Goal: Task Accomplishment & Management: Manage account settings

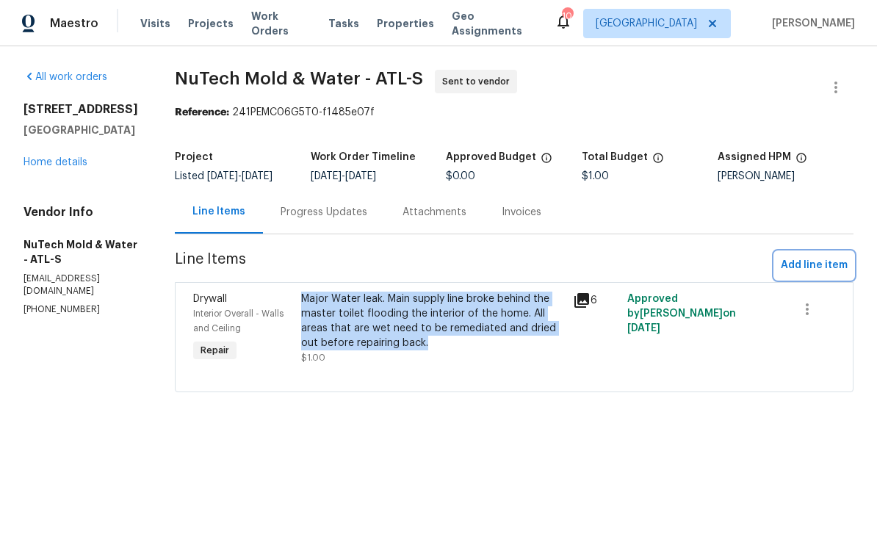
click at [792, 272] on span "Add line item" at bounding box center [814, 265] width 67 height 18
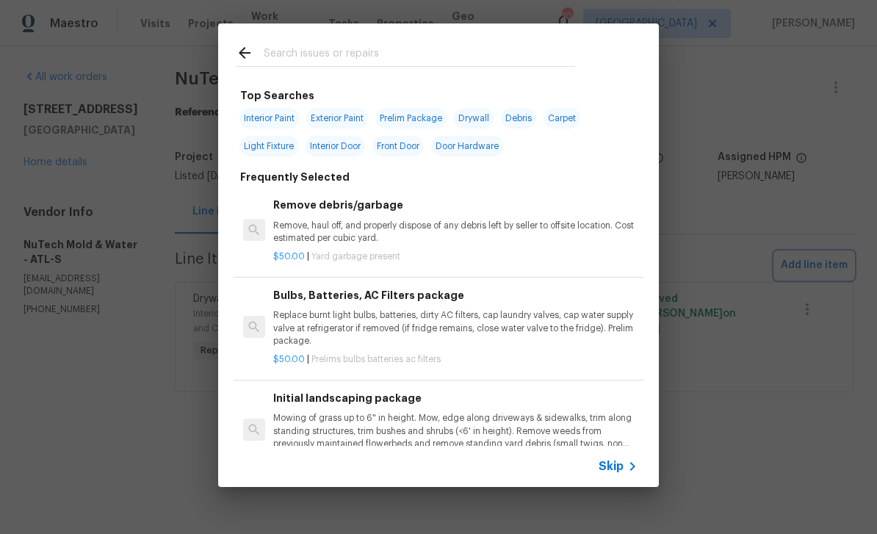
click at [47, 180] on div "Top Searches Interior Paint Exterior Paint Prelim Package Drywall Debris Carpet…" at bounding box center [438, 255] width 877 height 510
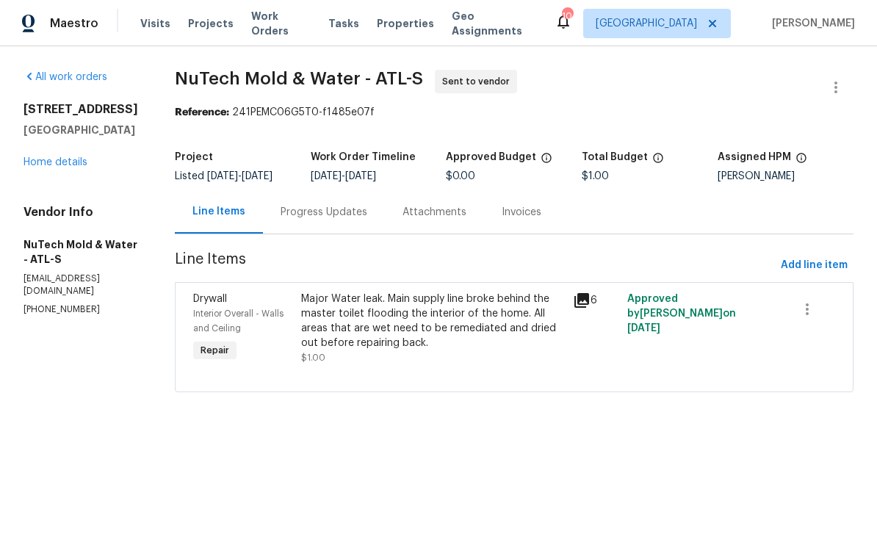
click at [45, 167] on link "Home details" at bounding box center [56, 162] width 64 height 10
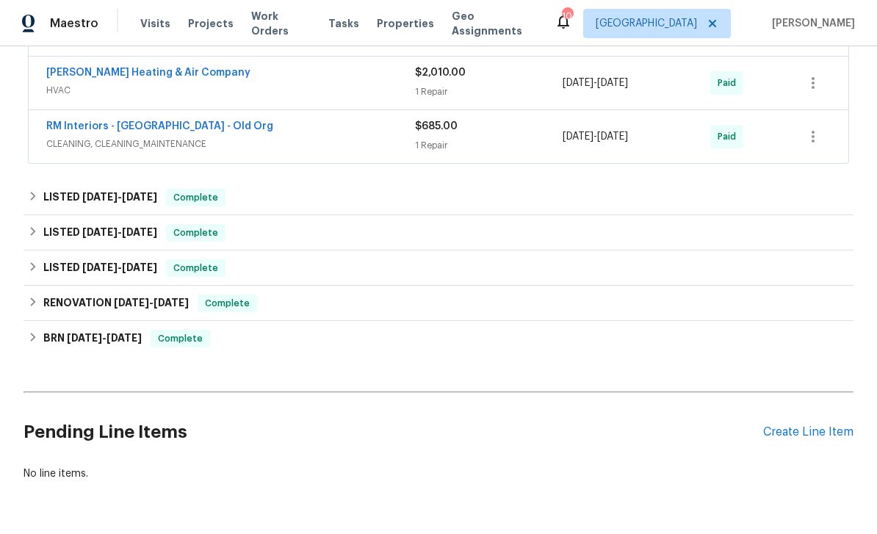
scroll to position [552, 0]
click at [784, 436] on div "Create Line Item" at bounding box center [808, 433] width 90 height 14
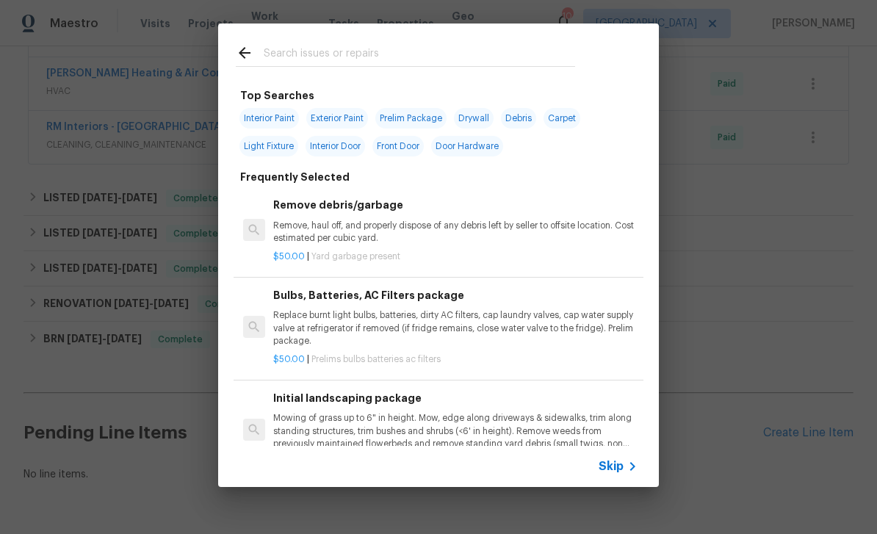
click at [286, 47] on input "text" at bounding box center [419, 55] width 311 height 22
paste input "Major Water leak. Main supply line broke behind the master toilet flooding the …"
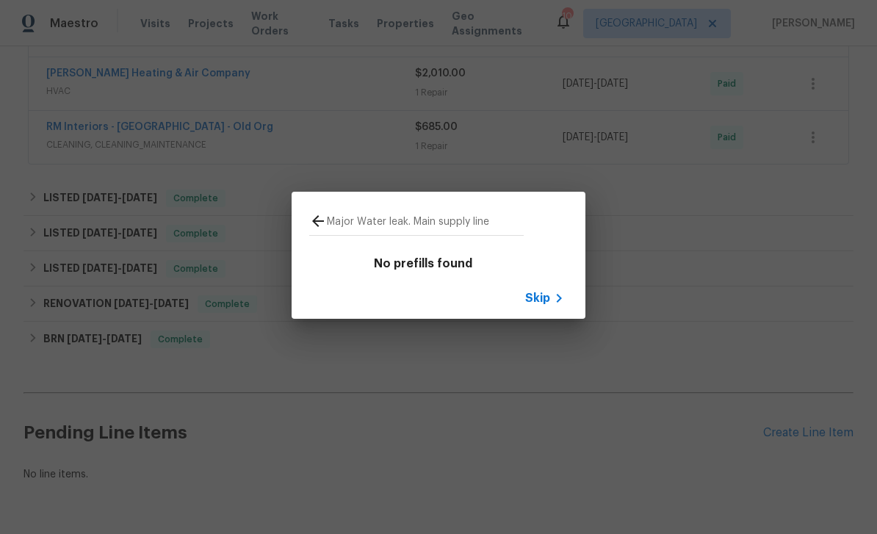
type input "Major Water leak. Main supply line"
click at [256, 170] on div "Major Water leak. Main supply line No prefills found Skip" at bounding box center [438, 255] width 877 height 510
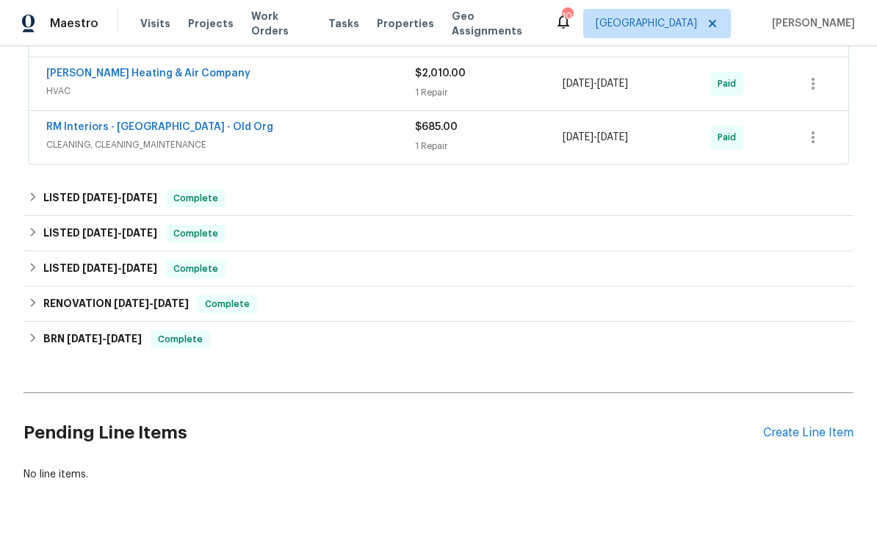
click at [779, 433] on div "Create Line Item" at bounding box center [808, 433] width 90 height 14
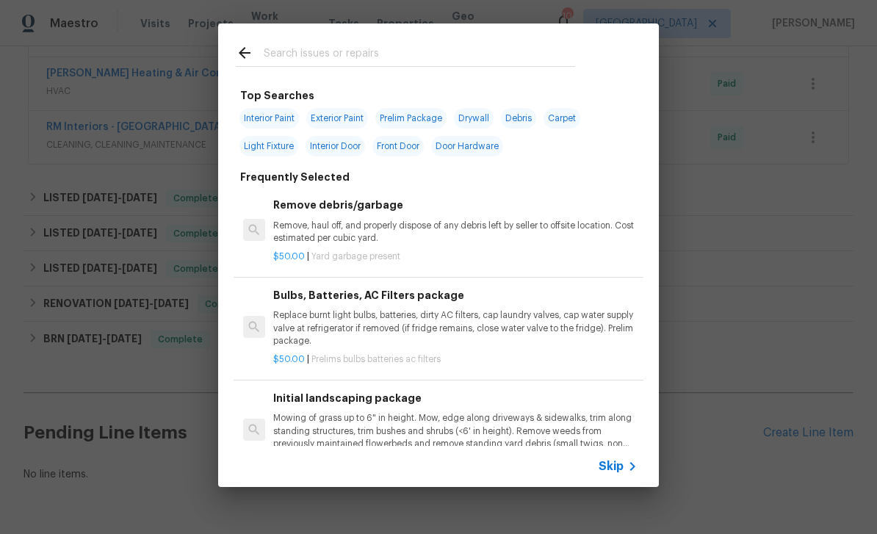
click at [276, 50] on input "text" at bounding box center [419, 55] width 311 height 22
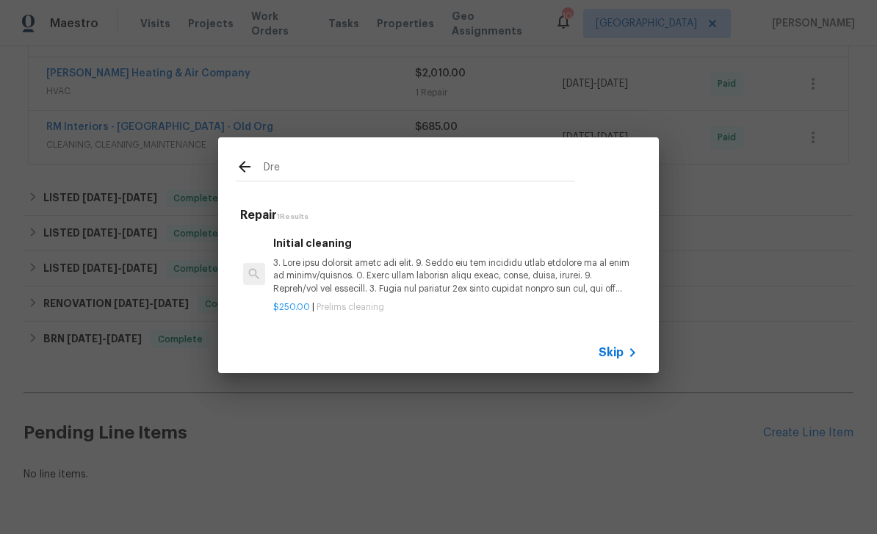
type input "Dr"
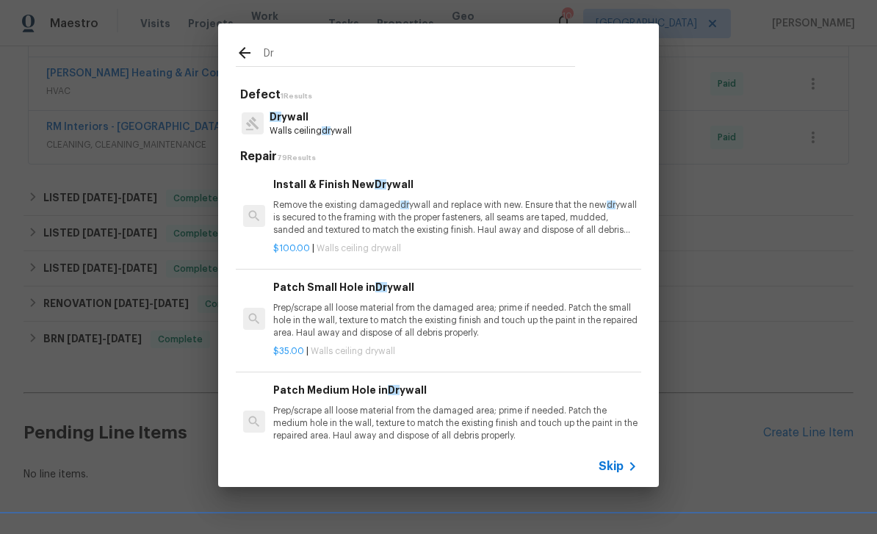
click at [292, 120] on p "Dr ywall" at bounding box center [311, 116] width 82 height 15
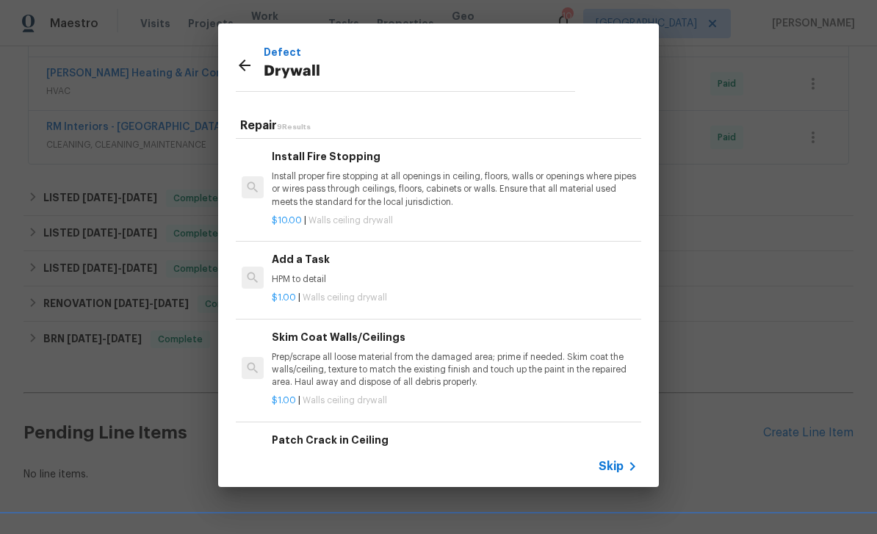
scroll to position [408, 1]
click at [296, 269] on div "Add a Task HPM to detail" at bounding box center [454, 269] width 364 height 35
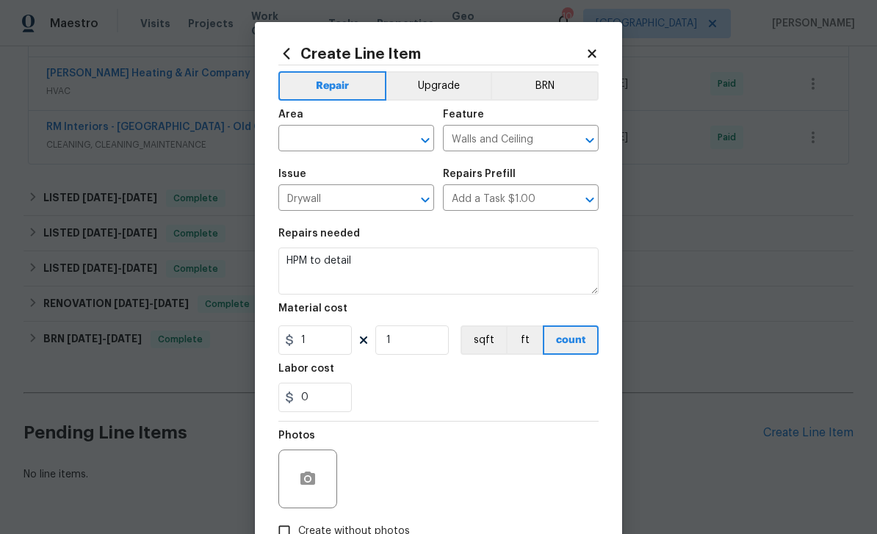
click at [299, 132] on input "text" at bounding box center [335, 140] width 115 height 23
click at [316, 198] on li "Interior Overall" at bounding box center [356, 198] width 156 height 24
type input "Interior Overall"
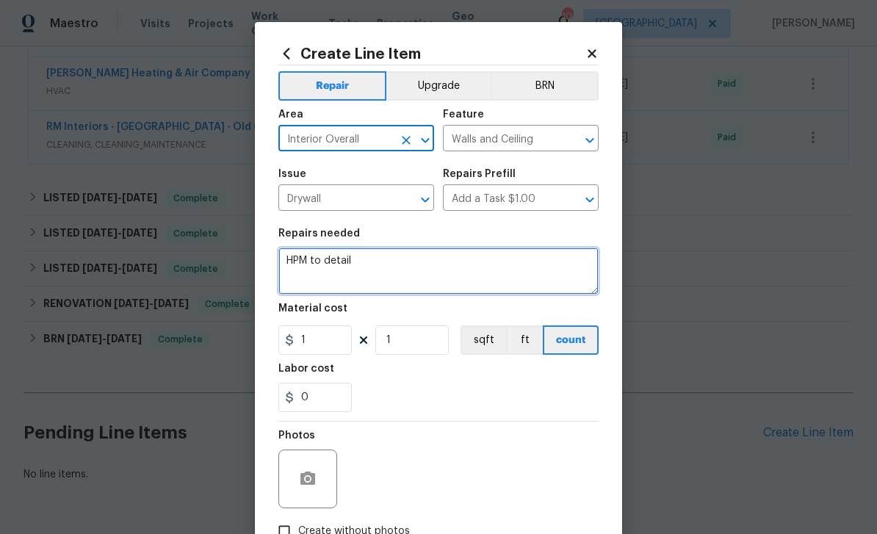
click at [361, 251] on textarea "HPM to detail" at bounding box center [438, 271] width 320 height 47
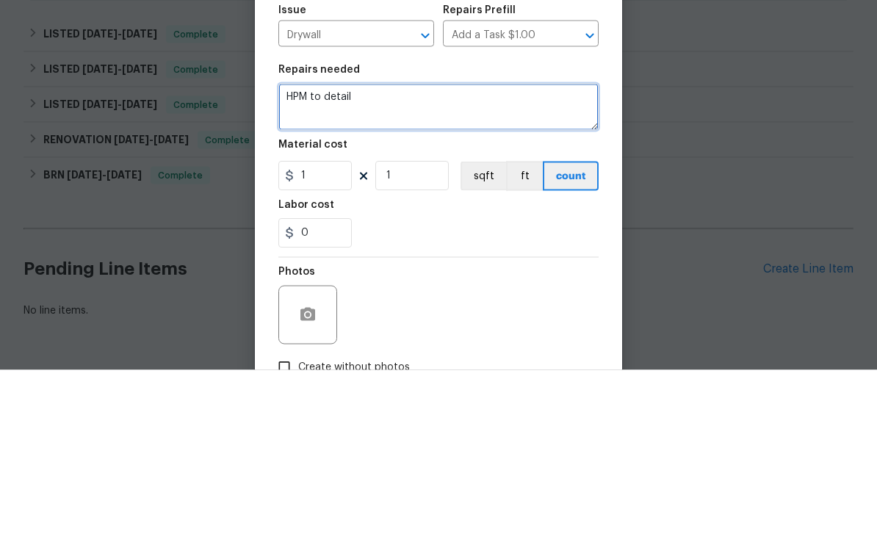
click at [354, 248] on textarea "HPM to detail" at bounding box center [438, 271] width 320 height 47
click at [353, 248] on textarea "HPM to detail" at bounding box center [438, 271] width 320 height 47
paste textarea "Major Water leak. Main supply line broke behind the master toilet flooding the …"
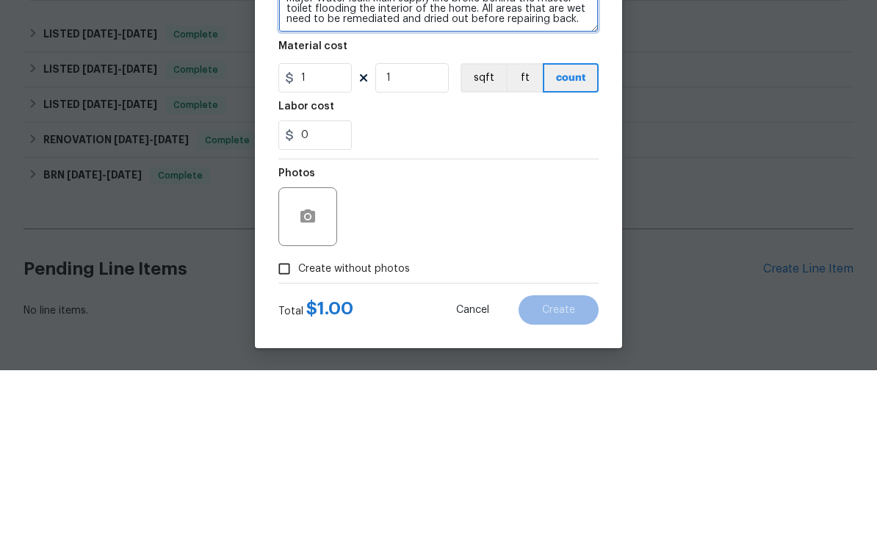
scroll to position [101, 0]
type textarea "Major Water leak. Main supply line broke behind the master toilet flooding the …"
click at [306, 363] on button "button" at bounding box center [307, 380] width 35 height 35
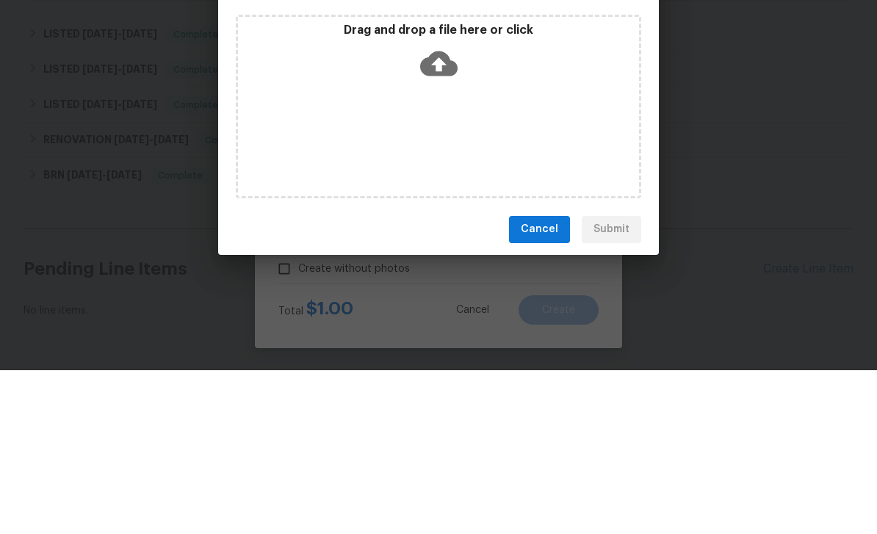
scroll to position [47, 0]
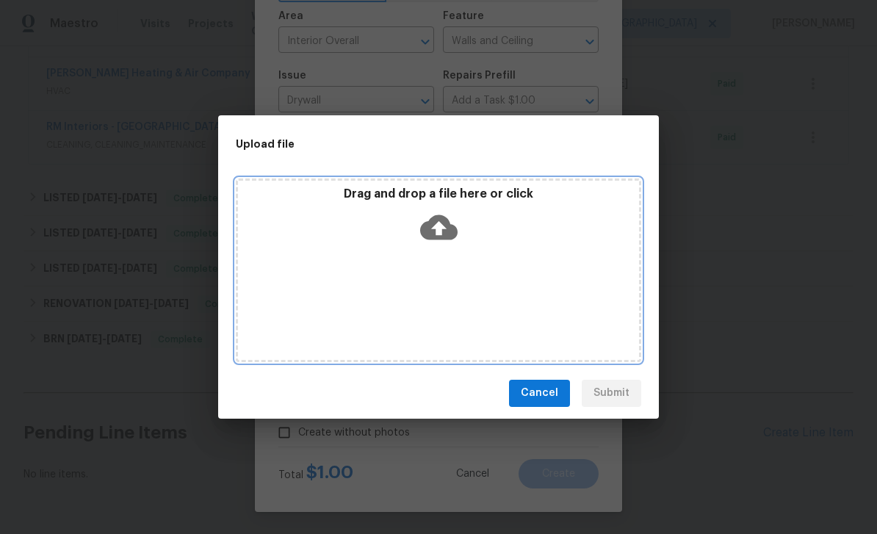
click at [303, 250] on div "Drag and drop a file here or click" at bounding box center [438, 270] width 405 height 184
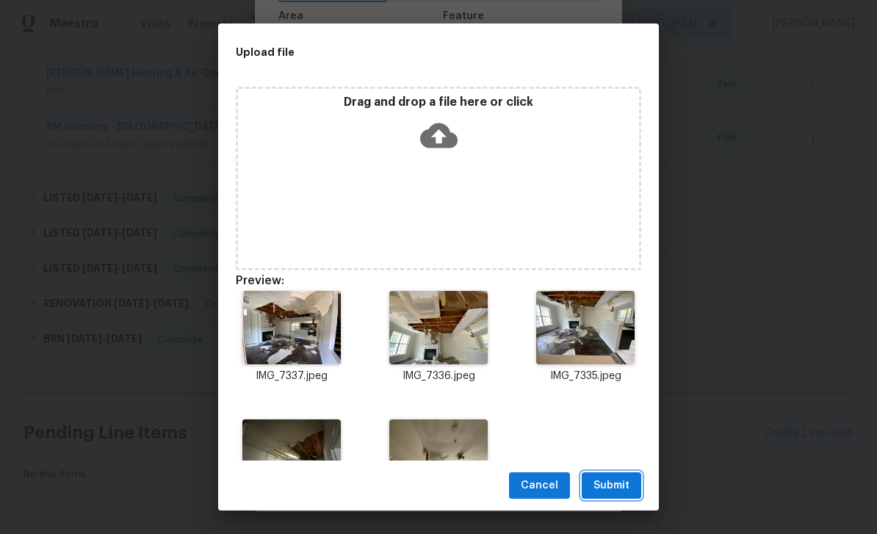
click at [612, 477] on span "Submit" at bounding box center [611, 486] width 36 height 18
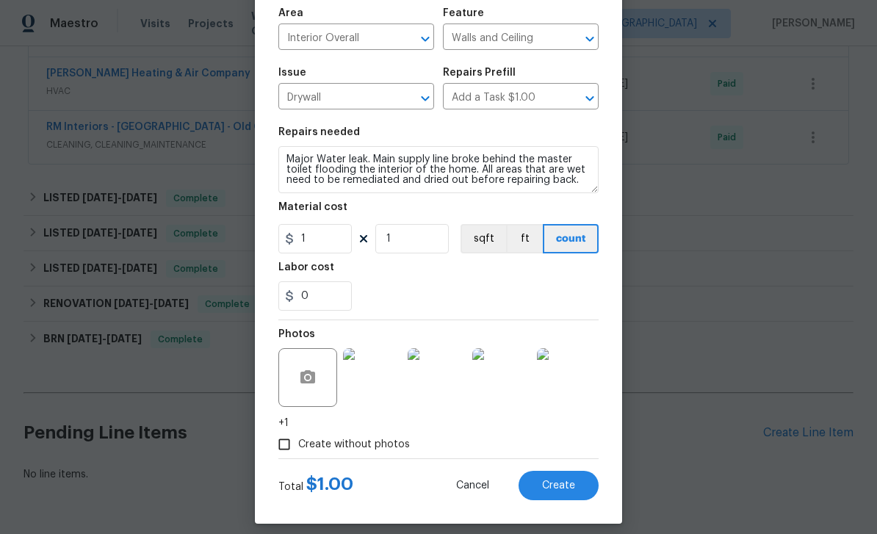
click at [566, 491] on span "Create" at bounding box center [558, 485] width 33 height 11
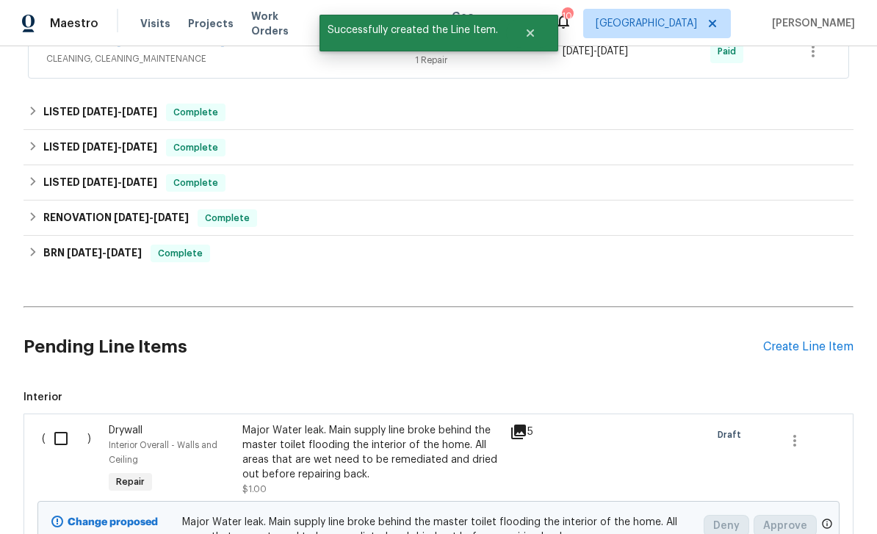
scroll to position [643, 0]
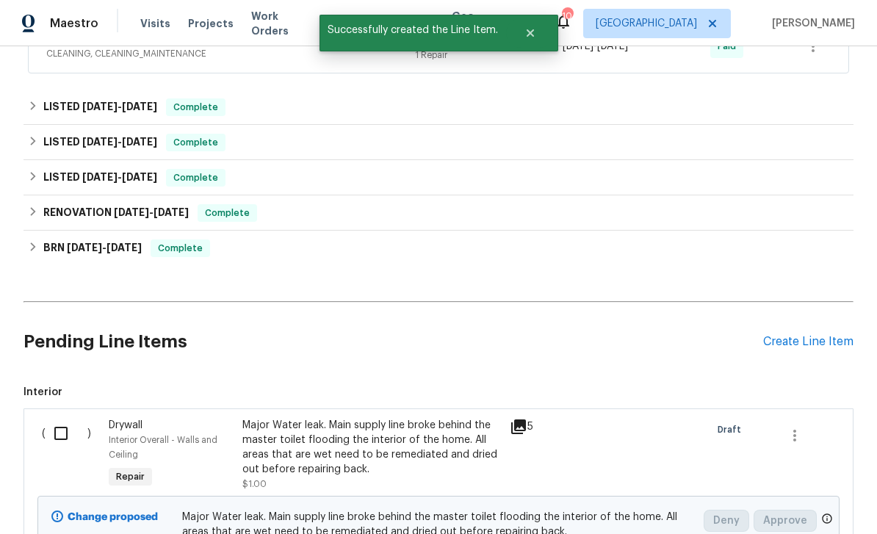
click at [62, 418] on input "checkbox" at bounding box center [67, 433] width 42 height 31
checkbox input "true"
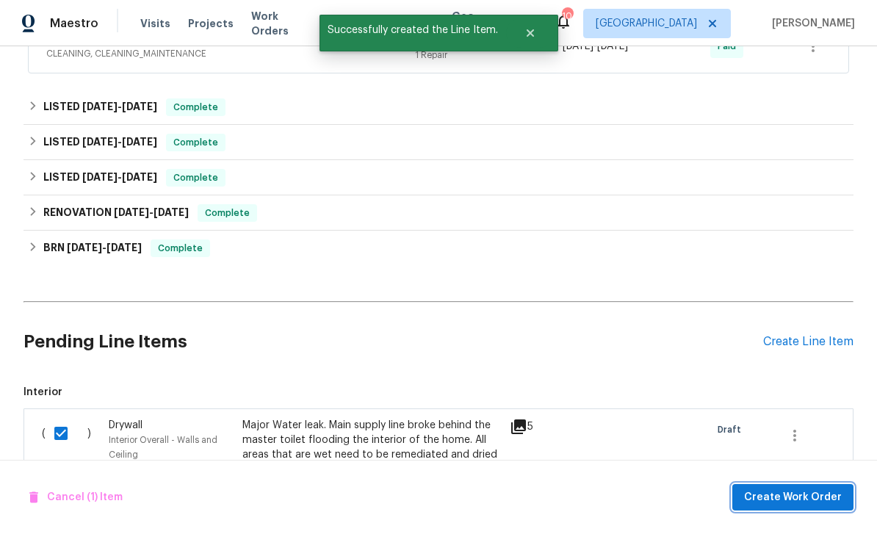
click at [806, 488] on button "Create Work Order" at bounding box center [792, 497] width 121 height 27
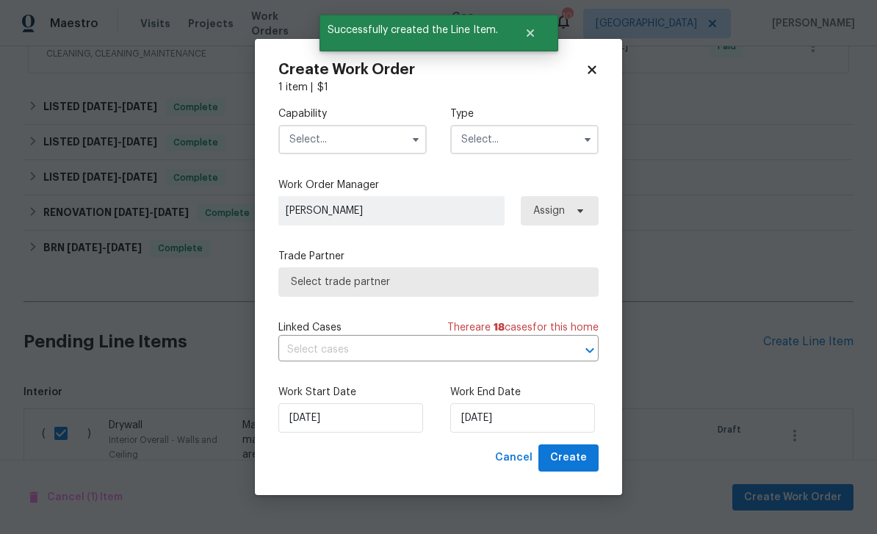
click at [413, 134] on icon "button" at bounding box center [416, 140] width 12 height 12
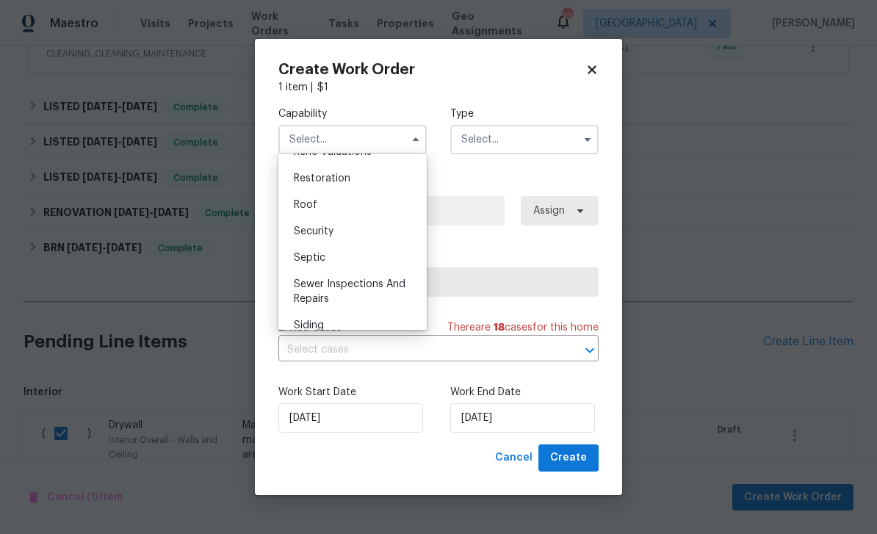
scroll to position [1416, 0]
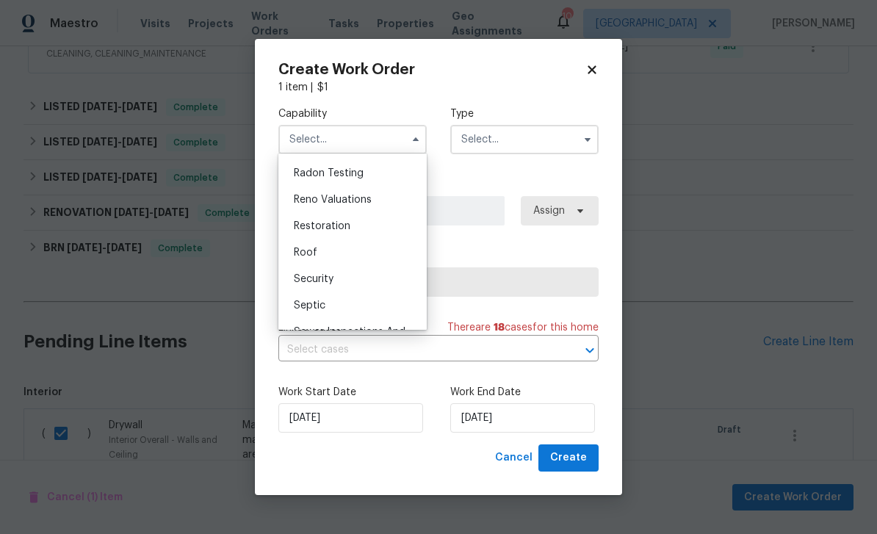
click at [303, 220] on div "Restoration" at bounding box center [352, 226] width 141 height 26
type input "Restoration"
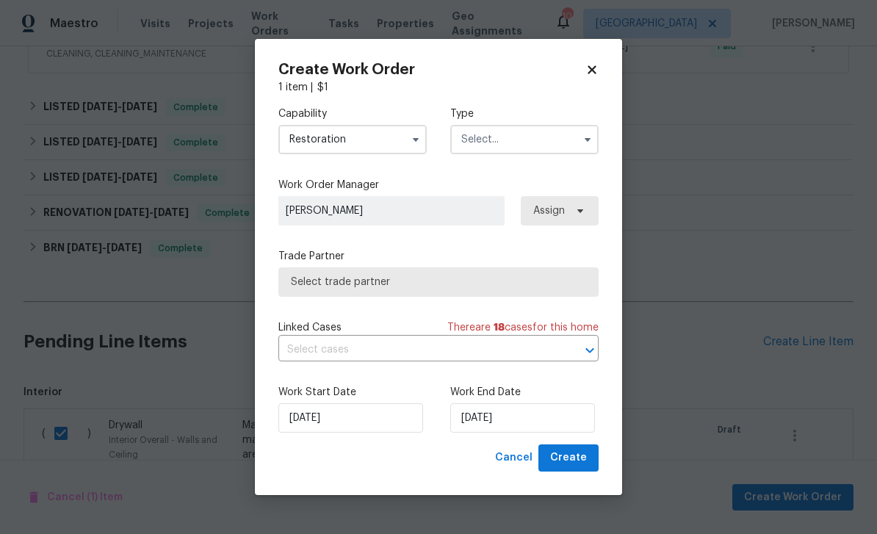
click at [497, 142] on input "text" at bounding box center [524, 139] width 148 height 29
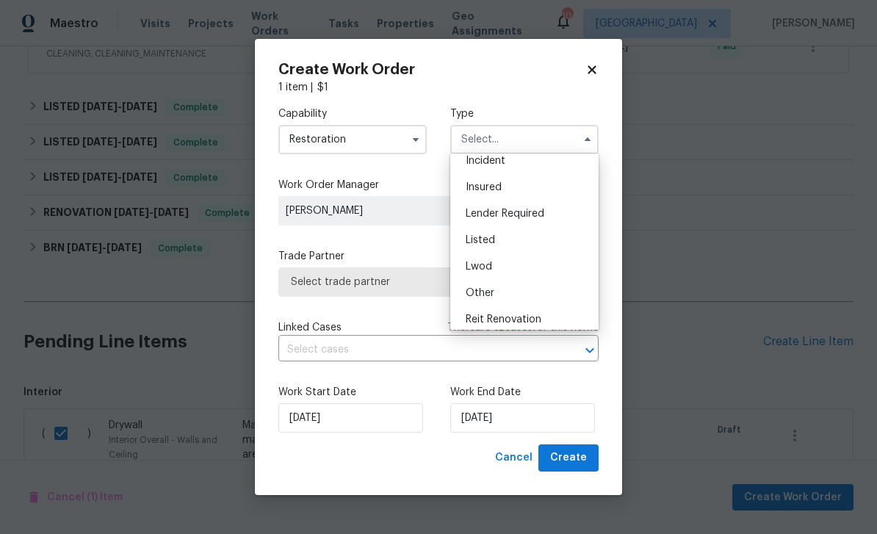
scroll to position [72, 0]
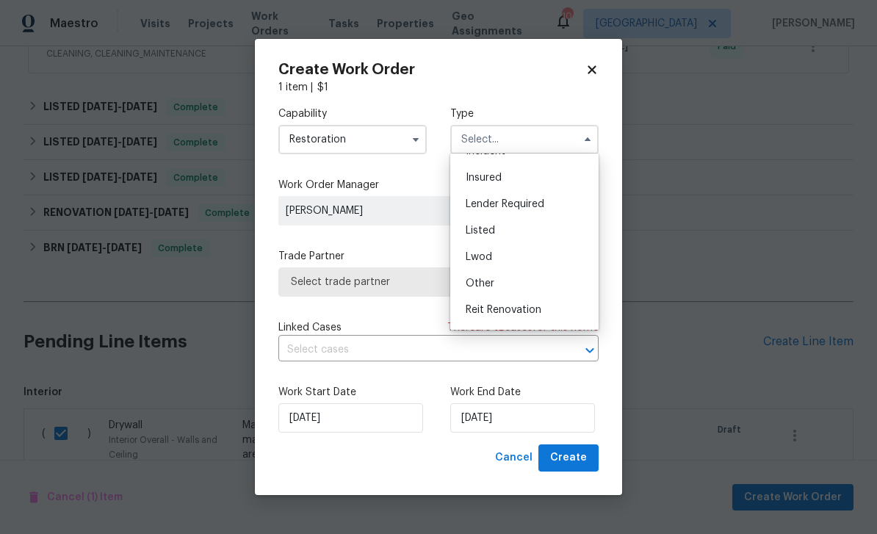
click at [481, 231] on span "Listed" at bounding box center [480, 230] width 29 height 10
type input "Listed"
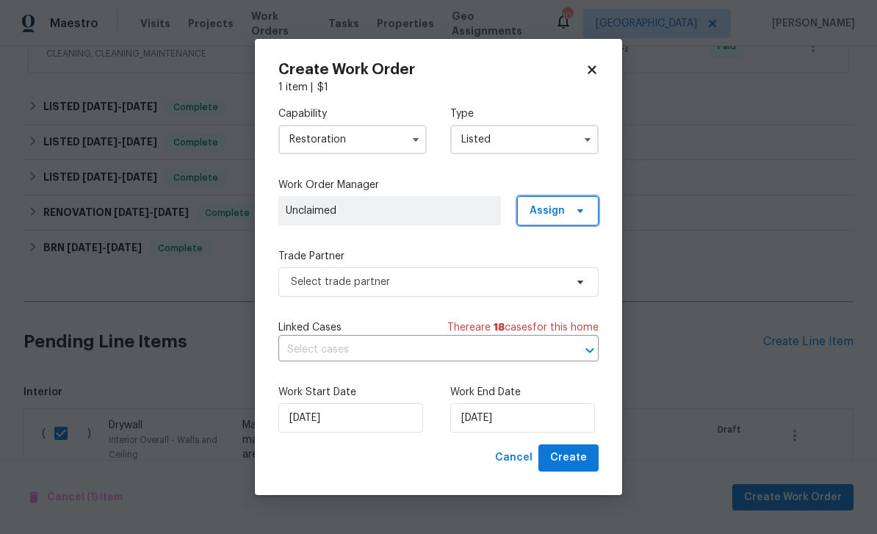
click at [564, 202] on span "Assign" at bounding box center [558, 210] width 82 height 29
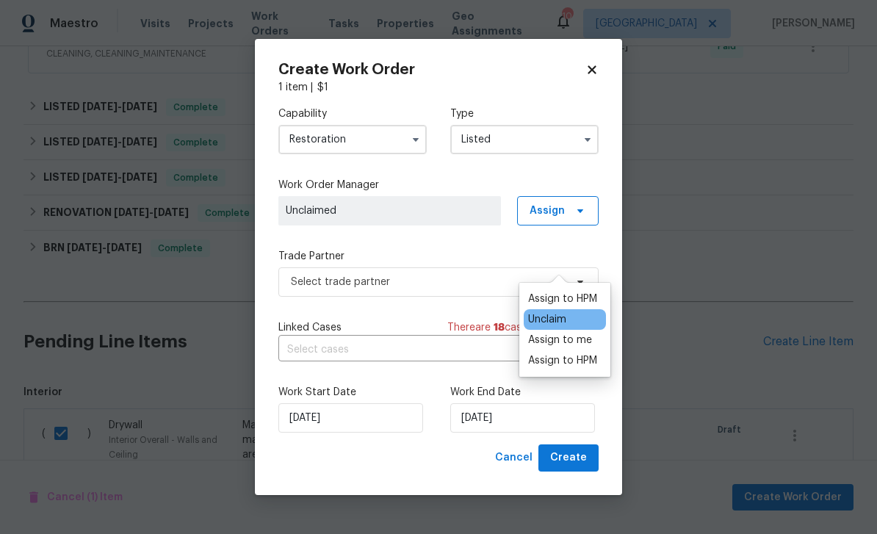
click at [568, 292] on div "Assign to HPM" at bounding box center [562, 299] width 69 height 15
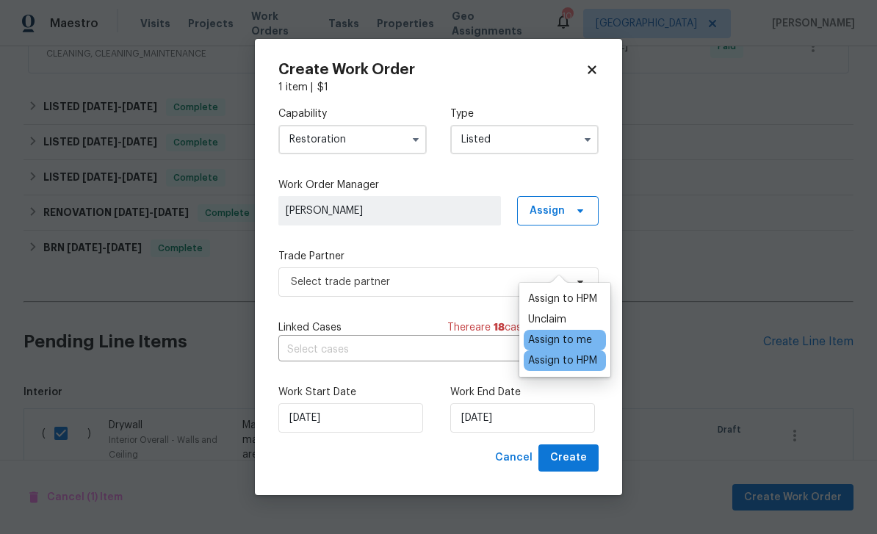
click at [476, 259] on label "Trade Partner" at bounding box center [438, 256] width 320 height 15
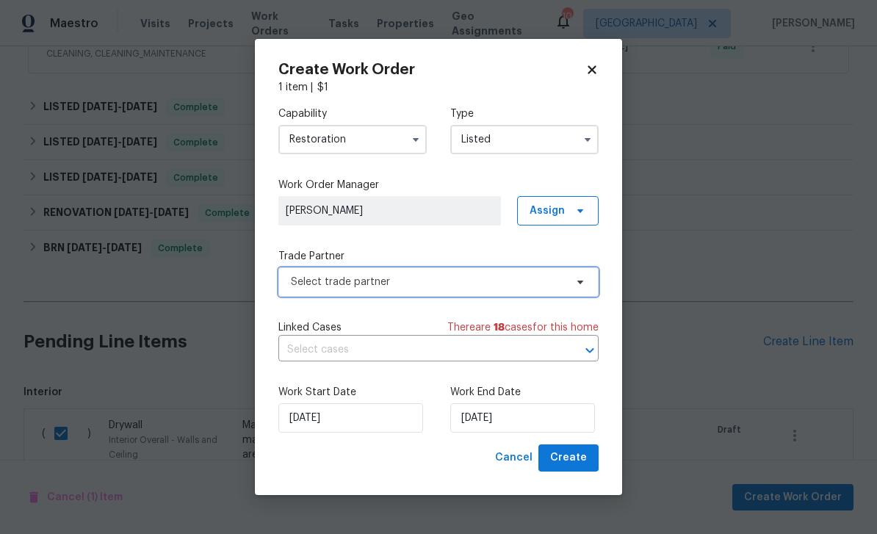
click at [583, 278] on icon at bounding box center [580, 282] width 12 height 12
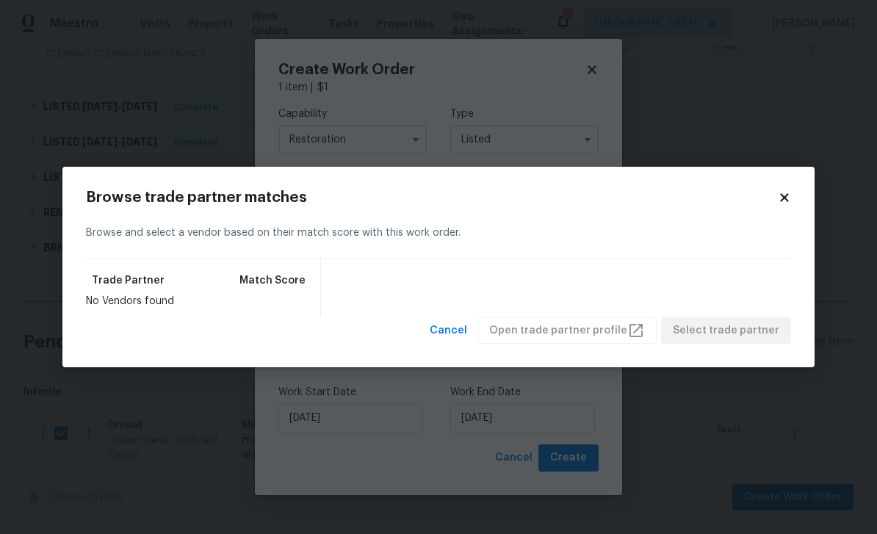
click at [784, 201] on icon at bounding box center [784, 197] width 13 height 13
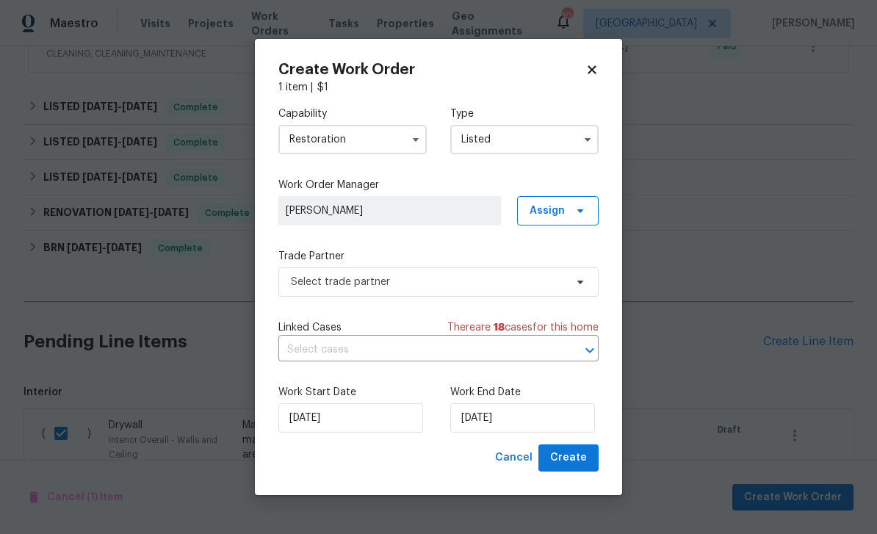
click at [409, 134] on button "button" at bounding box center [416, 140] width 18 height 18
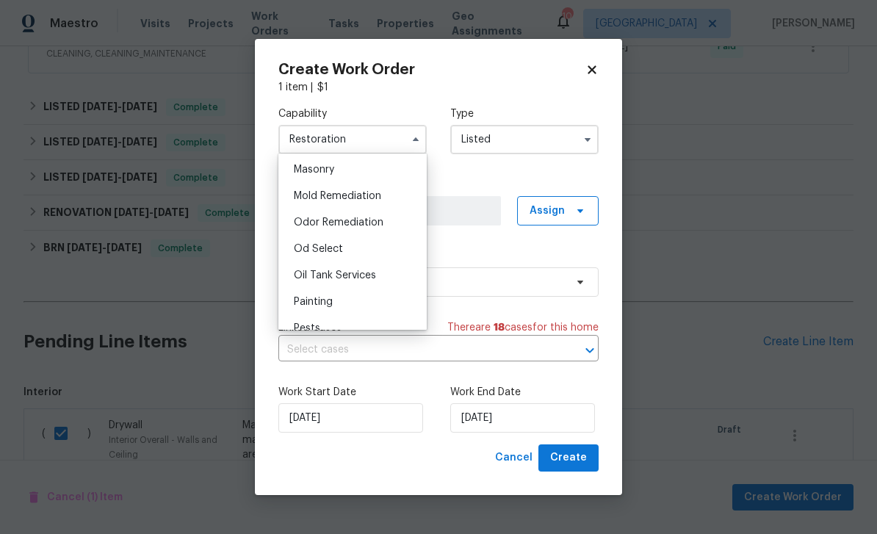
scroll to position [1101, 0]
click at [308, 195] on span "Mold Remediation" at bounding box center [337, 197] width 87 height 10
type input "Mold Remediation"
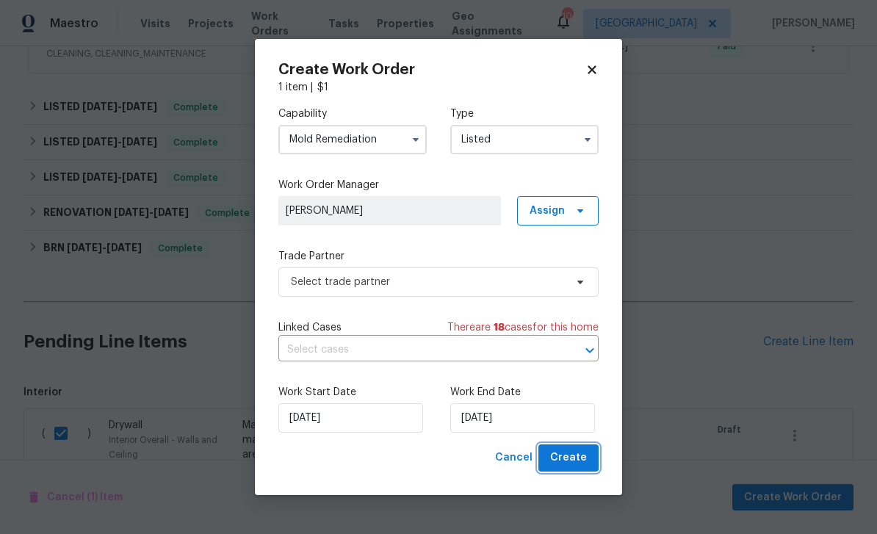
click at [577, 458] on span "Create" at bounding box center [568, 458] width 37 height 18
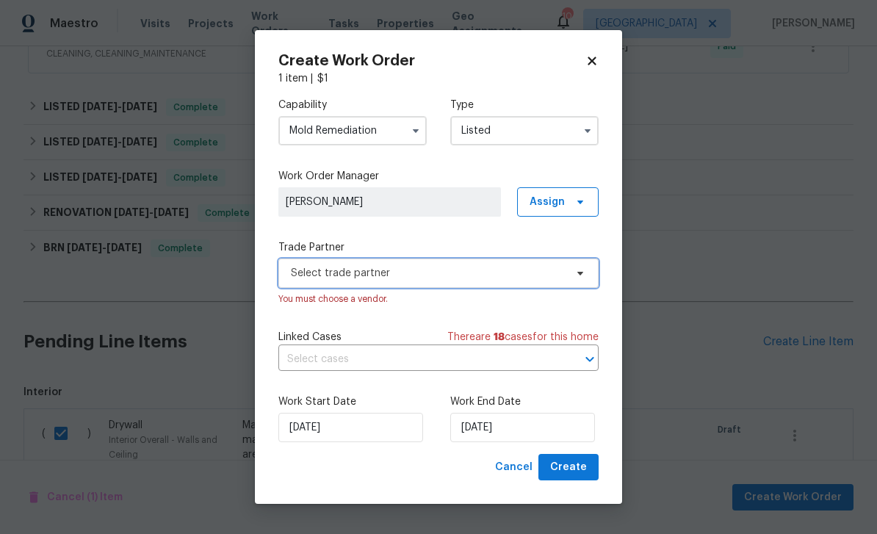
click at [580, 277] on icon at bounding box center [580, 273] width 12 height 12
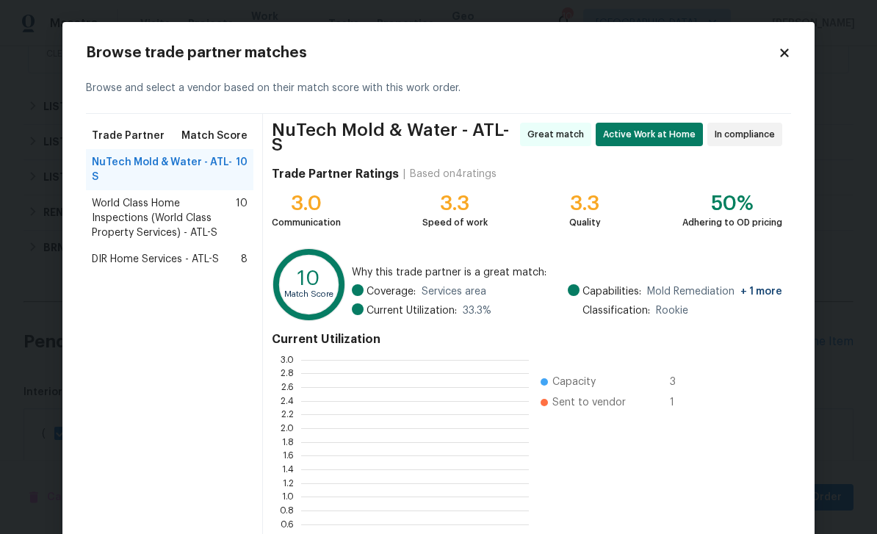
scroll to position [206, 228]
click at [114, 196] on span "World Class Home Inspections (World Class Property Services) - ATL-S" at bounding box center [164, 218] width 144 height 44
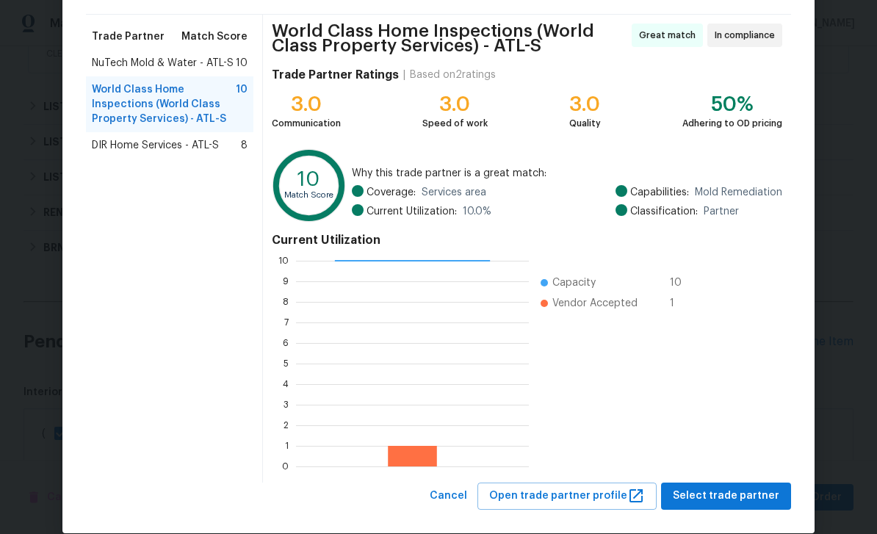
scroll to position [105, 0]
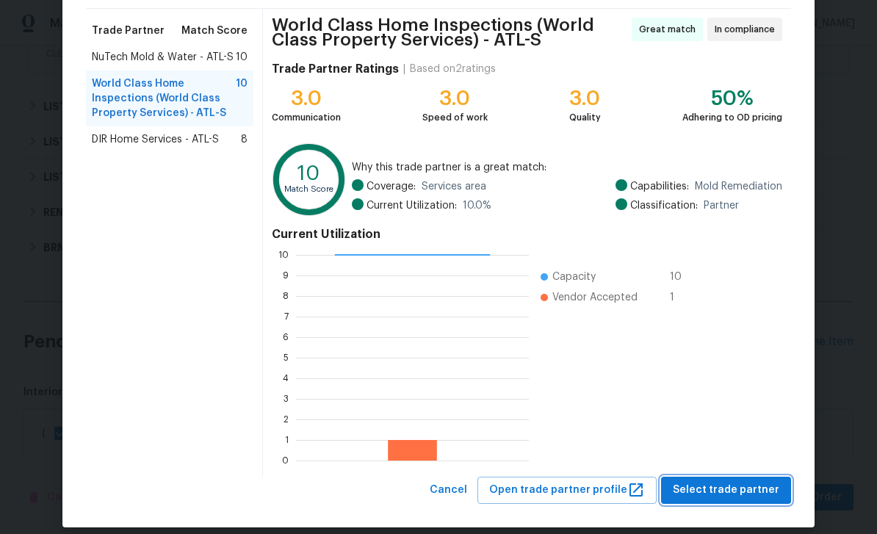
click at [722, 490] on span "Select trade partner" at bounding box center [726, 490] width 106 height 18
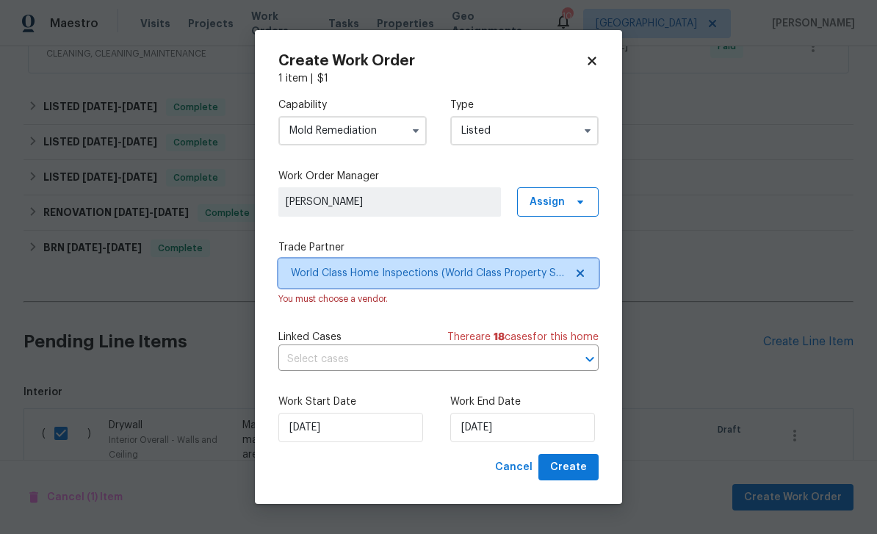
scroll to position [0, 0]
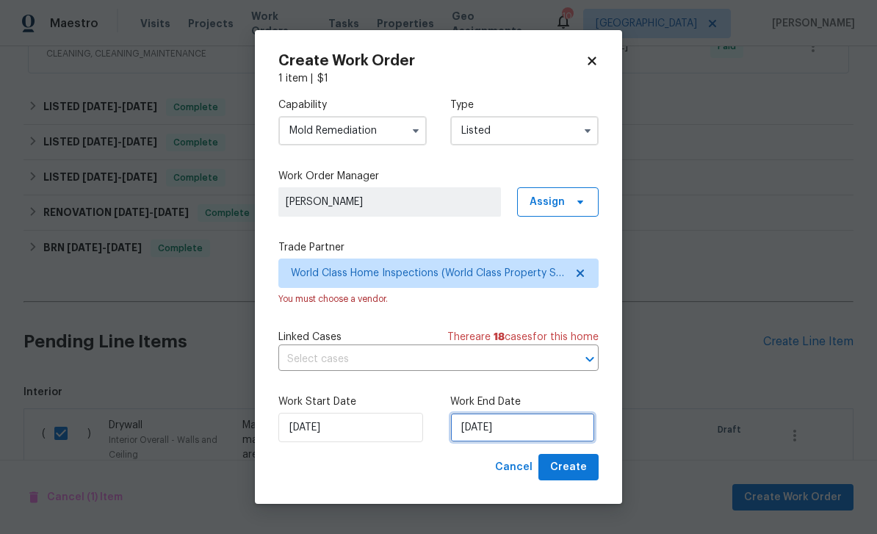
click at [567, 427] on input "[DATE]" at bounding box center [522, 427] width 145 height 29
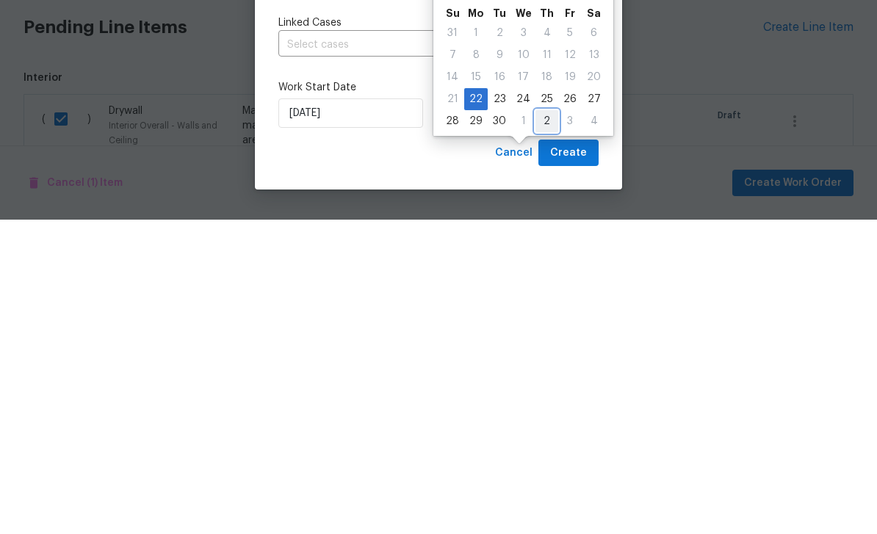
click at [542, 425] on div "2" at bounding box center [546, 435] width 23 height 21
type input "10/2/2025"
select select "9"
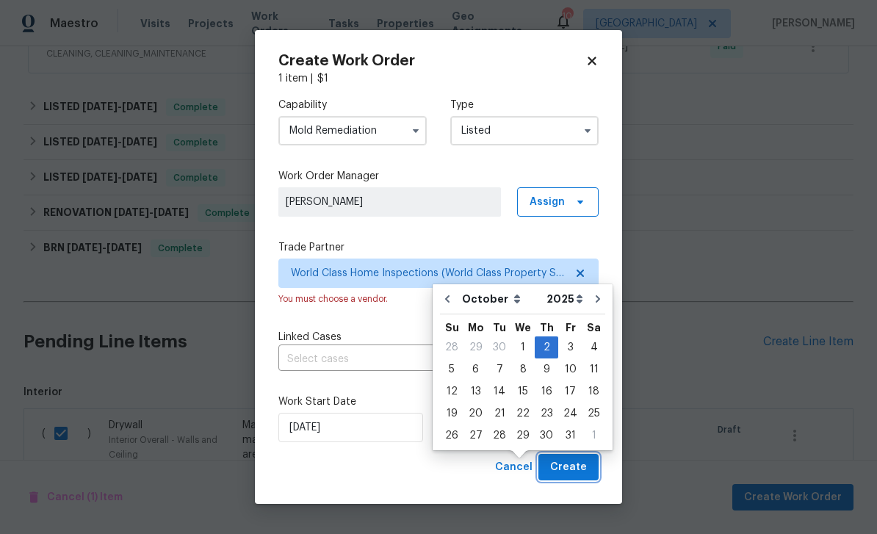
click at [574, 475] on span "Create" at bounding box center [568, 467] width 37 height 18
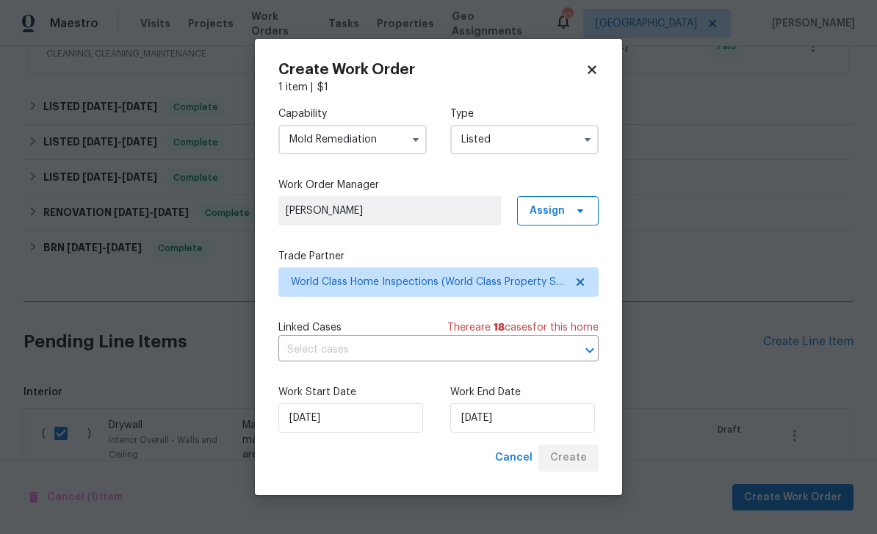
checkbox input "false"
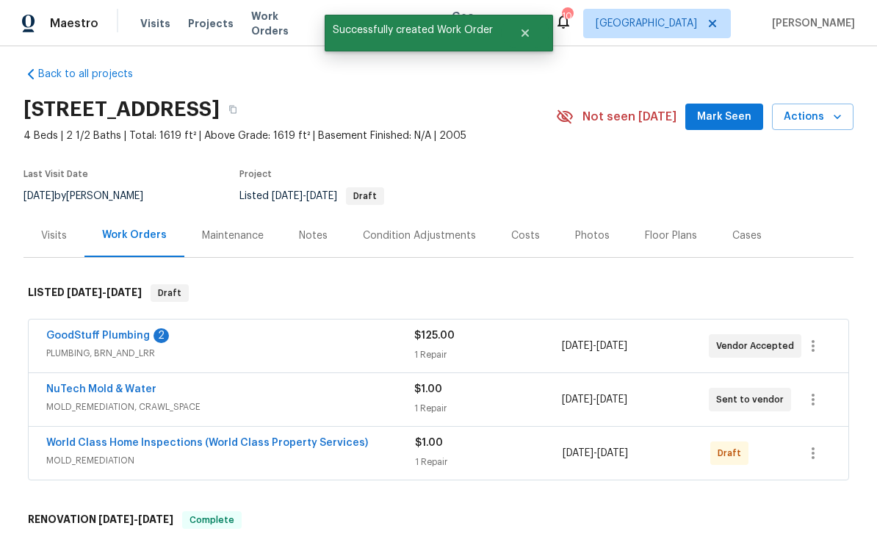
scroll to position [3, 0]
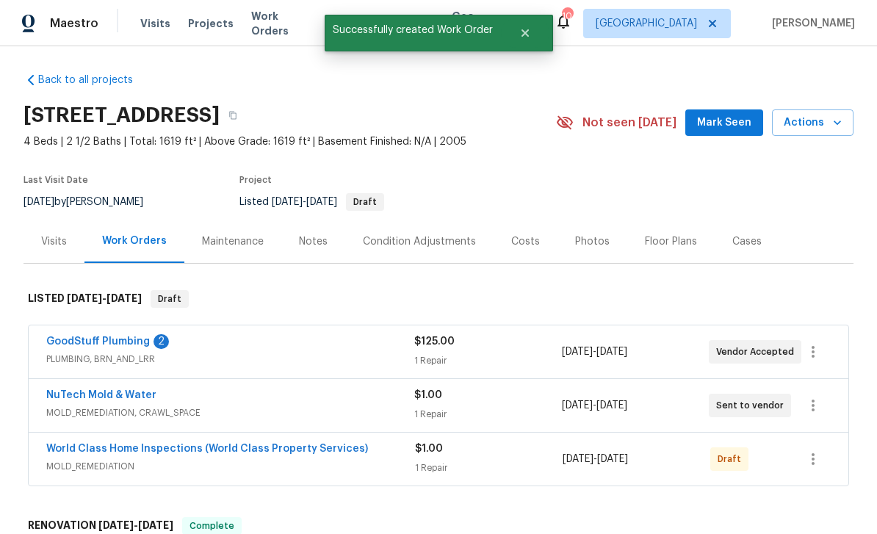
click at [94, 444] on link "World Class Home Inspections (World Class Property Services)" at bounding box center [207, 449] width 322 height 10
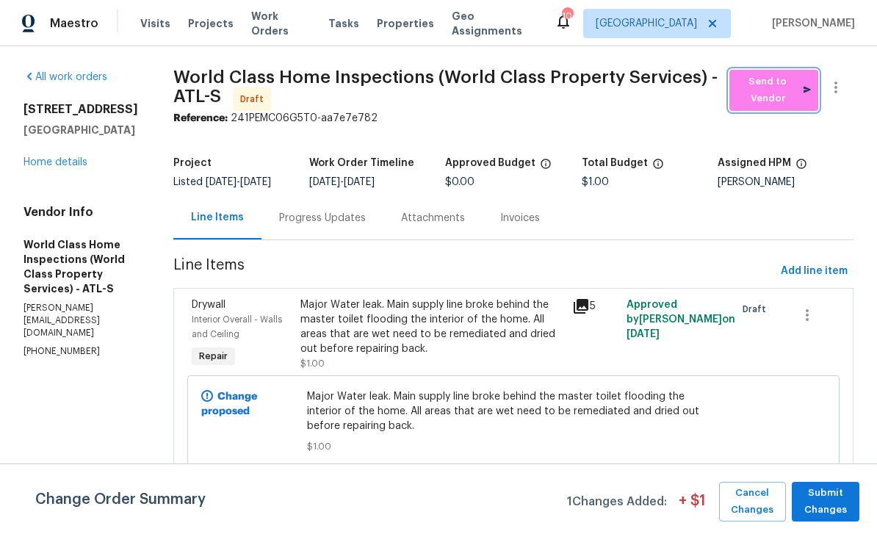
click at [773, 95] on span "Send to Vendor" at bounding box center [774, 90] width 74 height 34
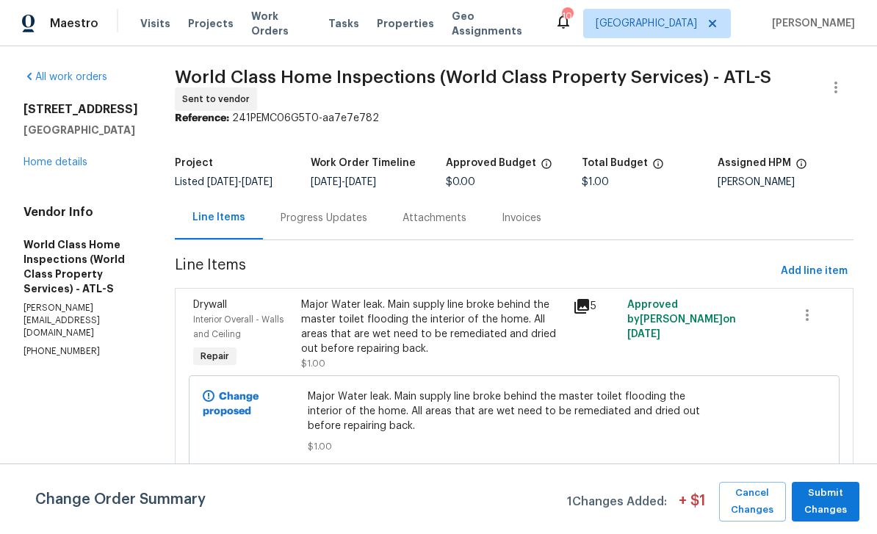
click at [57, 167] on link "Home details" at bounding box center [56, 162] width 64 height 10
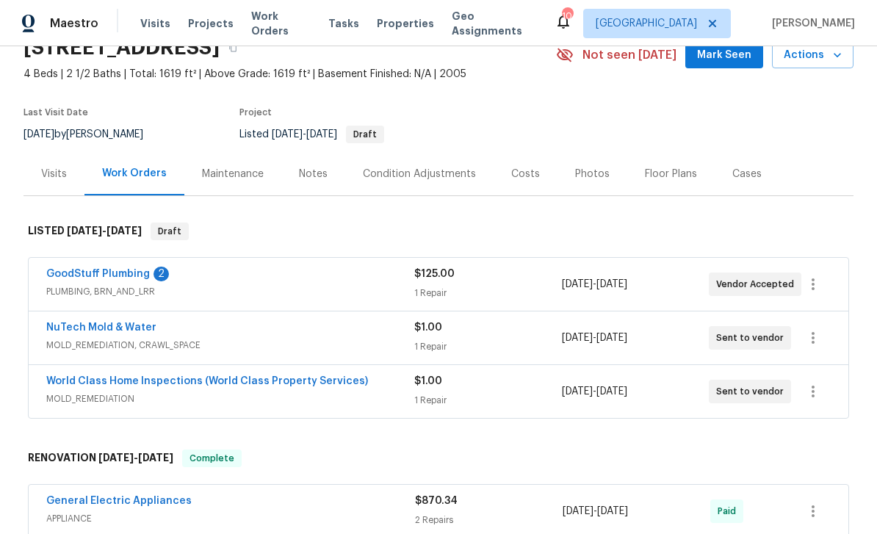
scroll to position [73, 0]
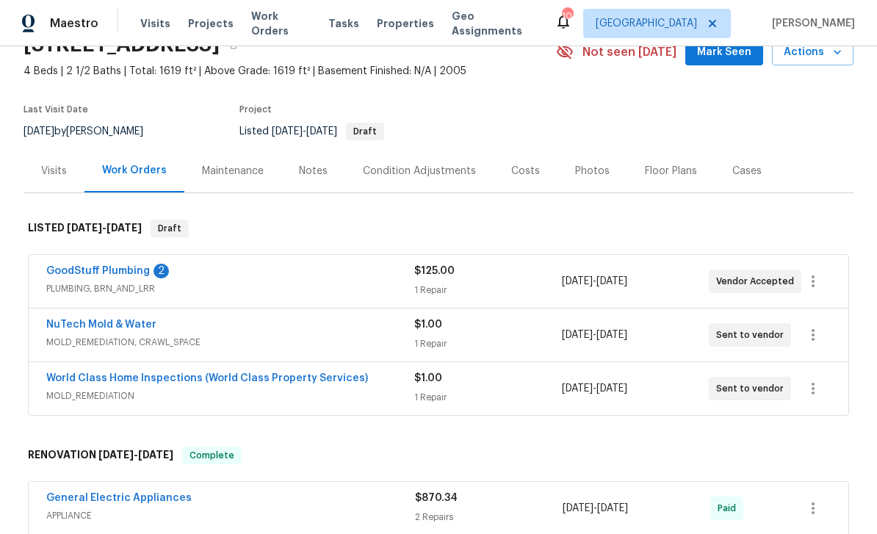
click at [69, 319] on link "NuTech Mold & Water" at bounding box center [101, 324] width 110 height 10
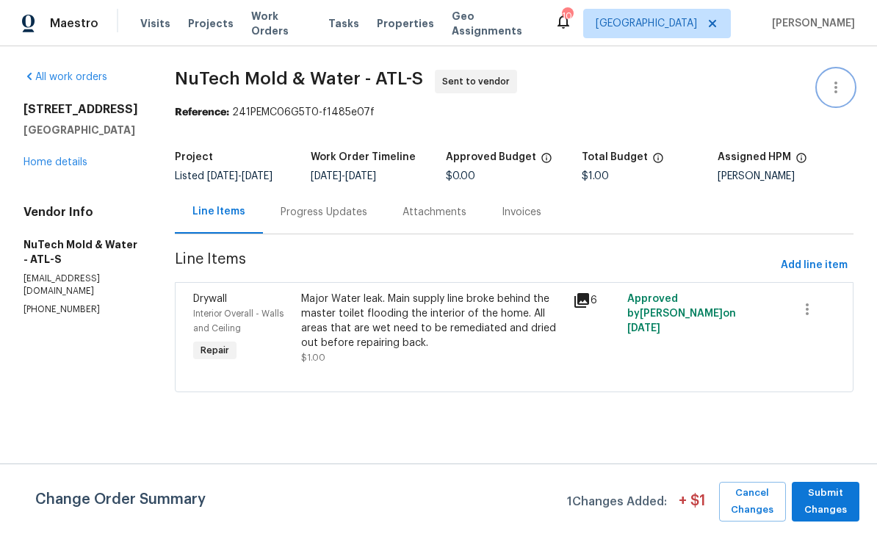
click at [840, 82] on icon "button" at bounding box center [836, 88] width 18 height 18
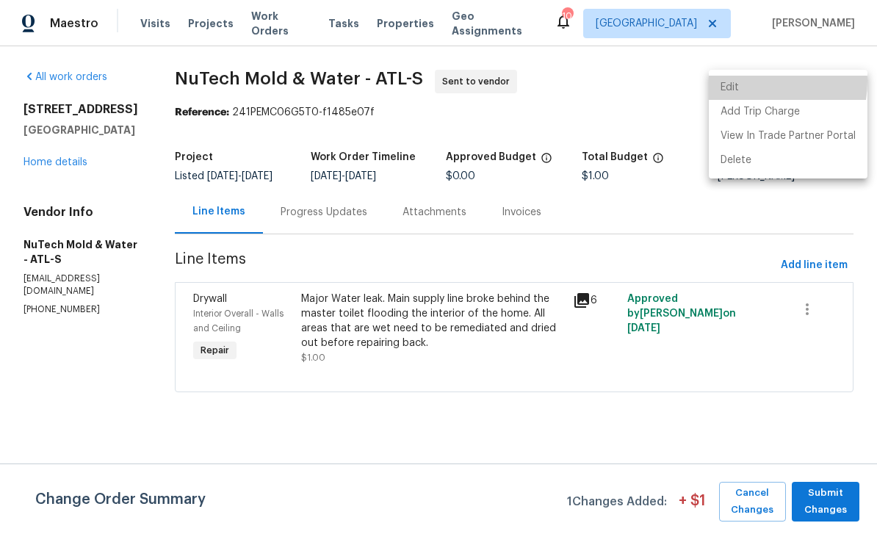
click at [740, 81] on li "Edit" at bounding box center [788, 88] width 159 height 24
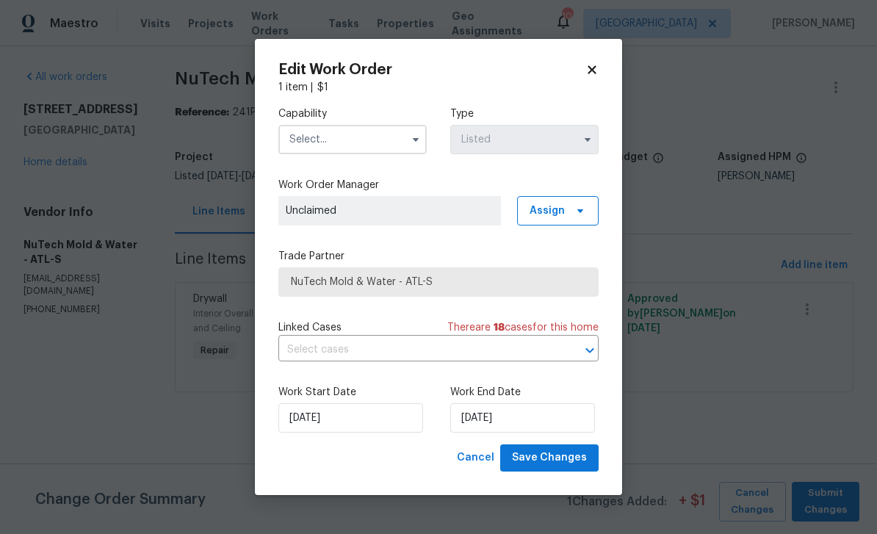
click at [311, 137] on input "text" at bounding box center [352, 139] width 148 height 29
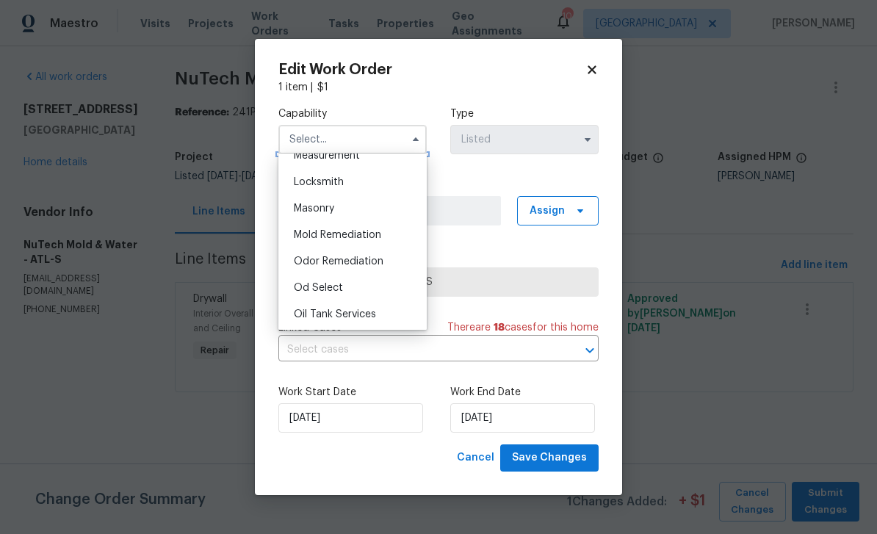
scroll to position [1067, 0]
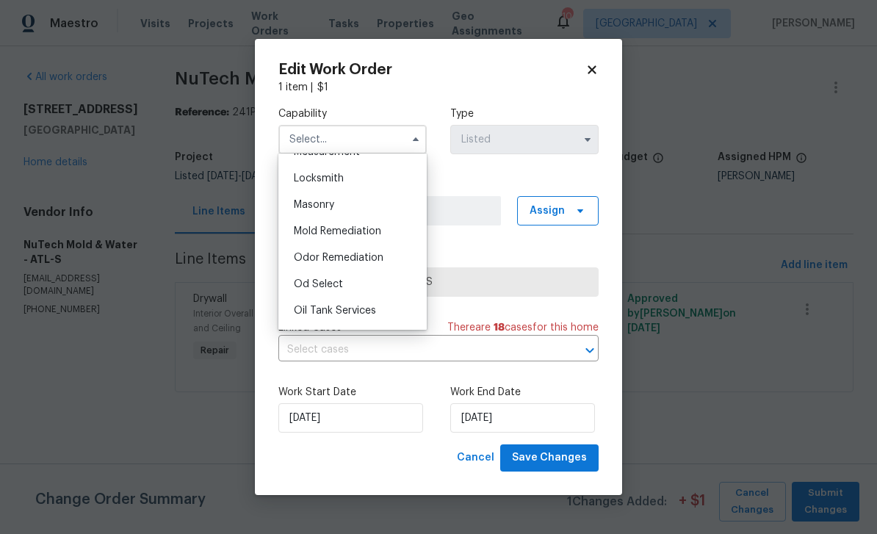
click at [313, 231] on span "Mold Remediation" at bounding box center [337, 231] width 87 height 10
type input "Mold Remediation"
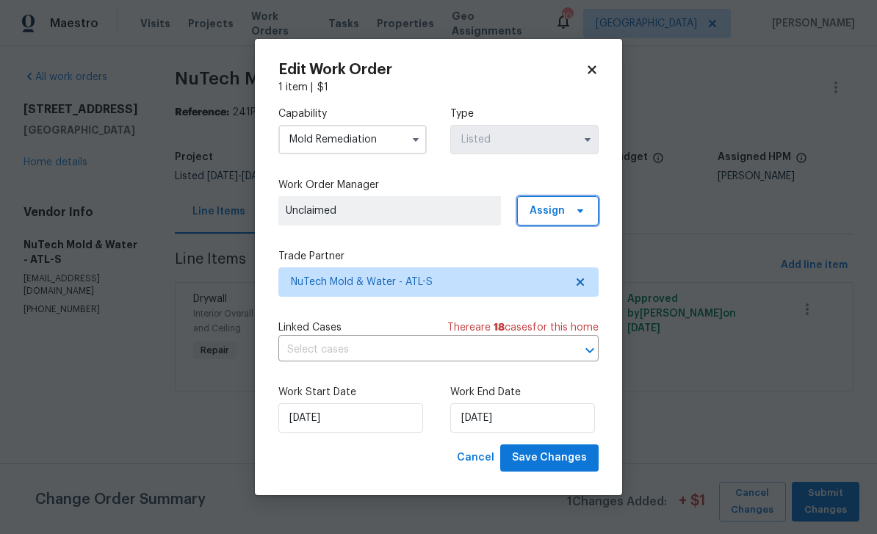
click at [552, 207] on span "Assign" at bounding box center [547, 210] width 35 height 15
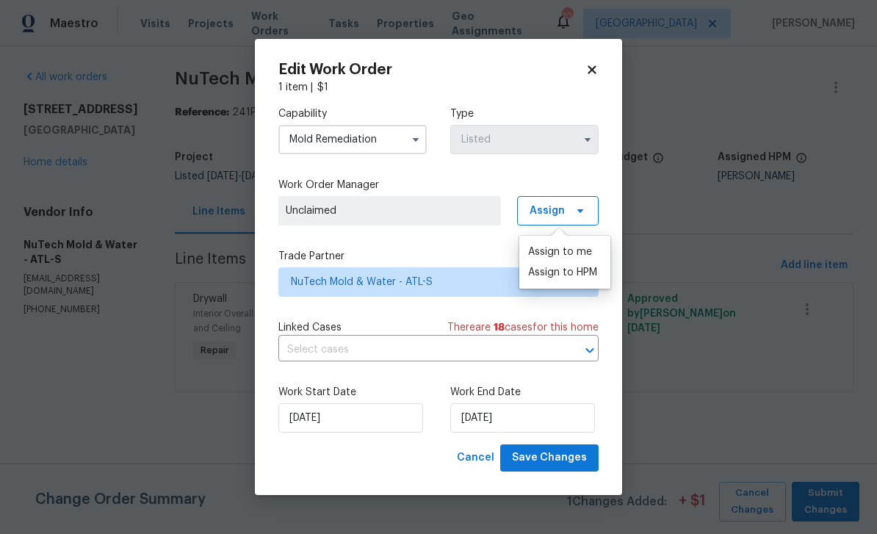
click at [580, 252] on div "Assign to me" at bounding box center [560, 252] width 64 height 15
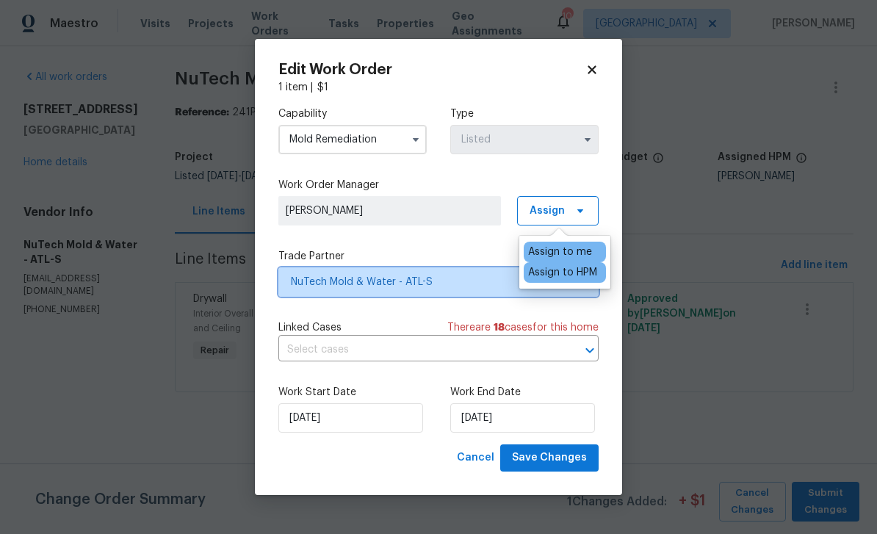
click at [468, 281] on span "NuTech Mold & Water - ATL-S" at bounding box center [428, 282] width 274 height 15
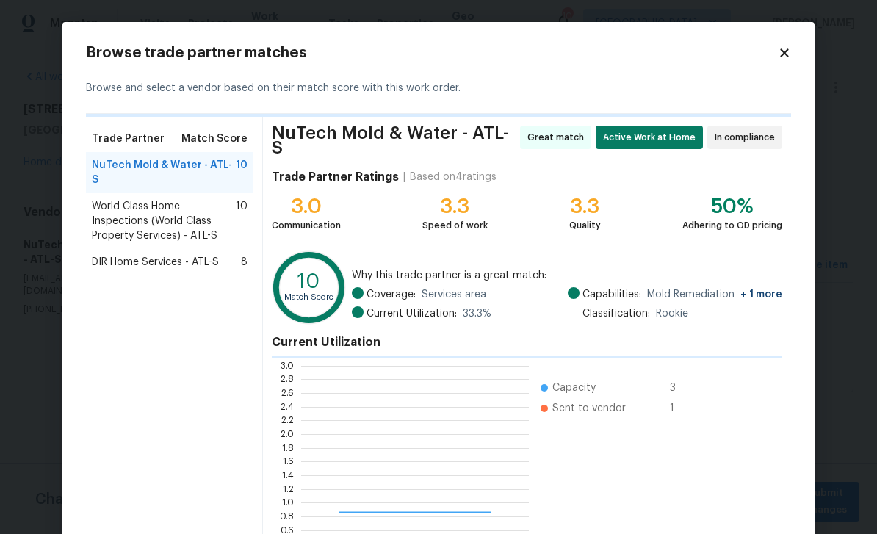
scroll to position [206, 228]
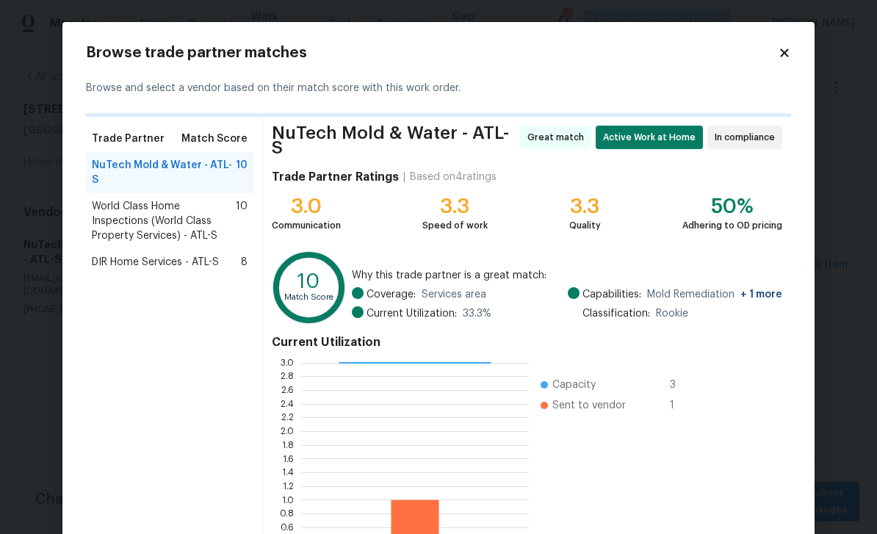
click at [129, 255] on span "DIR Home Services - ATL-S" at bounding box center [155, 262] width 127 height 15
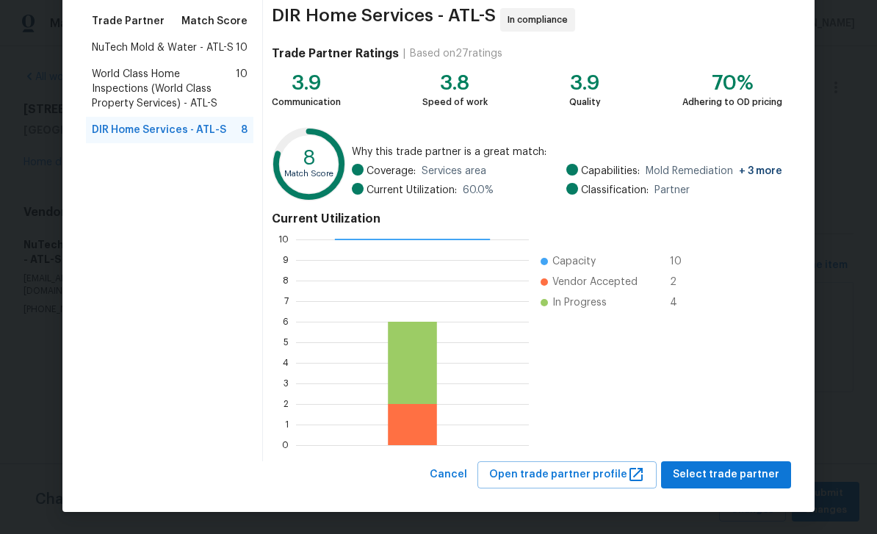
scroll to position [117, 0]
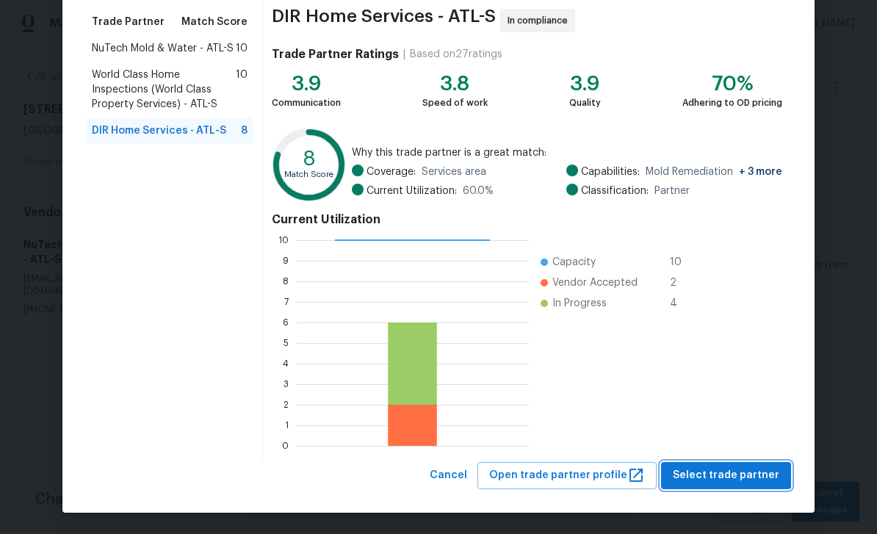
click at [744, 476] on span "Select trade partner" at bounding box center [726, 475] width 106 height 18
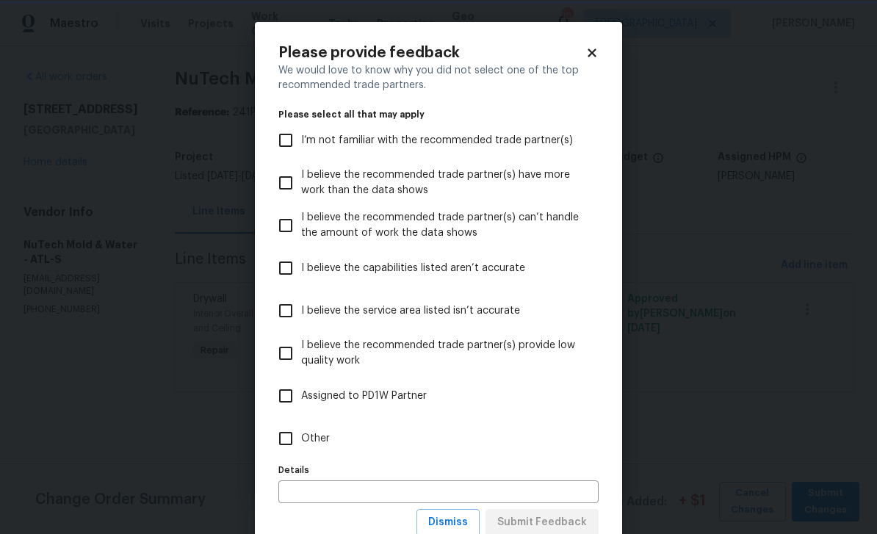
scroll to position [0, 0]
click at [287, 441] on input "Other" at bounding box center [285, 438] width 31 height 31
checkbox input "true"
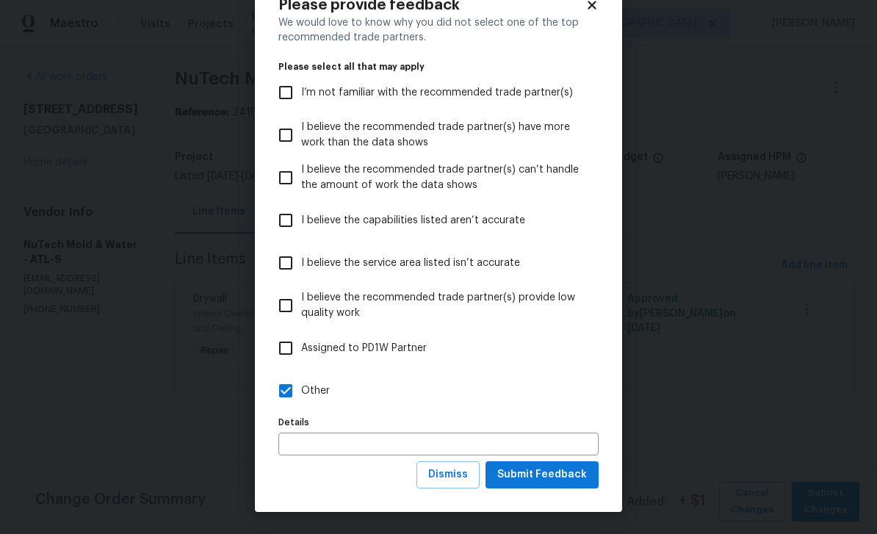
scroll to position [48, 0]
click at [574, 470] on span "Submit Feedback" at bounding box center [542, 475] width 90 height 18
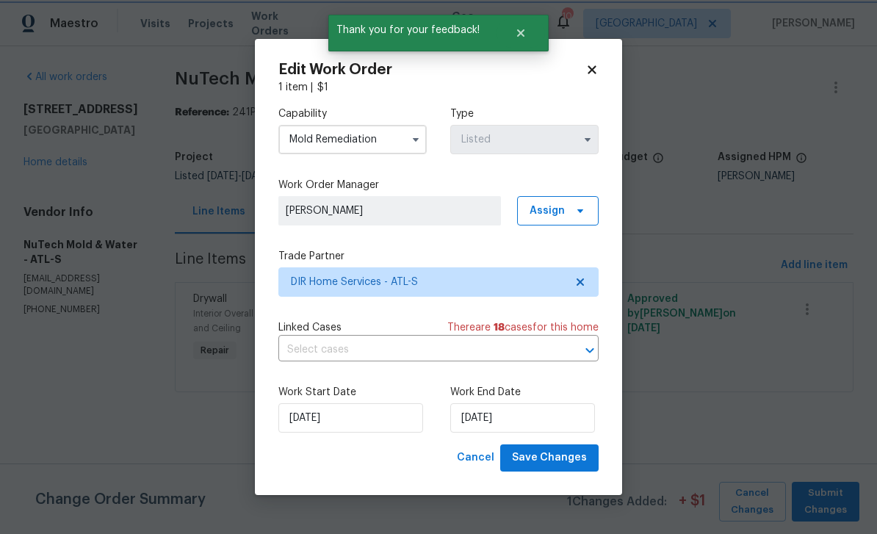
scroll to position [0, 0]
click at [566, 420] on input "10/3/2025" at bounding box center [522, 417] width 145 height 29
select select "9"
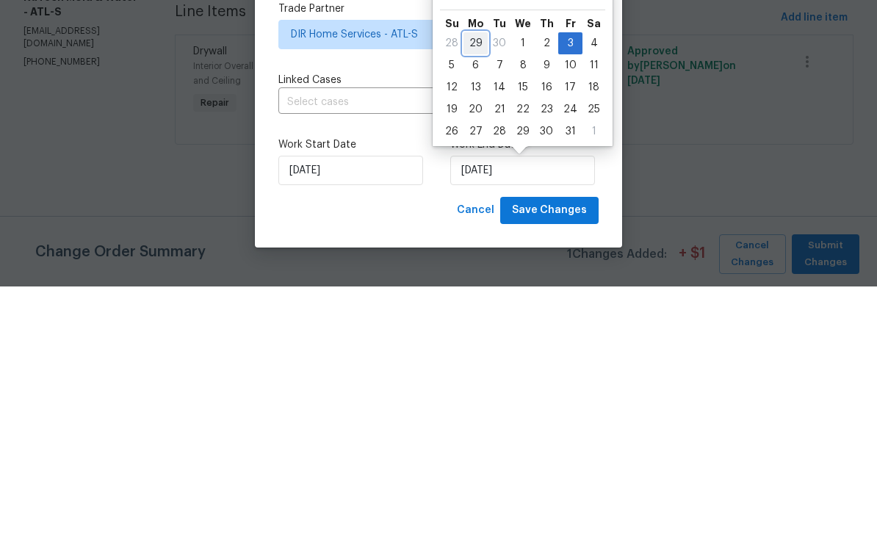
click at [480, 281] on div "29" at bounding box center [475, 291] width 24 height 21
type input "9/29/2025"
select select "8"
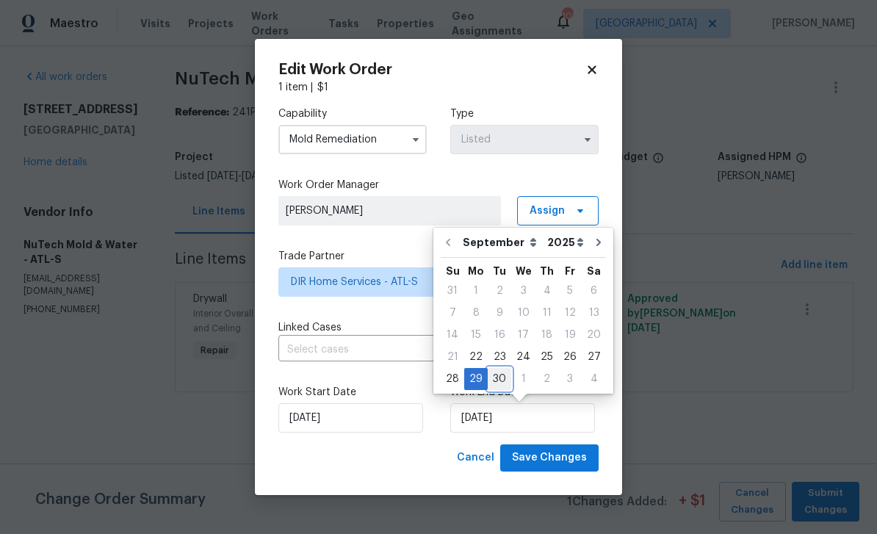
click at [503, 375] on div "30" at bounding box center [500, 379] width 24 height 21
type input "9/30/2025"
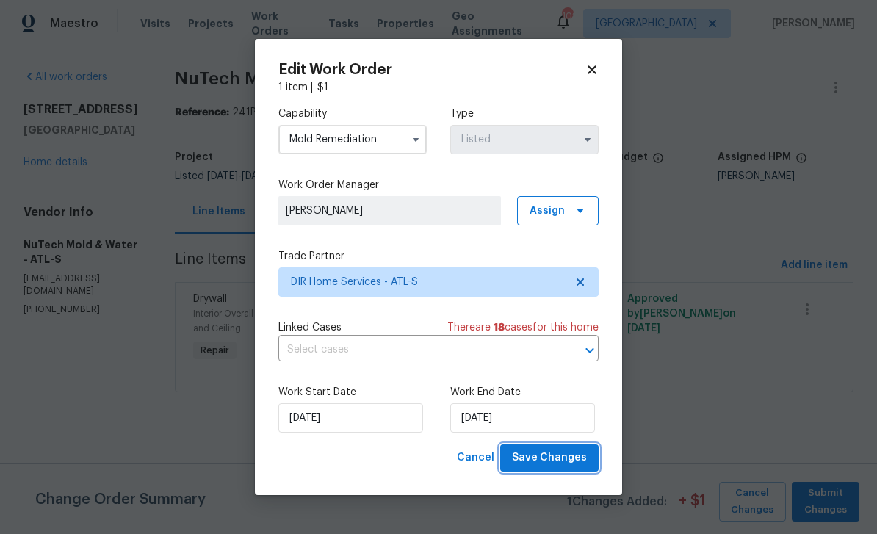
click at [579, 455] on span "Save Changes" at bounding box center [549, 458] width 75 height 18
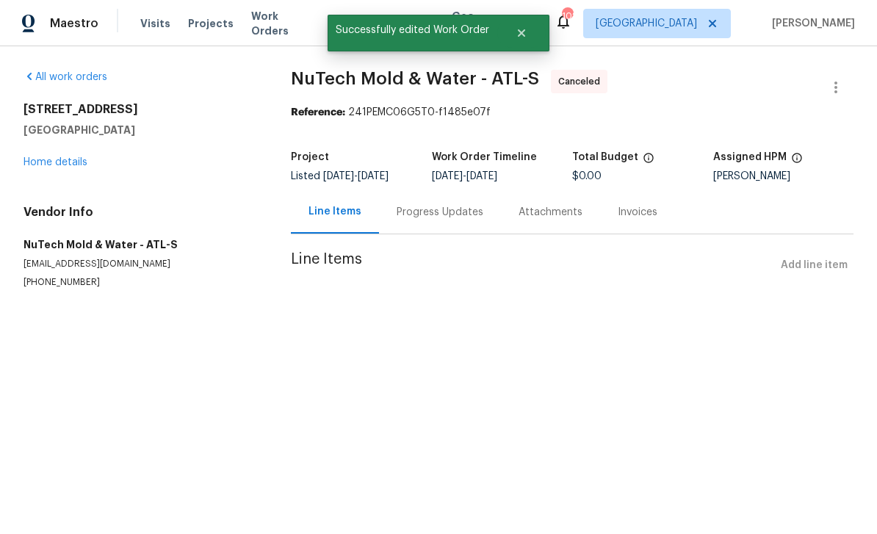
click at [46, 164] on link "Home details" at bounding box center [56, 162] width 64 height 10
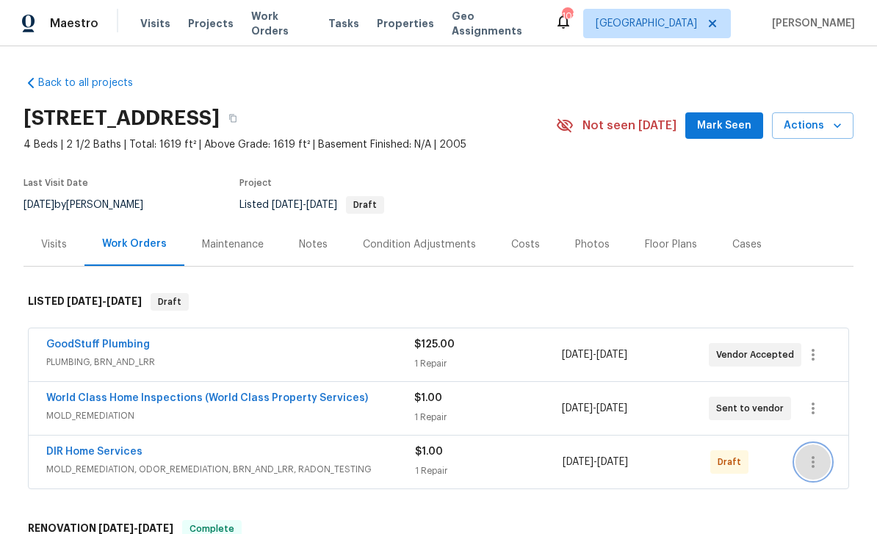
click at [816, 460] on icon "button" at bounding box center [813, 462] width 18 height 18
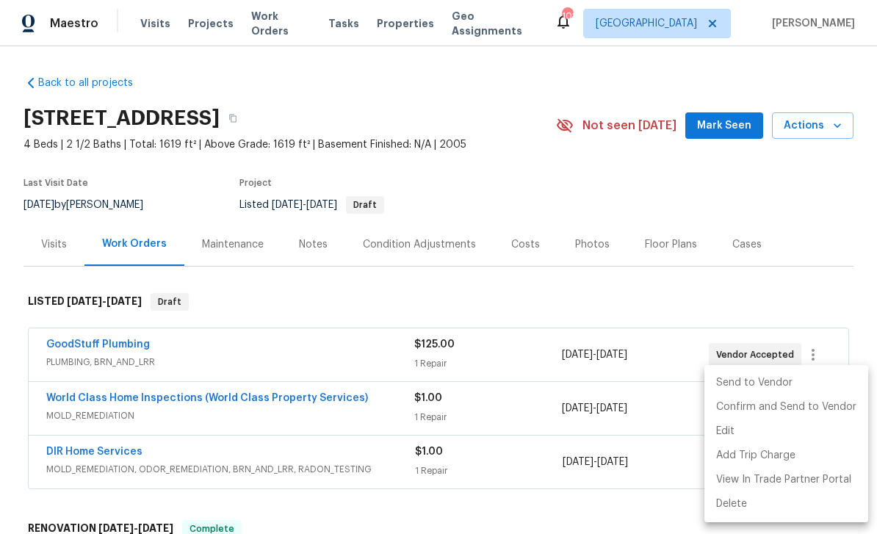
click at [783, 383] on li "Send to Vendor" at bounding box center [786, 383] width 164 height 24
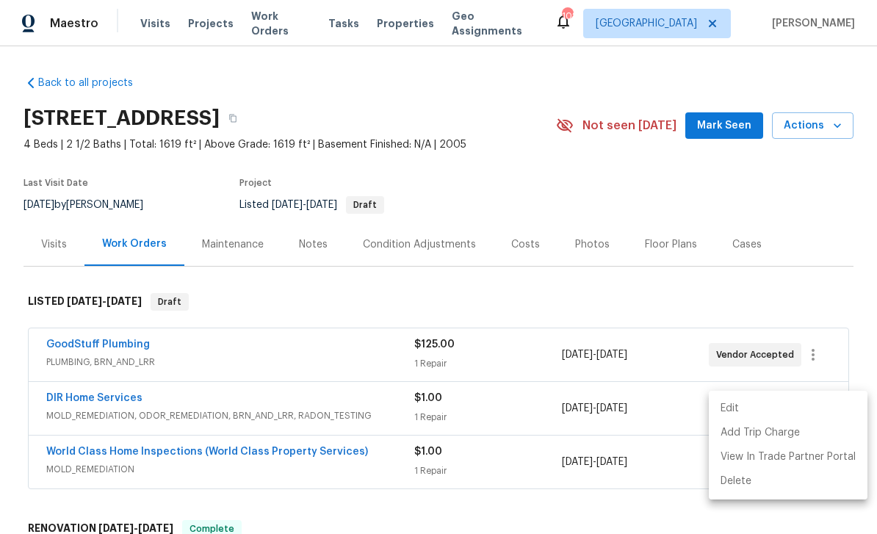
click at [820, 262] on div at bounding box center [438, 267] width 877 height 534
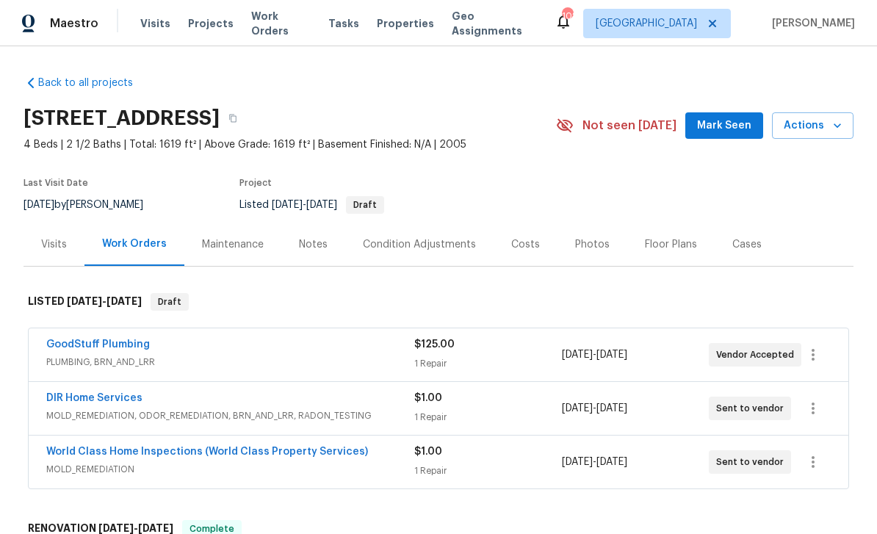
click at [718, 129] on span "Mark Seen" at bounding box center [724, 126] width 54 height 18
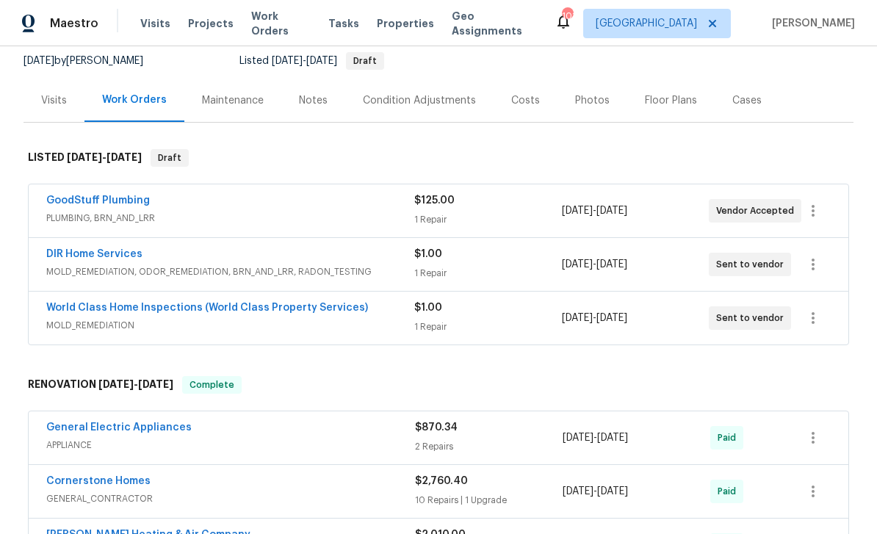
scroll to position [155, 0]
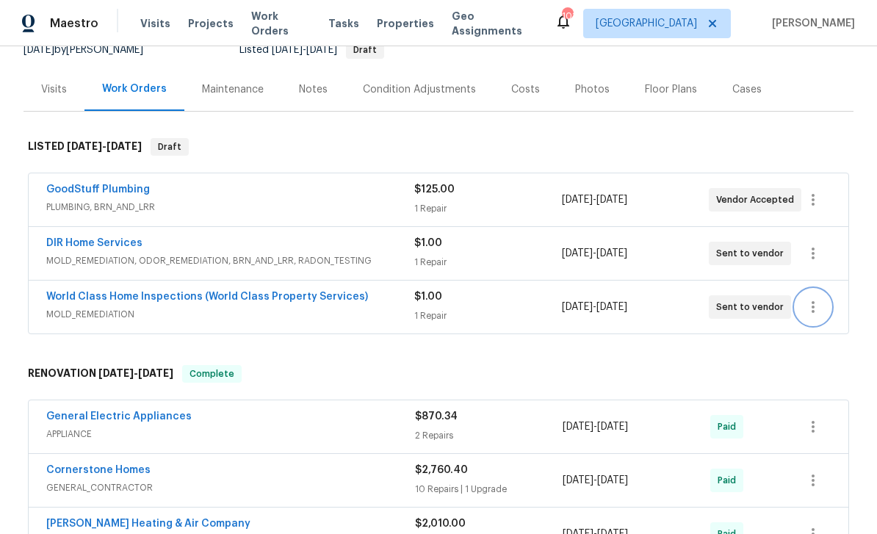
click at [819, 306] on icon "button" at bounding box center [813, 307] width 18 height 18
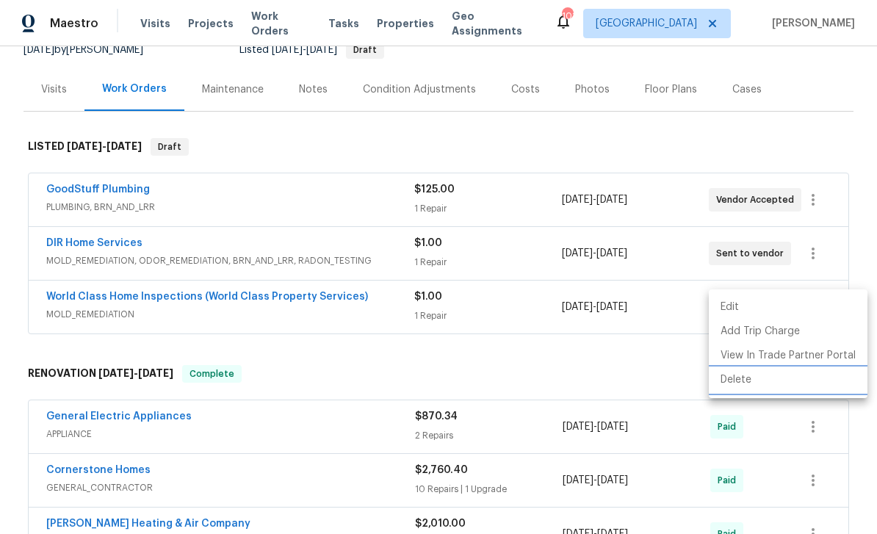
click at [748, 382] on li "Delete" at bounding box center [788, 380] width 159 height 24
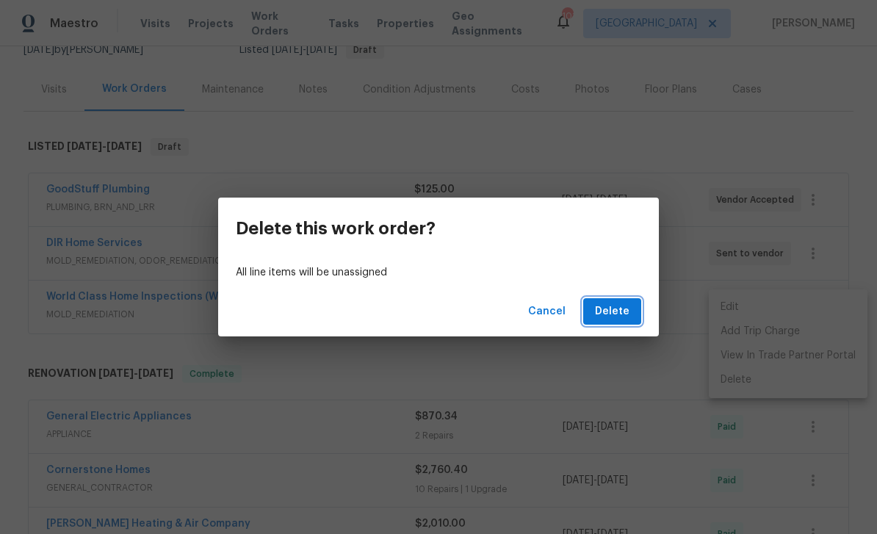
click at [614, 312] on span "Delete" at bounding box center [612, 312] width 35 height 18
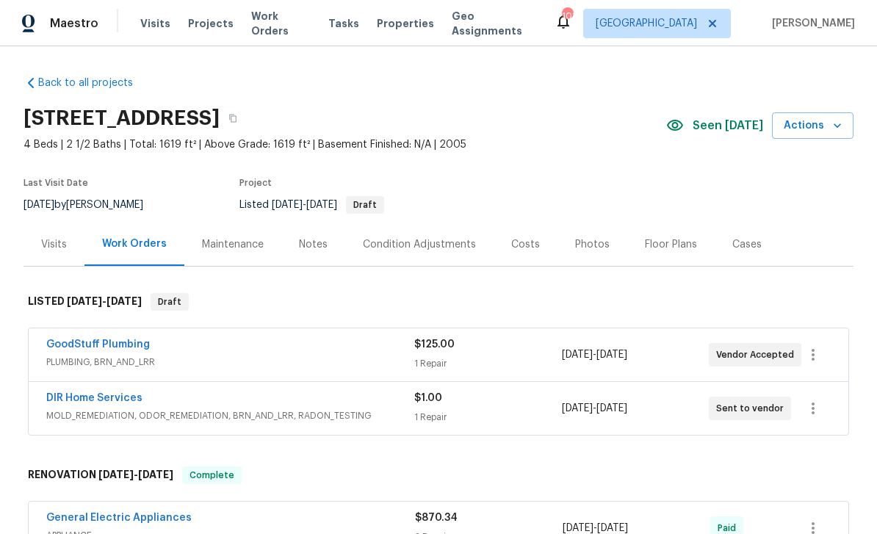
scroll to position [0, 0]
click at [236, 122] on icon "button" at bounding box center [232, 119] width 7 height 8
click at [319, 248] on div "Notes" at bounding box center [313, 244] width 29 height 15
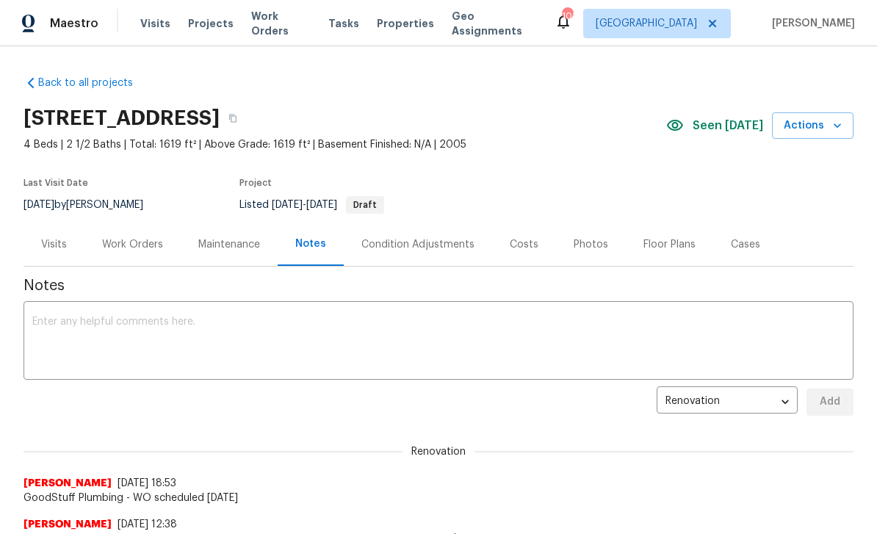
click at [68, 320] on textarea at bounding box center [438, 342] width 812 height 51
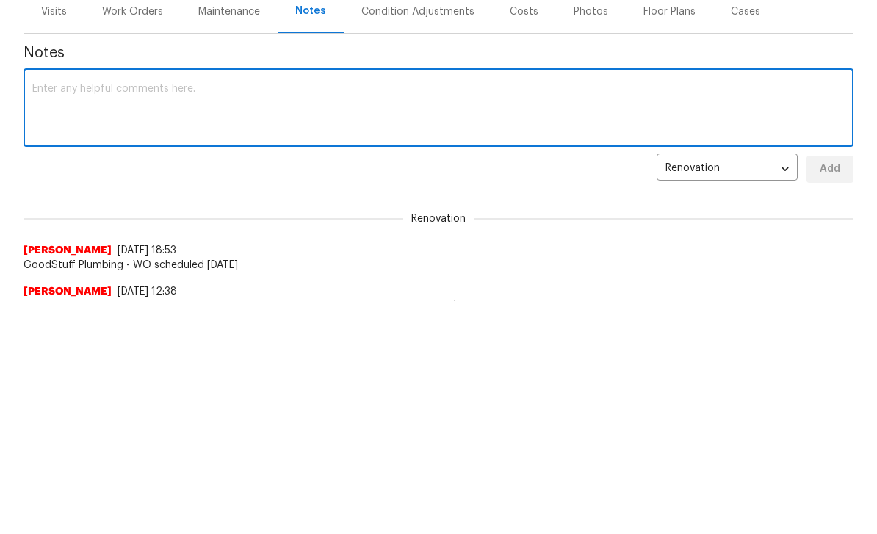
paste textarea "https://opendoor.atlassian.net/servicedesk/customer/portal/6/HSR-711055"
type textarea "https://opendoor.atlassian.net/servicedesk/customer/portal/6/HSR-711055 , house…"
click at [831, 393] on span "Add" at bounding box center [830, 402] width 24 height 18
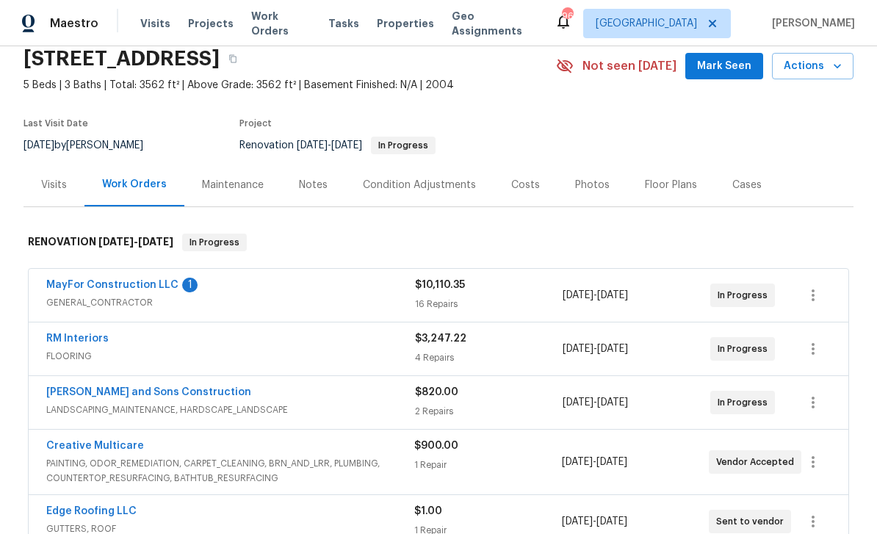
scroll to position [68, 0]
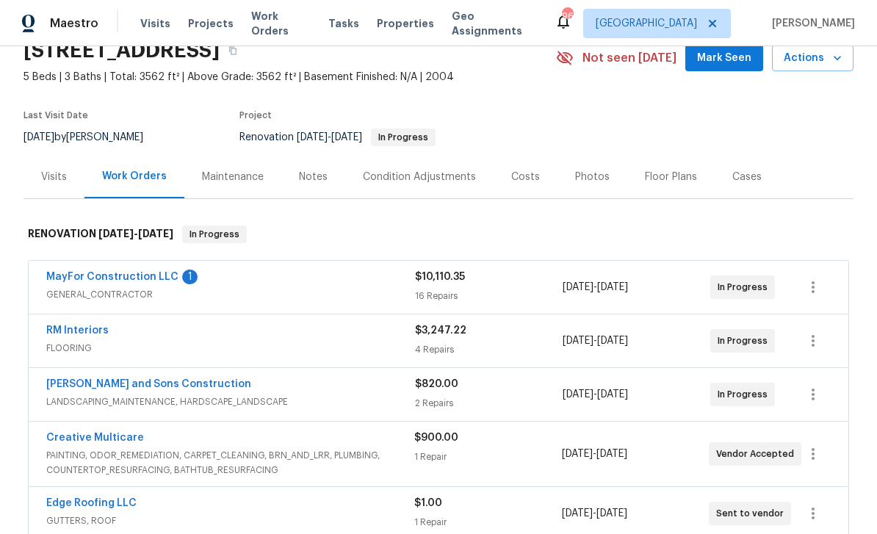
click at [77, 275] on link "MayFor Construction LLC" at bounding box center [112, 277] width 132 height 10
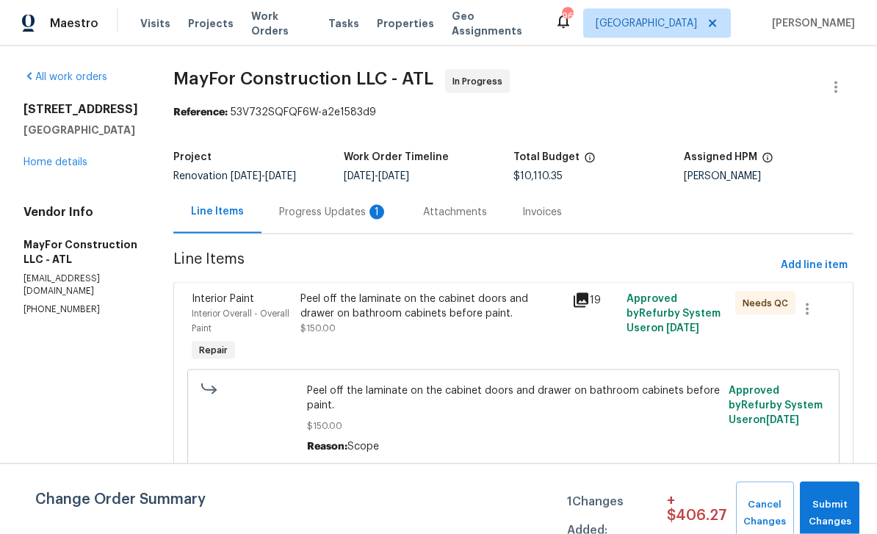
scroll to position [42, 0]
click at [328, 205] on div "Progress Updates 1" at bounding box center [333, 212] width 109 height 15
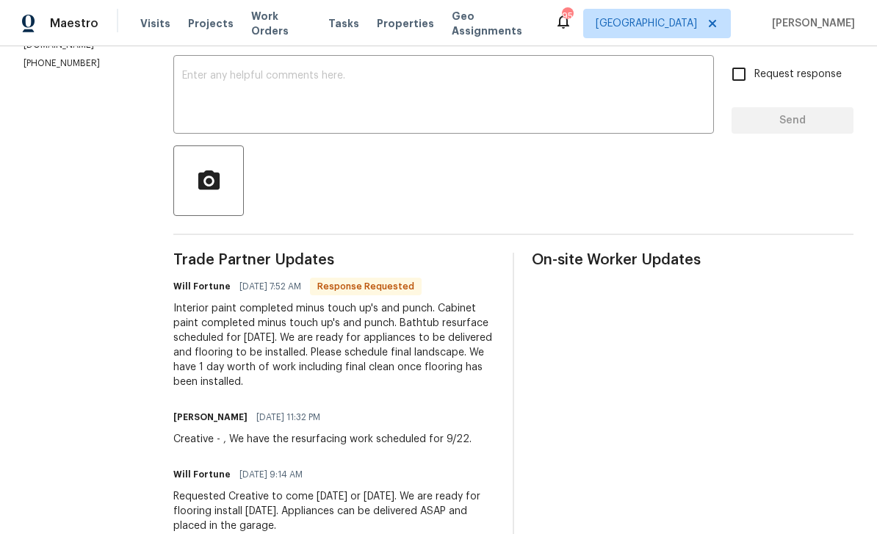
scroll to position [231, 0]
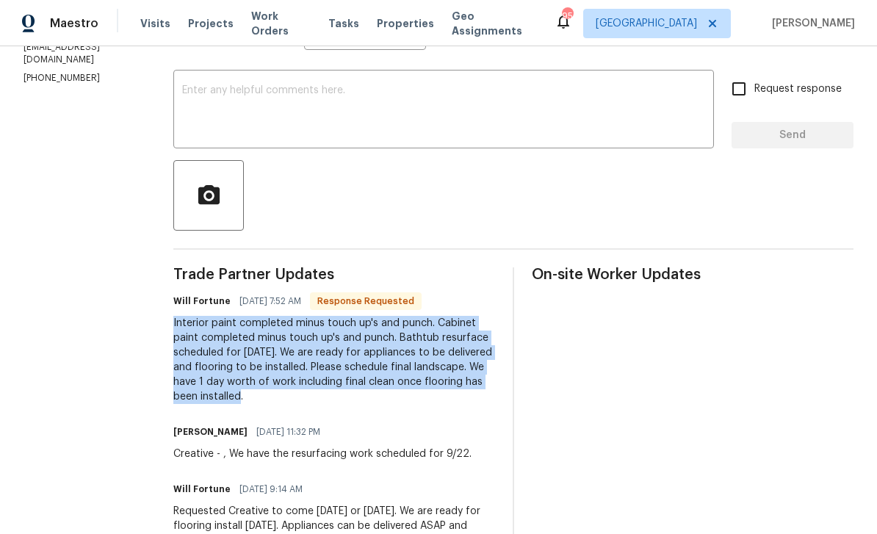
copy div "Interior paint completed minus touch up's and punch. Cabinet paint completed mi…"
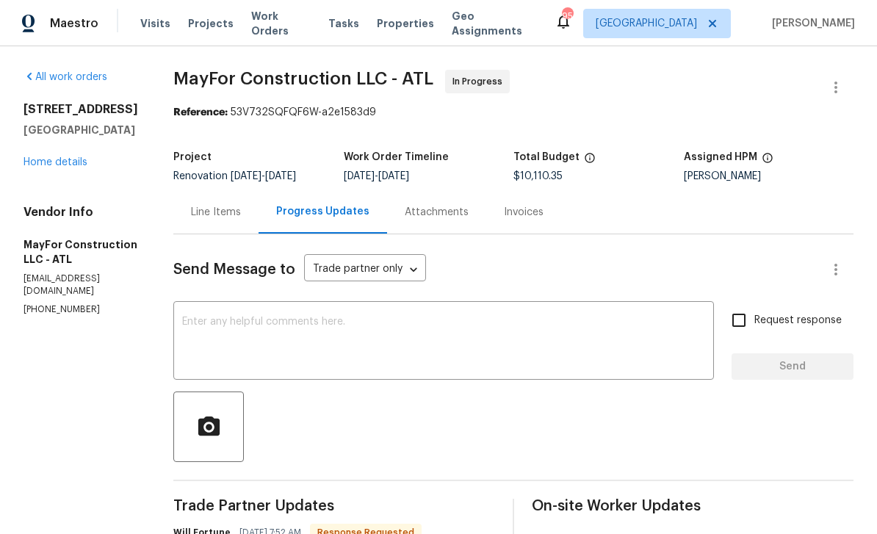
scroll to position [0, 0]
click at [55, 157] on link "Home details" at bounding box center [56, 162] width 64 height 10
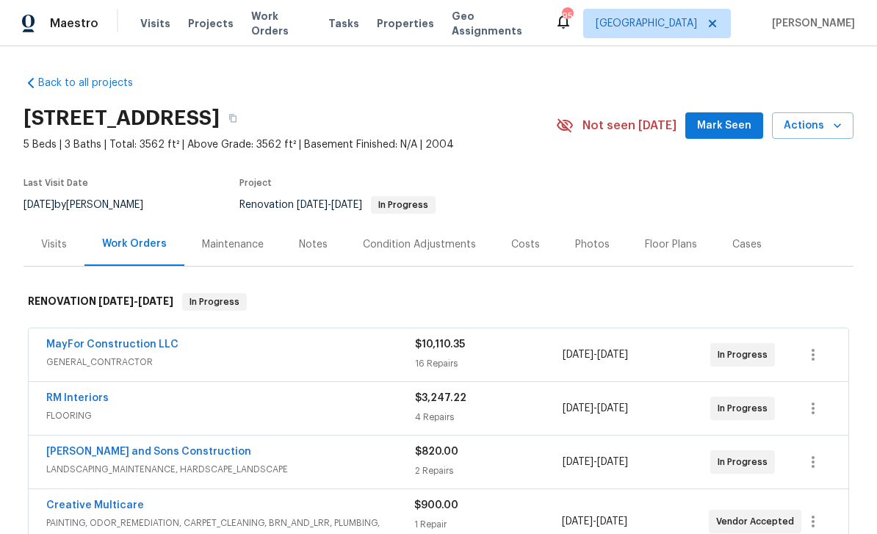
click at [227, 237] on div "Maintenance" at bounding box center [233, 244] width 62 height 15
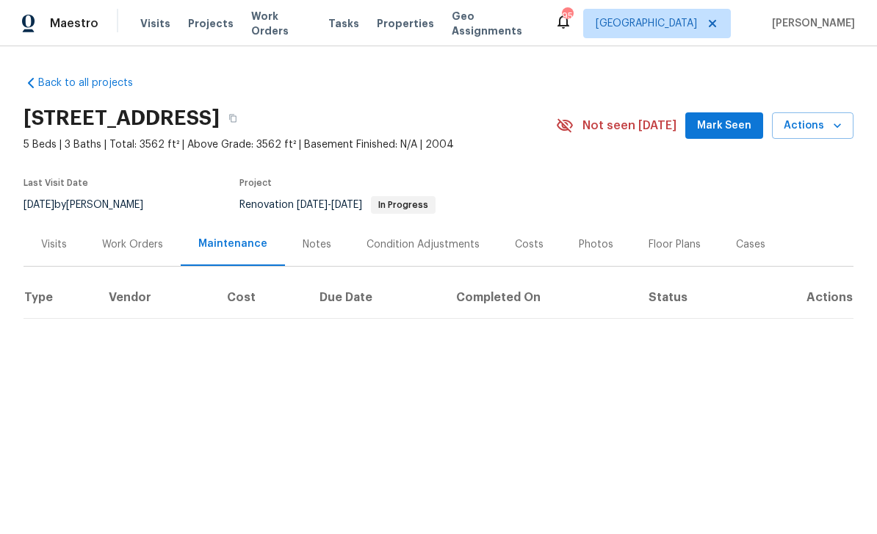
click at [313, 237] on div "Notes" at bounding box center [317, 244] width 29 height 15
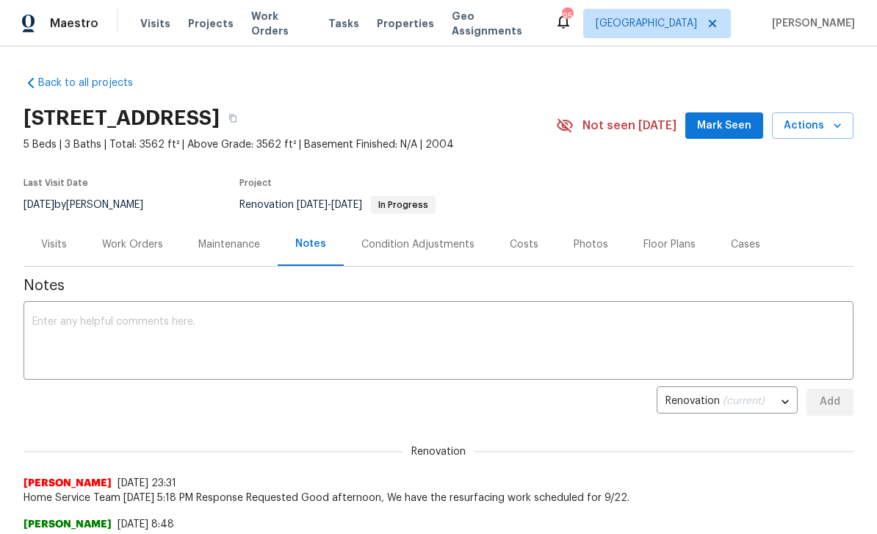
click at [58, 329] on textarea at bounding box center [438, 342] width 812 height 51
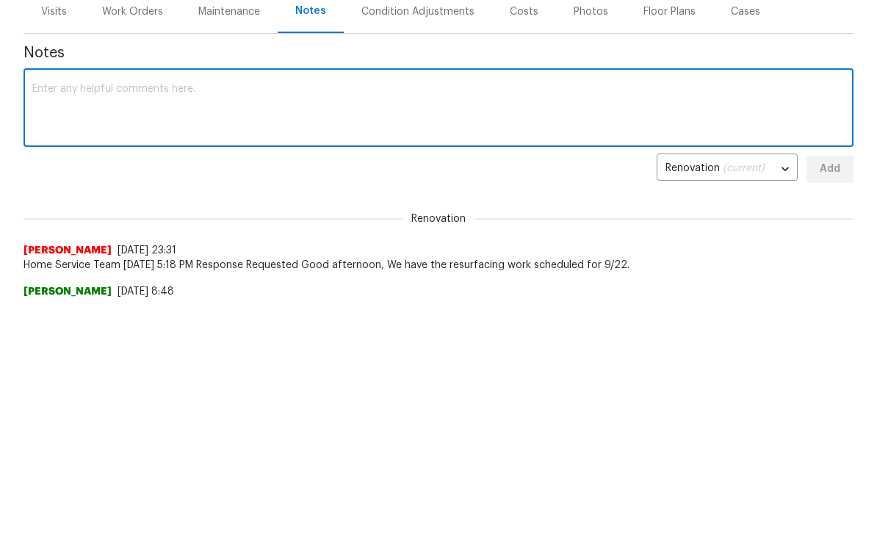
paste textarea "Interior paint completed minus touch up's and punch. Cabinet paint completed mi…"
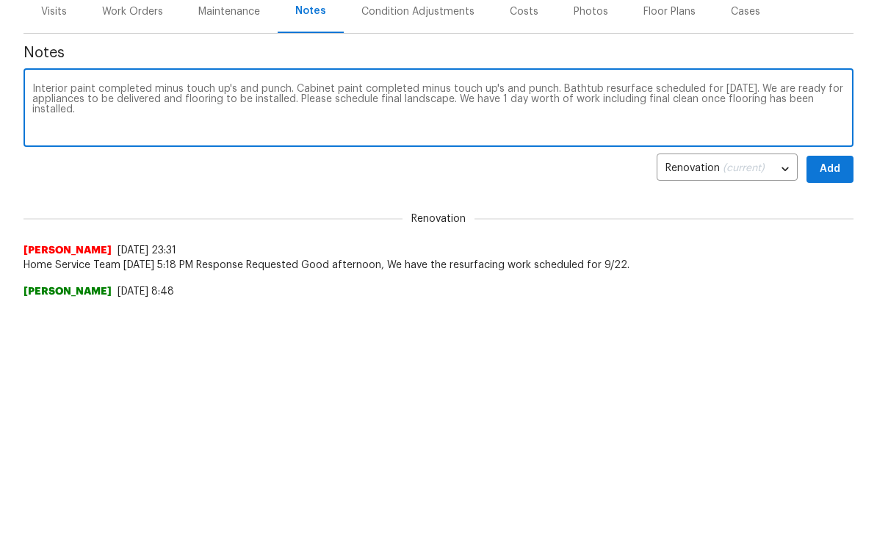
type textarea "Interior paint completed minus touch up's and punch. Cabinet paint completed mi…"
click at [829, 393] on span "Add" at bounding box center [830, 402] width 24 height 18
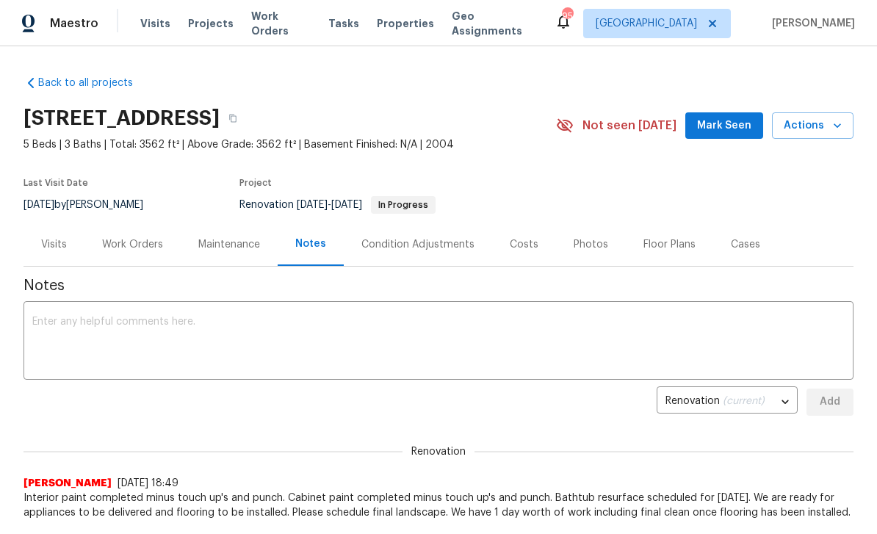
scroll to position [37, 0]
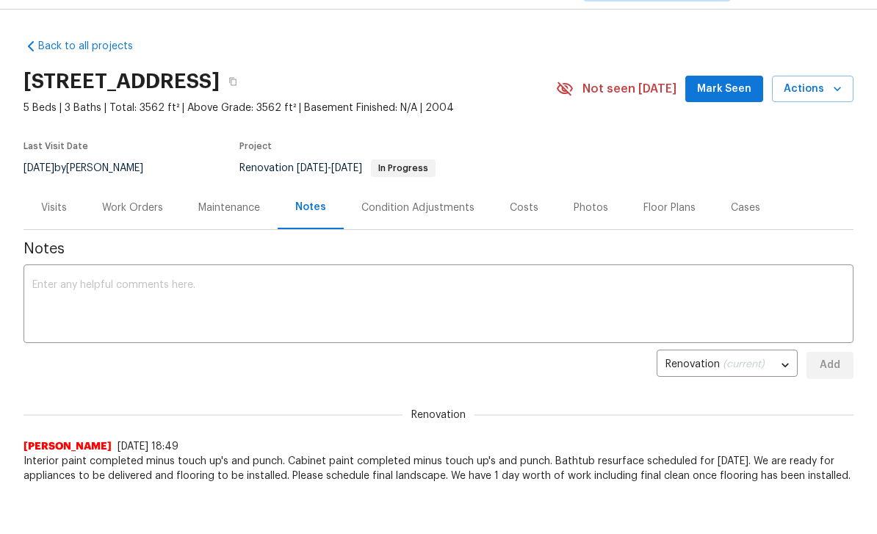
click at [129, 207] on div "Work Orders" at bounding box center [132, 208] width 61 height 15
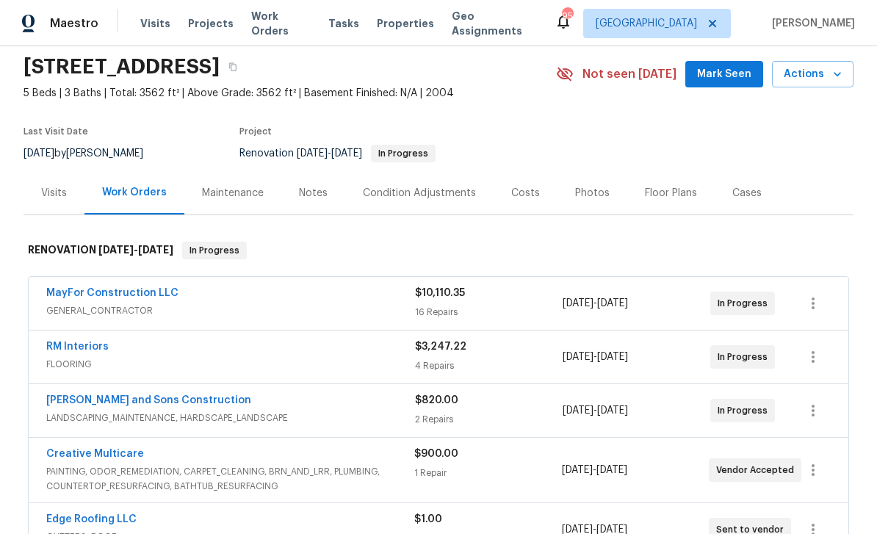
scroll to position [57, 0]
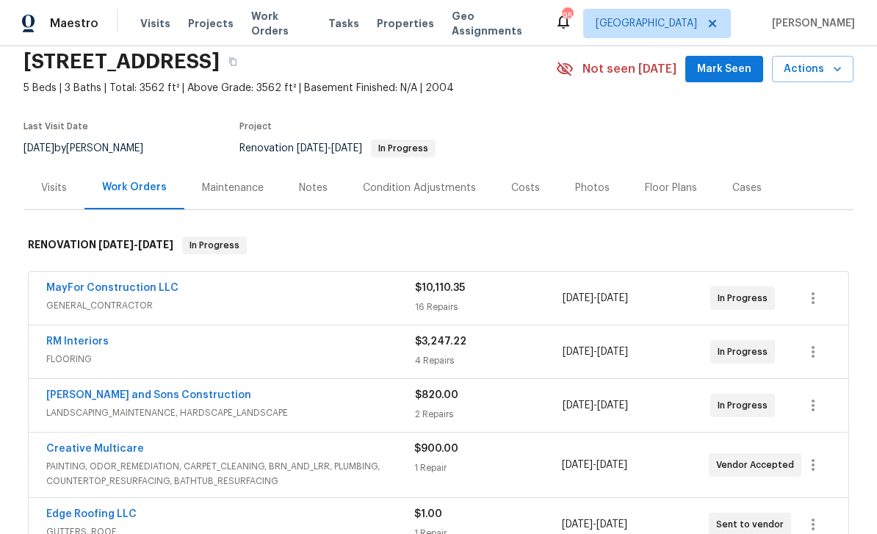
click at [82, 283] on link "MayFor Construction LLC" at bounding box center [112, 288] width 132 height 10
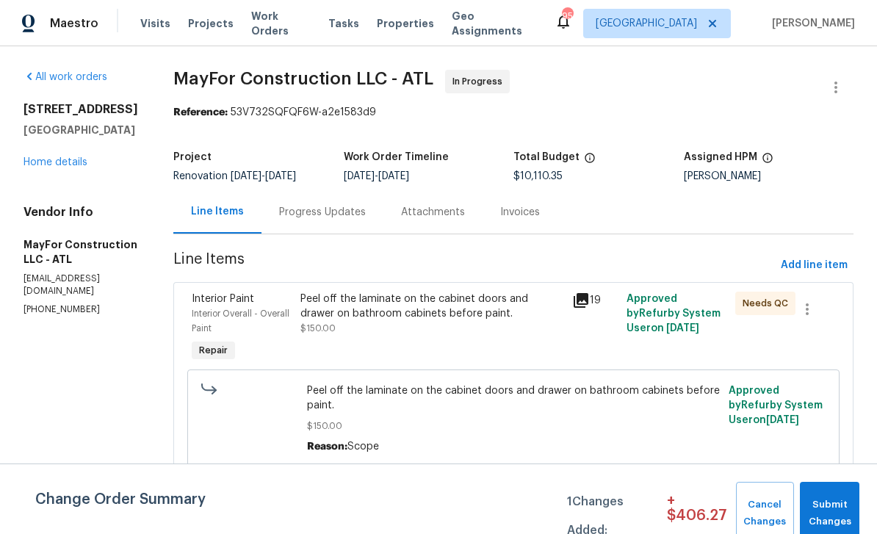
click at [57, 165] on link "Home details" at bounding box center [56, 162] width 64 height 10
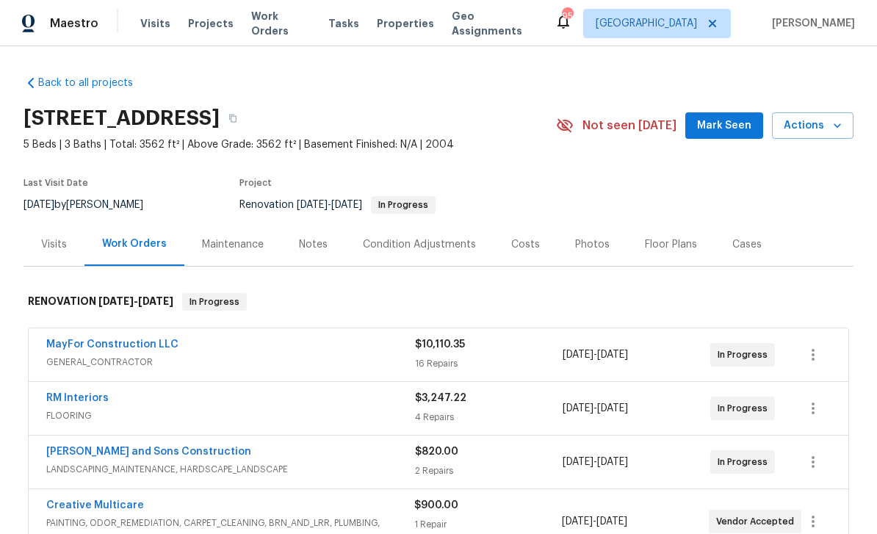
click at [727, 128] on span "Mark Seen" at bounding box center [724, 126] width 54 height 18
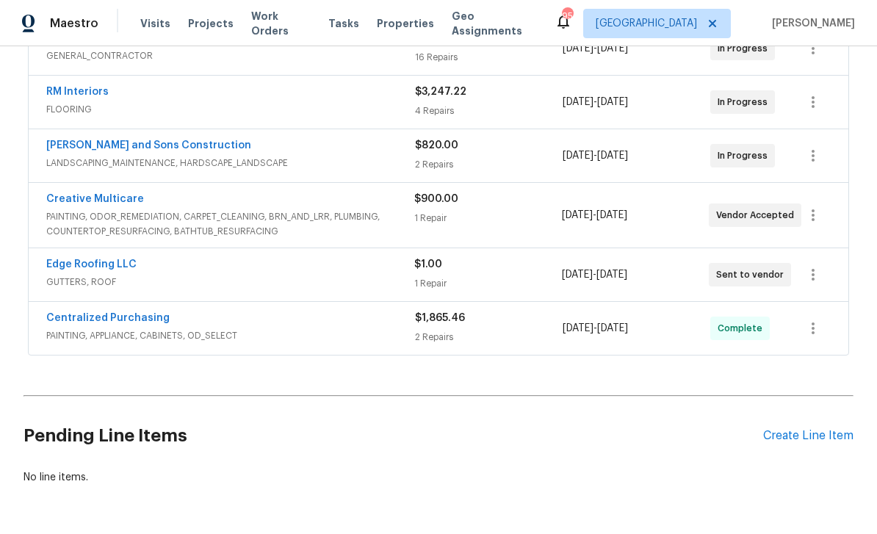
scroll to position [308, 0]
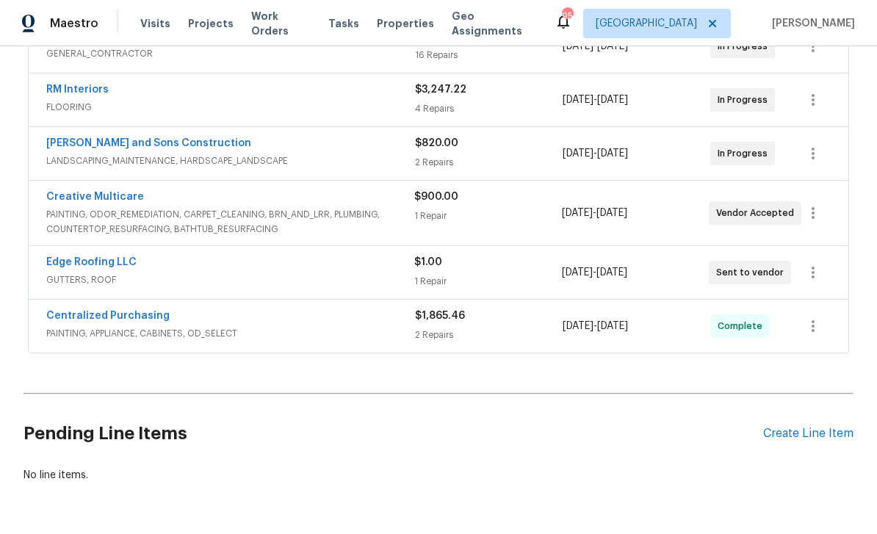
click at [75, 261] on link "Edge Roofing LLC" at bounding box center [91, 262] width 90 height 10
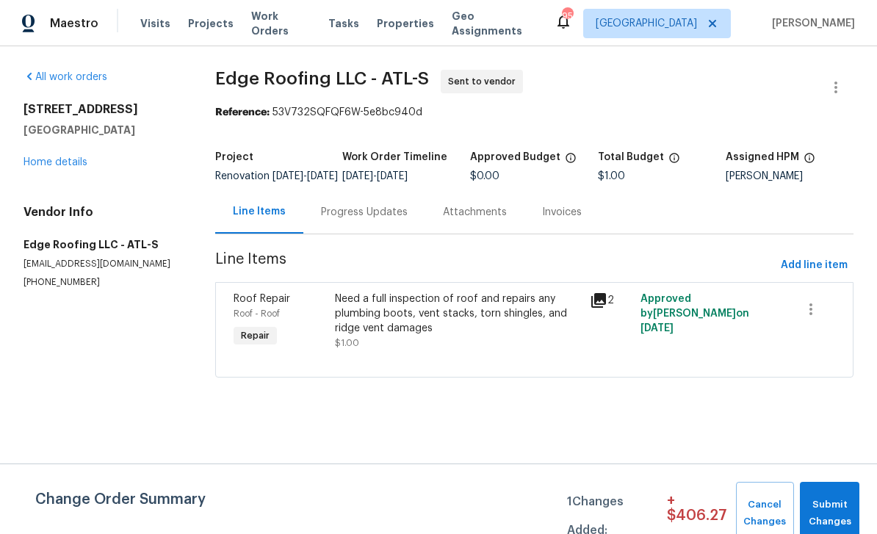
click at [354, 220] on div "Progress Updates" at bounding box center [364, 212] width 87 height 15
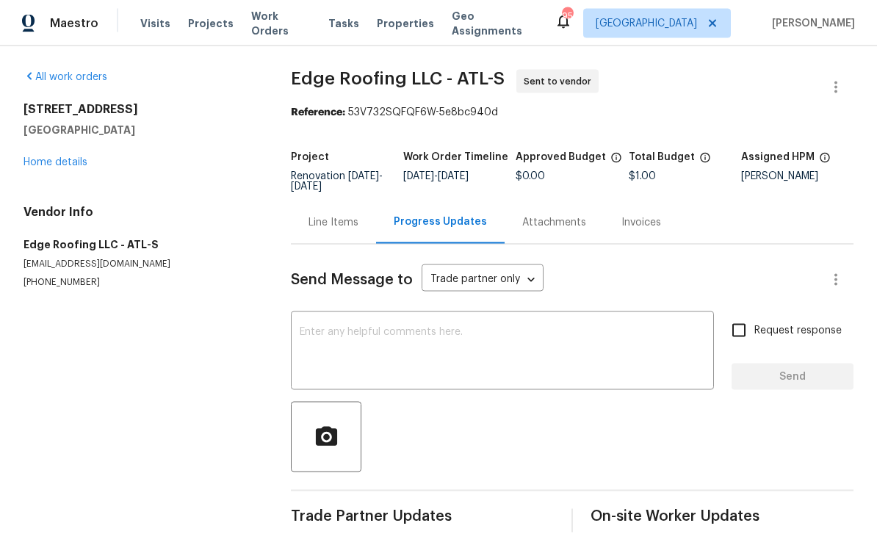
scroll to position [23, 0]
click at [321, 327] on textarea at bounding box center [502, 352] width 405 height 51
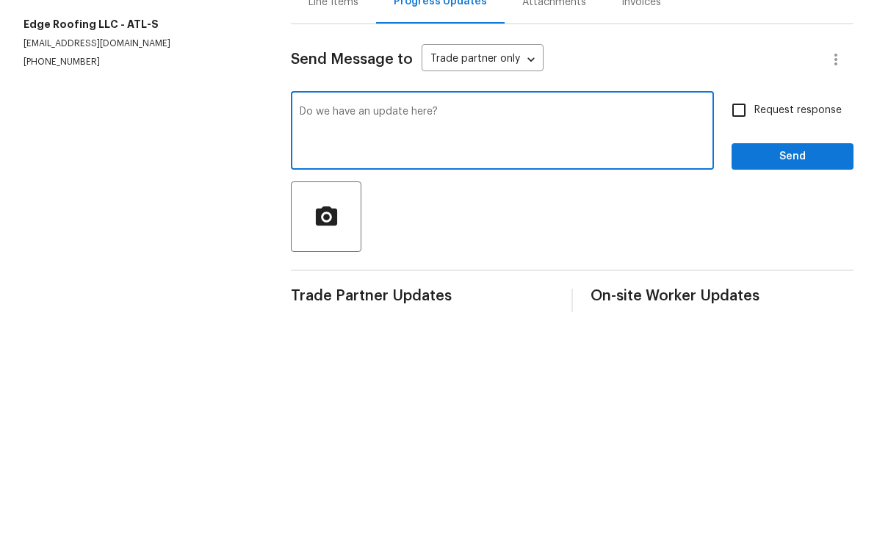
type textarea "Do we have an update here?"
click at [735, 315] on input "Request response" at bounding box center [738, 330] width 31 height 31
checkbox input "true"
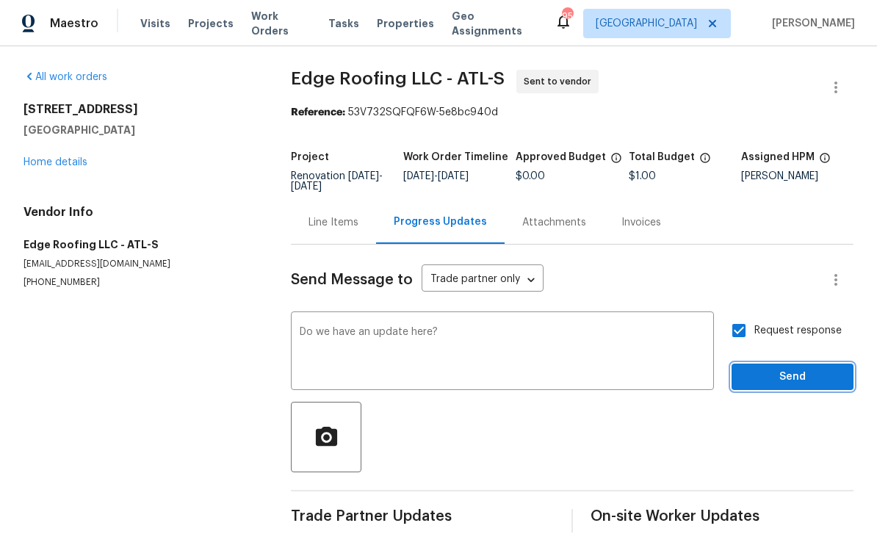
click at [789, 368] on span "Send" at bounding box center [792, 377] width 98 height 18
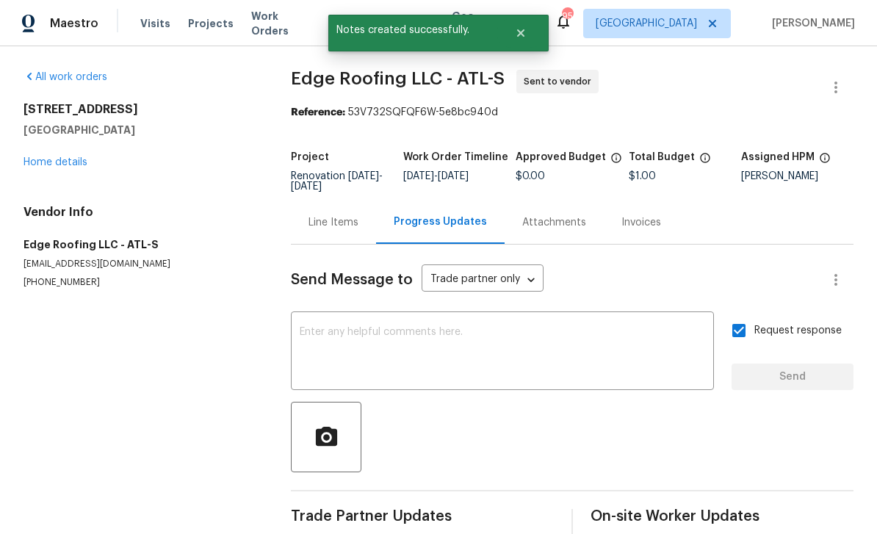
click at [70, 157] on link "Home details" at bounding box center [56, 162] width 64 height 10
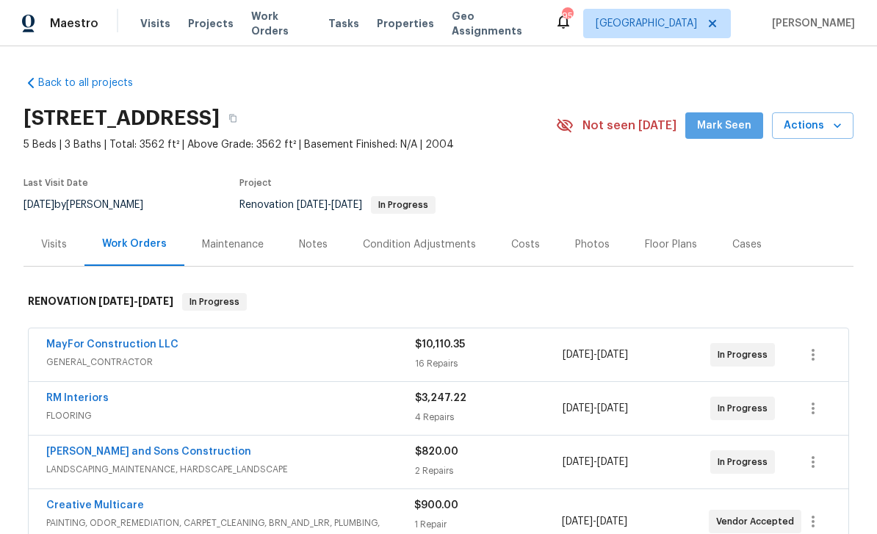
click at [734, 117] on span "Mark Seen" at bounding box center [724, 126] width 54 height 18
click at [222, 237] on div "Maintenance" at bounding box center [233, 244] width 62 height 15
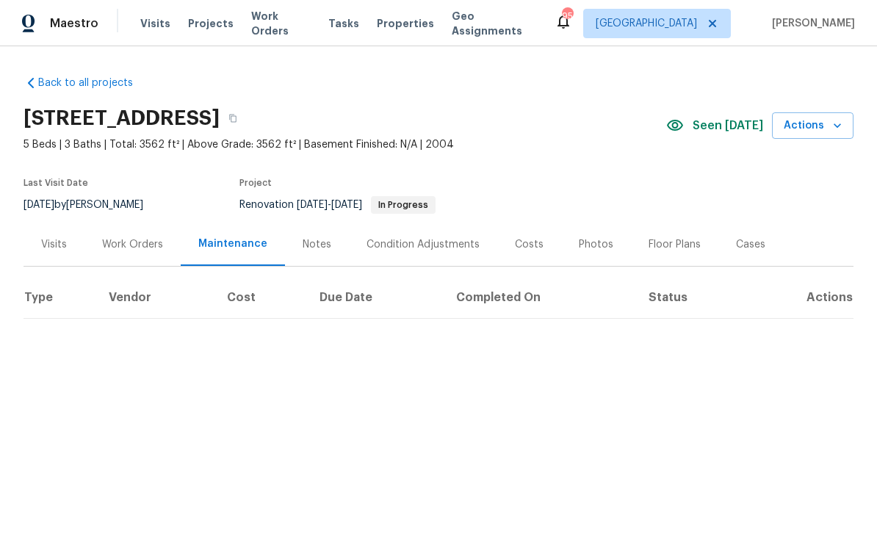
click at [317, 246] on div "Notes" at bounding box center [317, 244] width 29 height 15
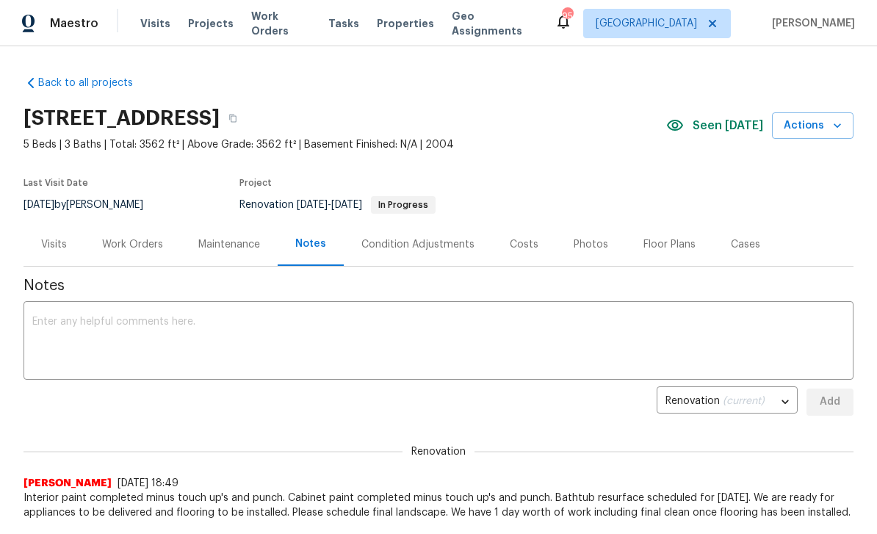
click at [77, 328] on textarea at bounding box center [438, 342] width 812 height 51
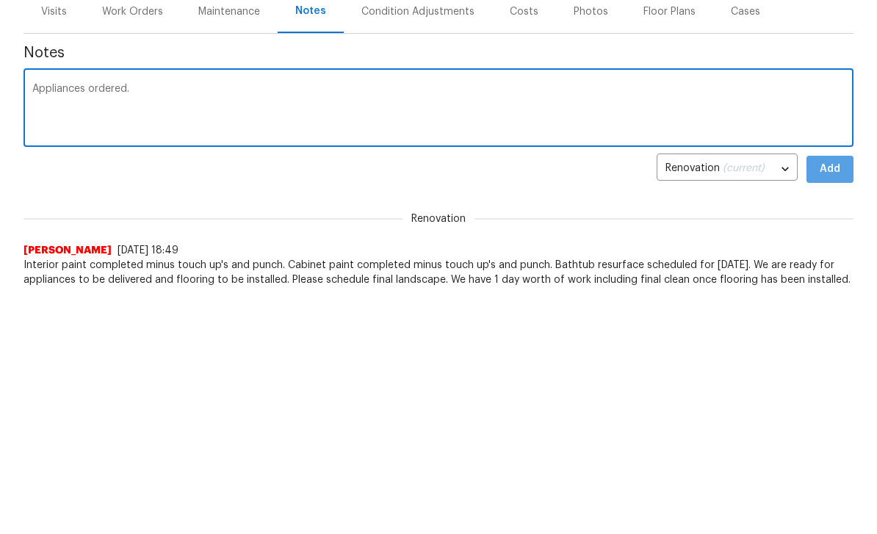
type textarea "Appliances ordered."
click at [833, 393] on span "Add" at bounding box center [830, 402] width 24 height 18
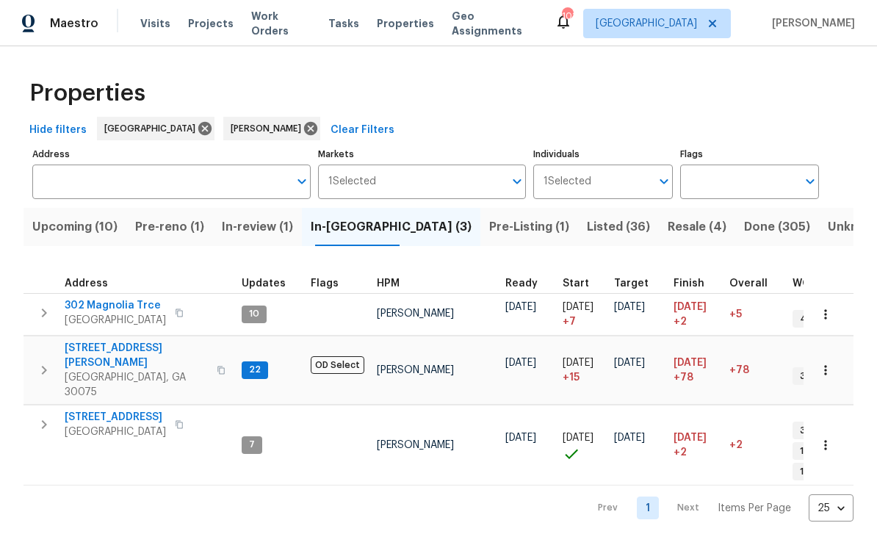
scroll to position [12, 0]
click at [47, 416] on icon "button" at bounding box center [44, 425] width 18 height 18
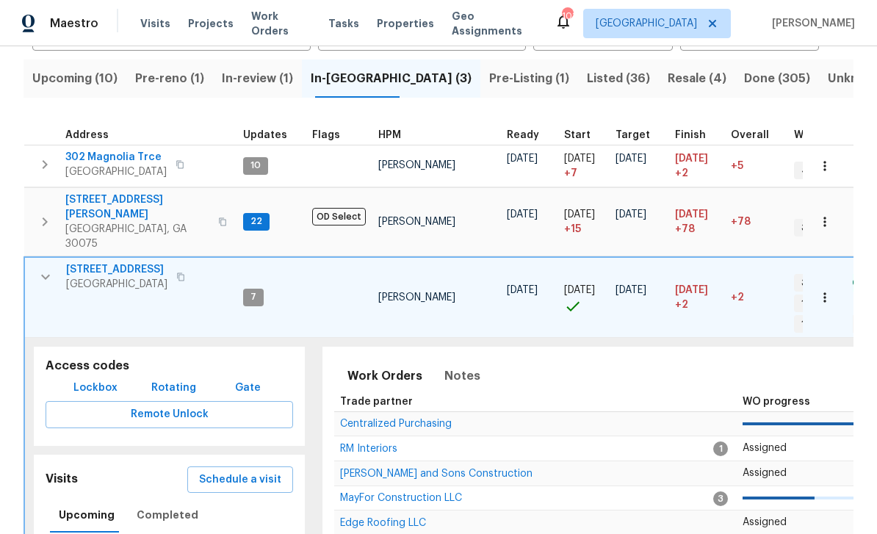
scroll to position [160, 0]
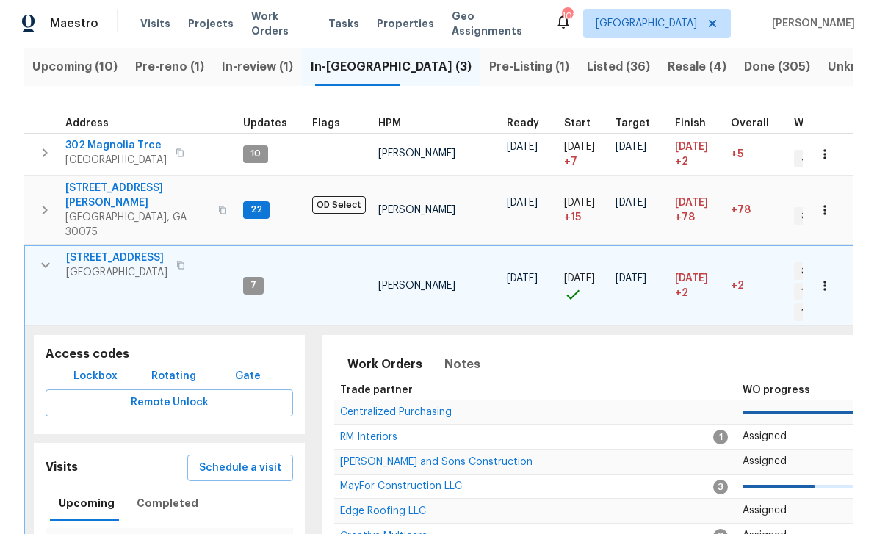
click at [94, 367] on span "Lockbox" at bounding box center [95, 376] width 44 height 18
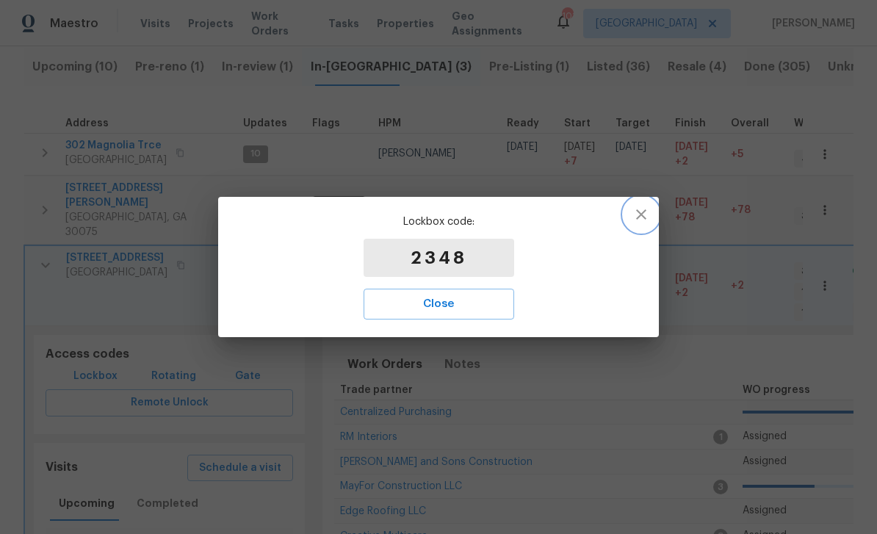
click at [644, 209] on icon "button" at bounding box center [641, 215] width 18 height 18
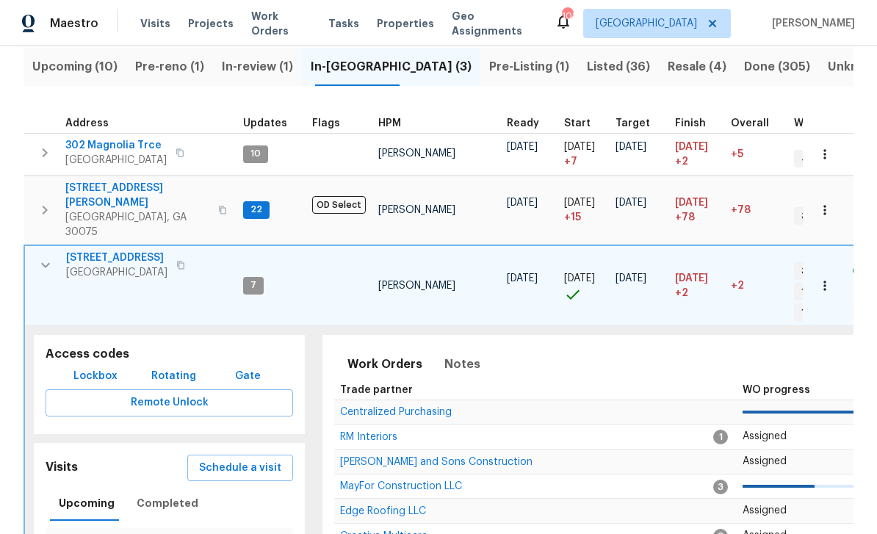
click at [104, 250] on span "[STREET_ADDRESS]" at bounding box center [116, 257] width 101 height 15
click at [176, 261] on icon "button" at bounding box center [180, 265] width 9 height 9
click at [98, 367] on span "Lockbox" at bounding box center [95, 376] width 44 height 18
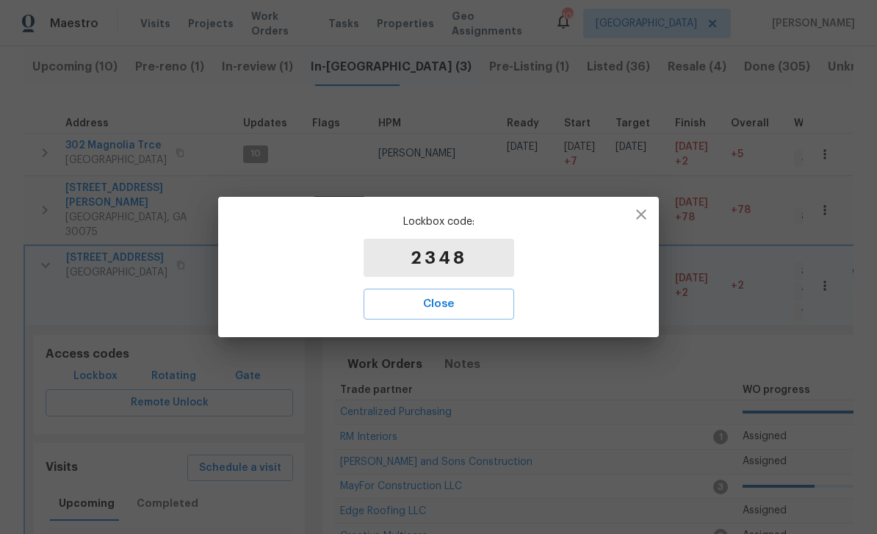
scroll to position [119, 0]
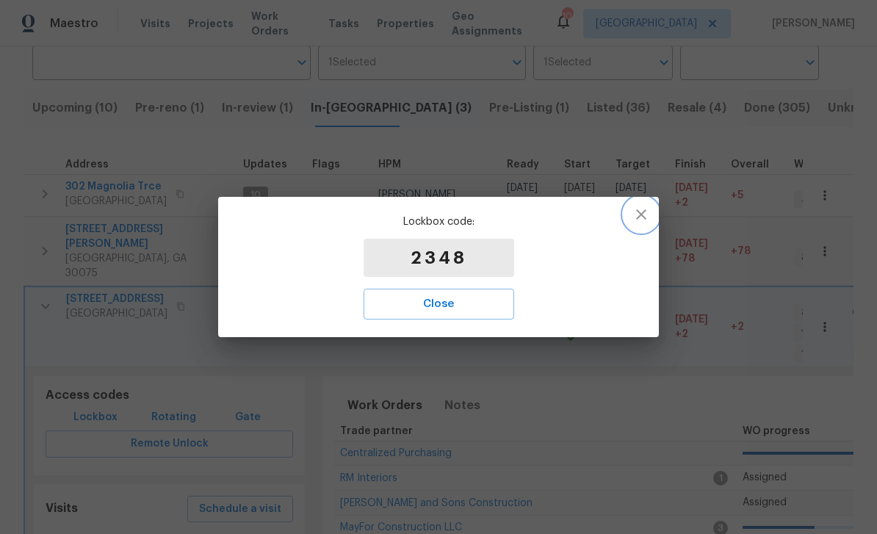
click at [645, 210] on icon "button" at bounding box center [641, 214] width 10 height 10
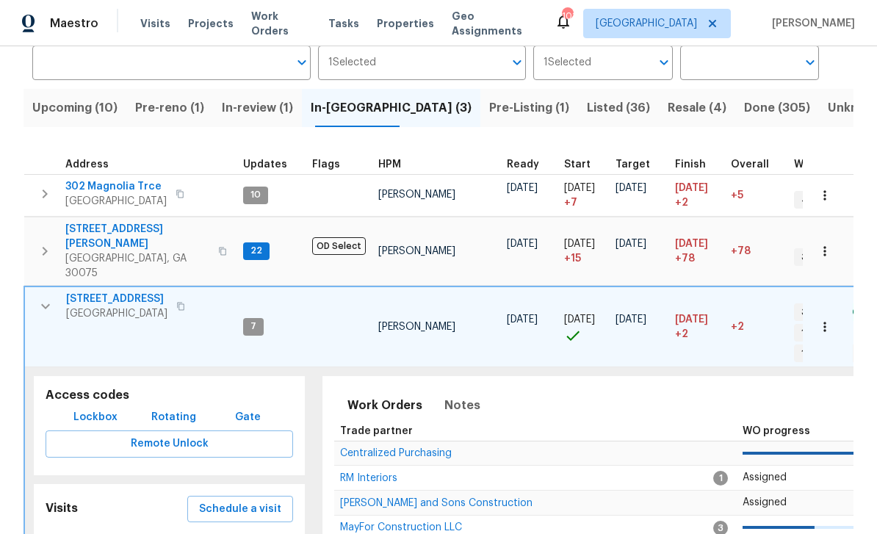
click at [538, 65] on div "1 Selected Individuals" at bounding box center [602, 63] width 139 height 35
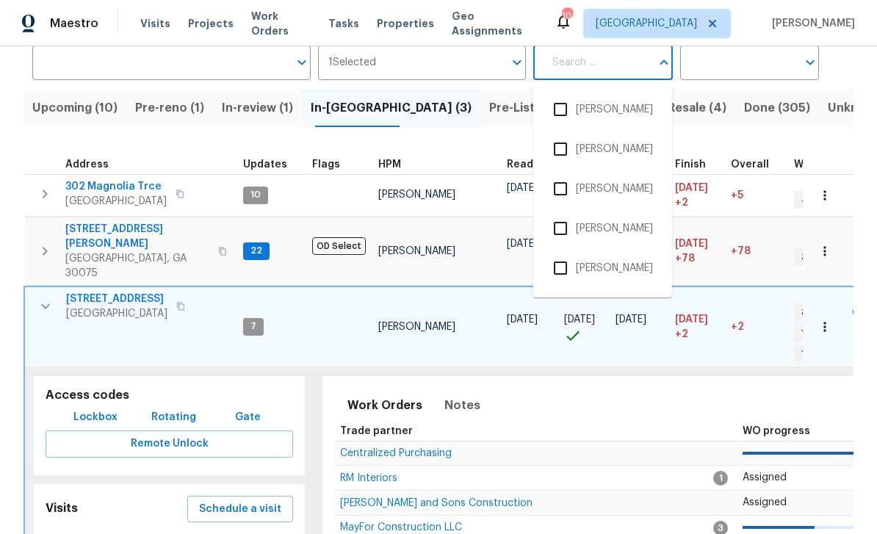
click at [527, 63] on button "Open" at bounding box center [517, 62] width 21 height 21
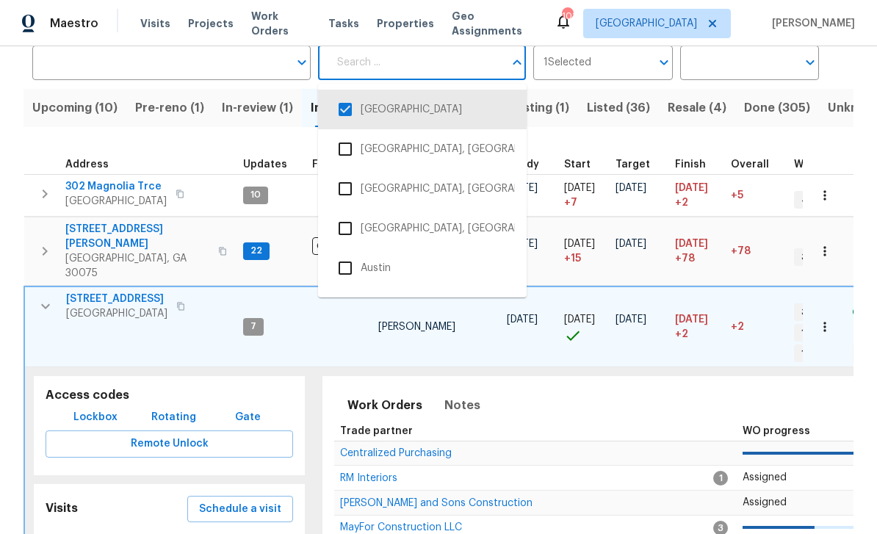
click at [527, 60] on button "Close" at bounding box center [517, 62] width 21 height 21
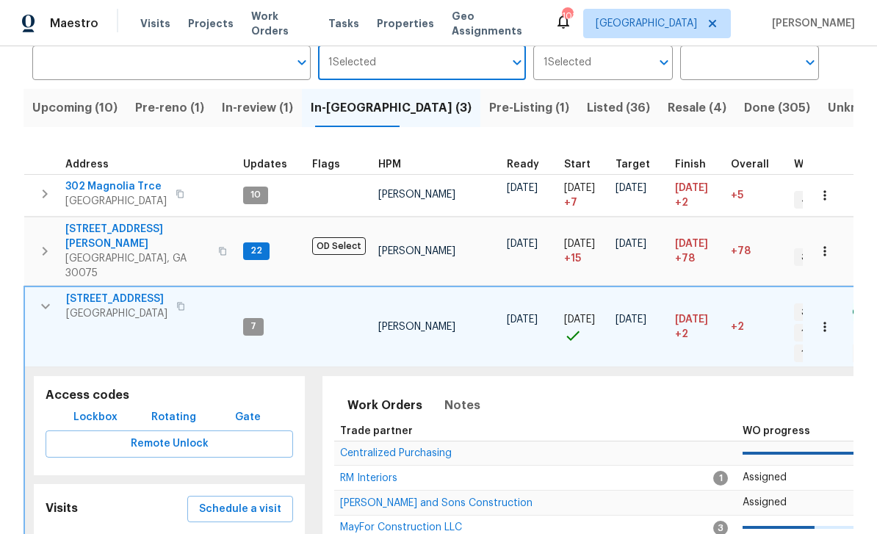
click at [540, 73] on div "1 Selected Individuals" at bounding box center [602, 63] width 139 height 35
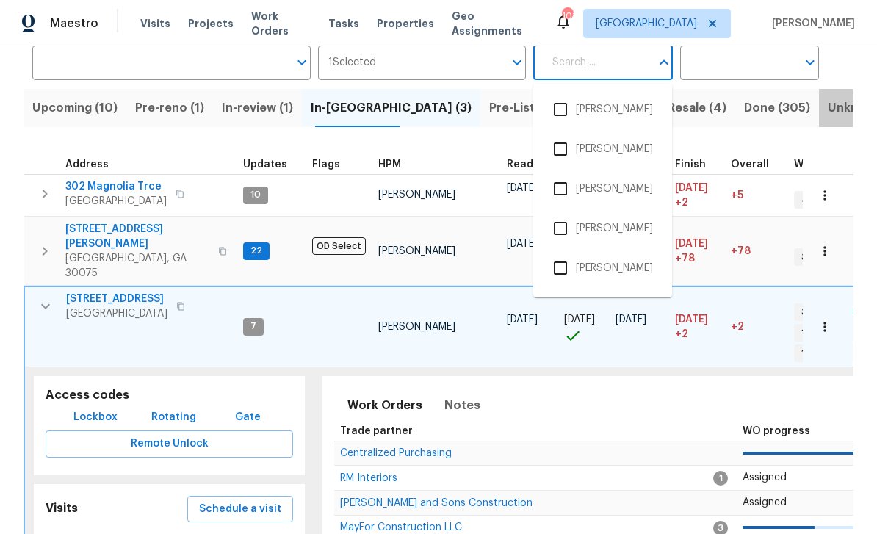
click at [850, 98] on button "Unknown (0)" at bounding box center [865, 108] width 93 height 38
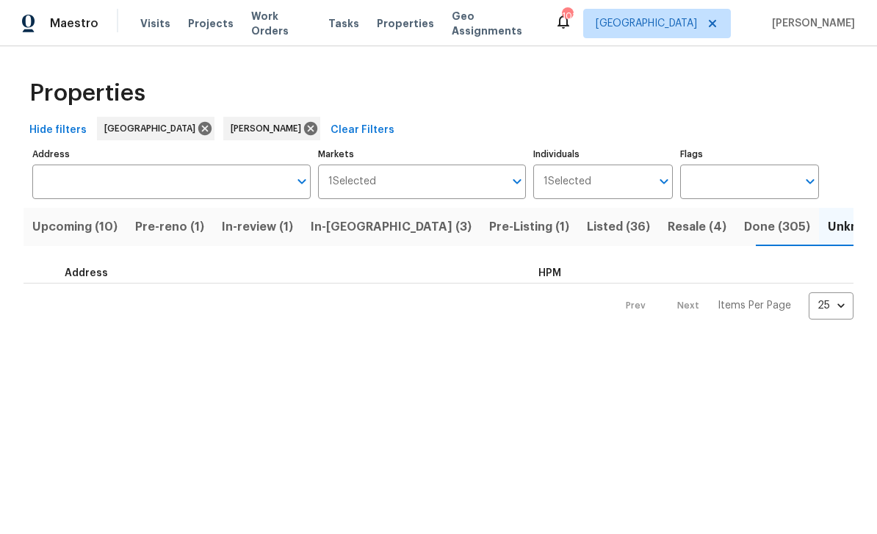
click at [587, 226] on span "Listed (36)" at bounding box center [618, 227] width 63 height 21
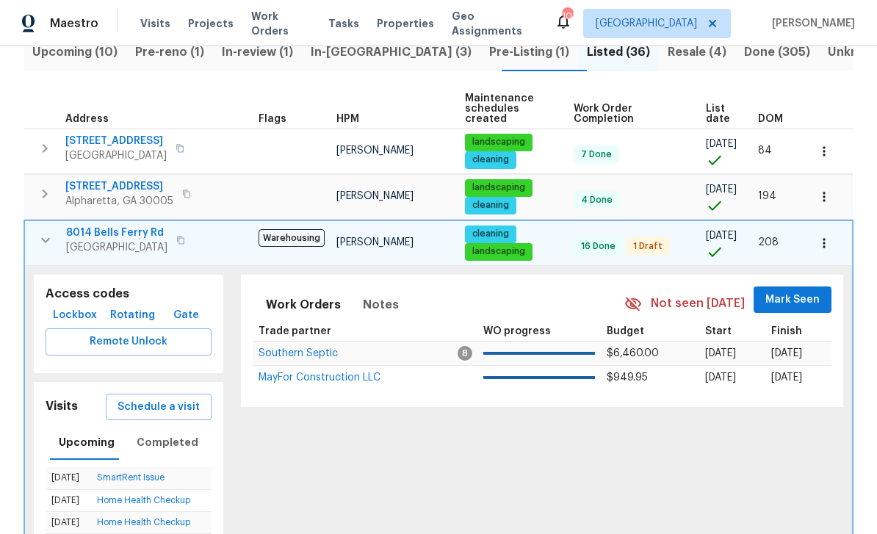
scroll to position [173, 0]
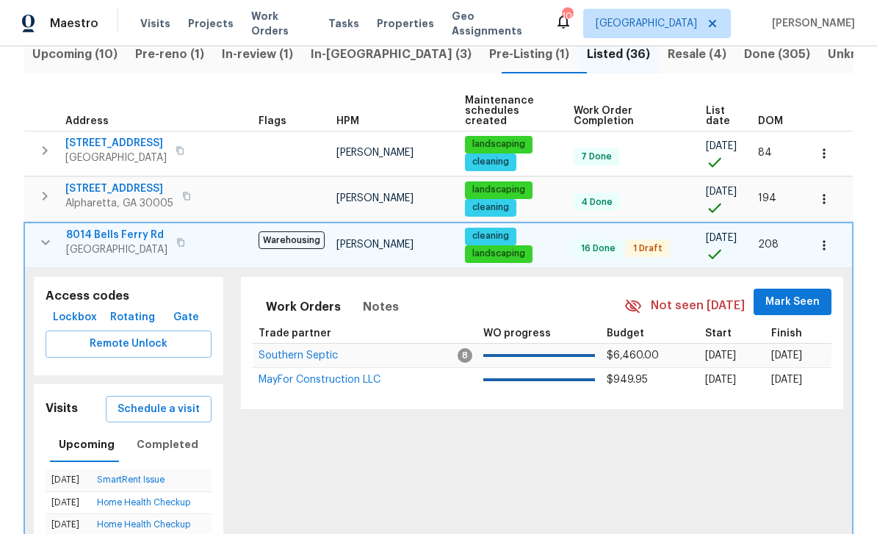
click at [51, 234] on icon "button" at bounding box center [46, 243] width 18 height 18
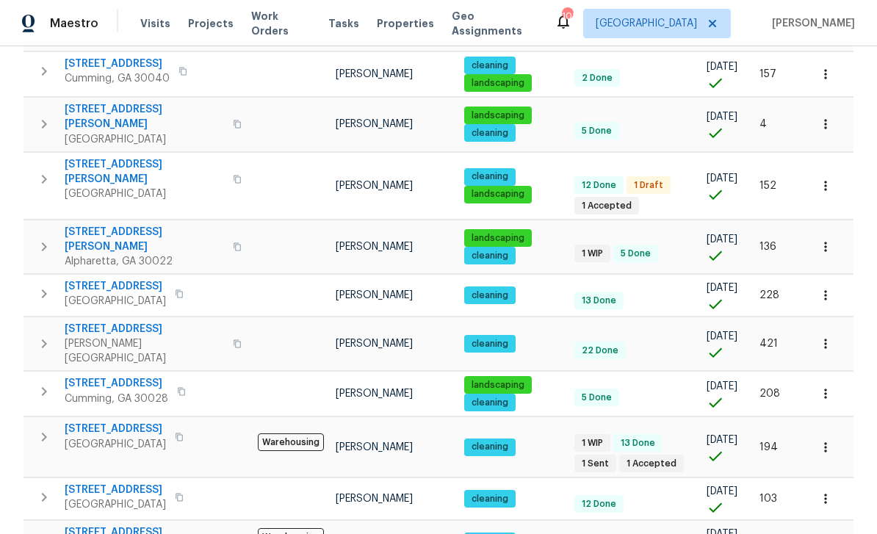
scroll to position [922, 0]
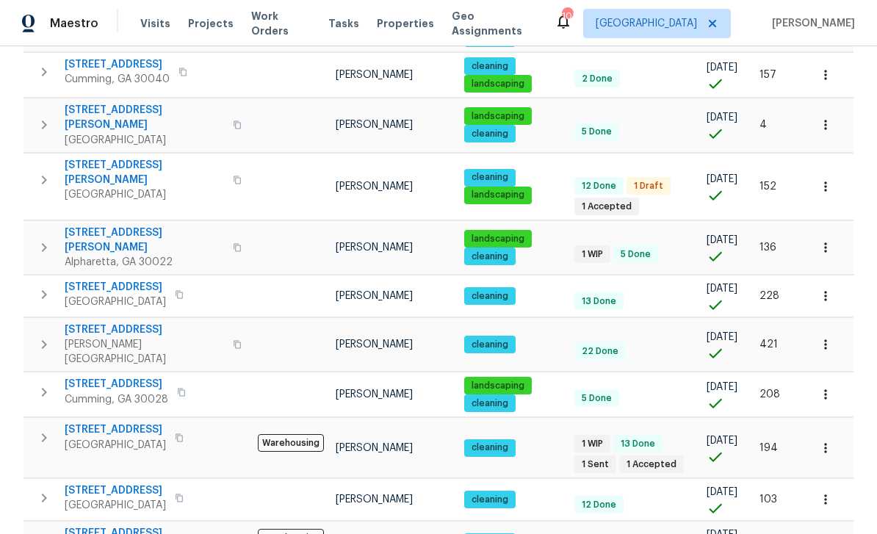
click at [828, 441] on icon "button" at bounding box center [825, 448] width 15 height 15
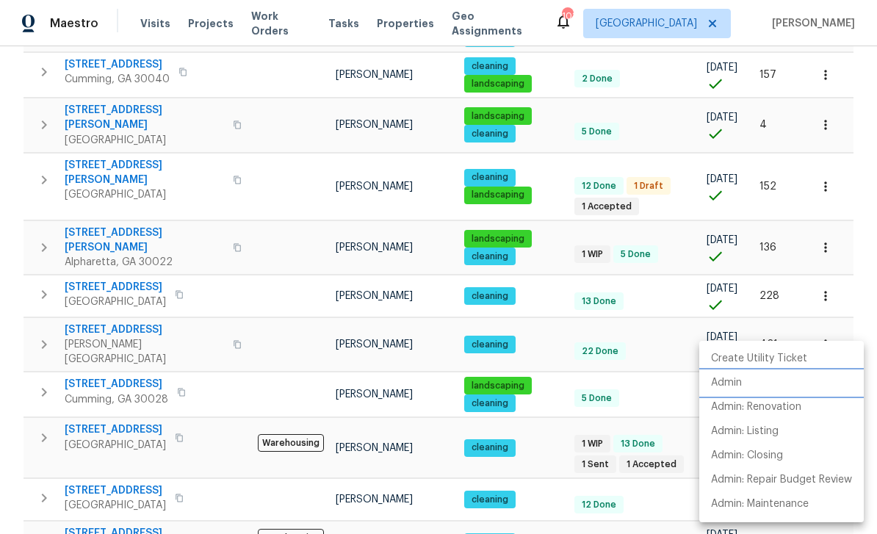
click at [729, 387] on p "Admin" at bounding box center [726, 382] width 31 height 15
click at [853, 230] on div at bounding box center [438, 267] width 877 height 534
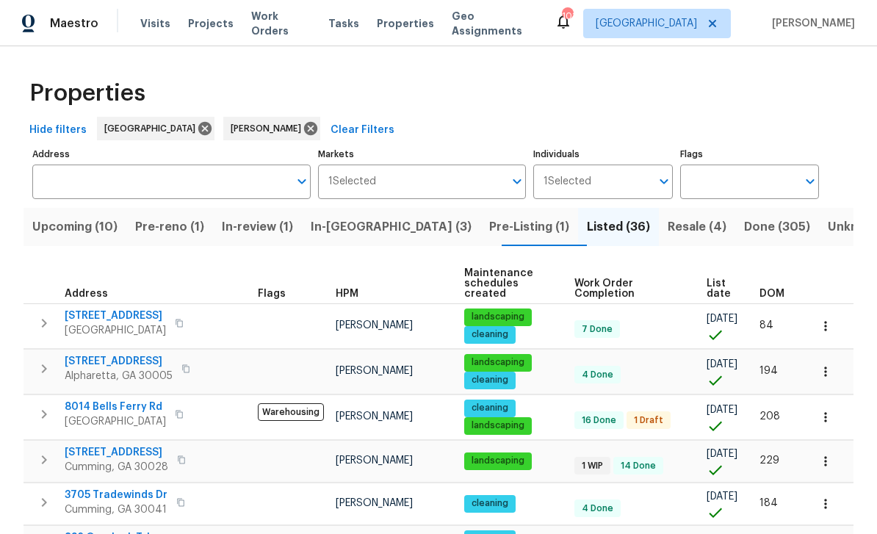
scroll to position [0, 0]
click at [354, 223] on span "In-reno (3)" at bounding box center [391, 227] width 161 height 21
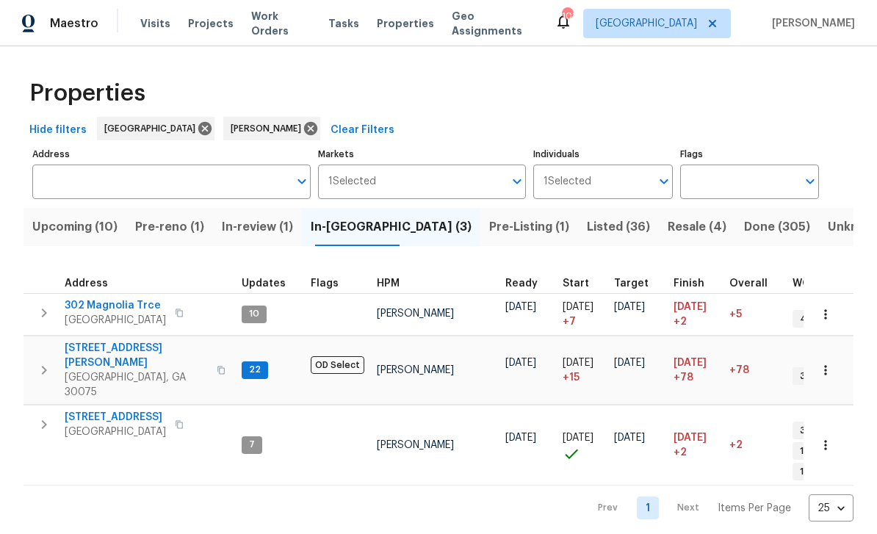
click at [489, 227] on span "Pre-Listing (1)" at bounding box center [529, 227] width 80 height 21
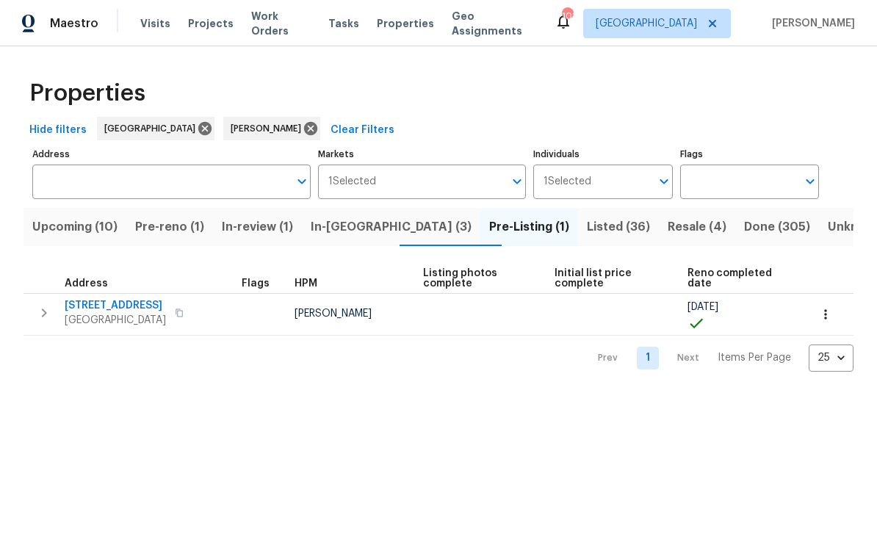
click at [102, 306] on span "202 Hickory Nut Ln" at bounding box center [115, 305] width 101 height 15
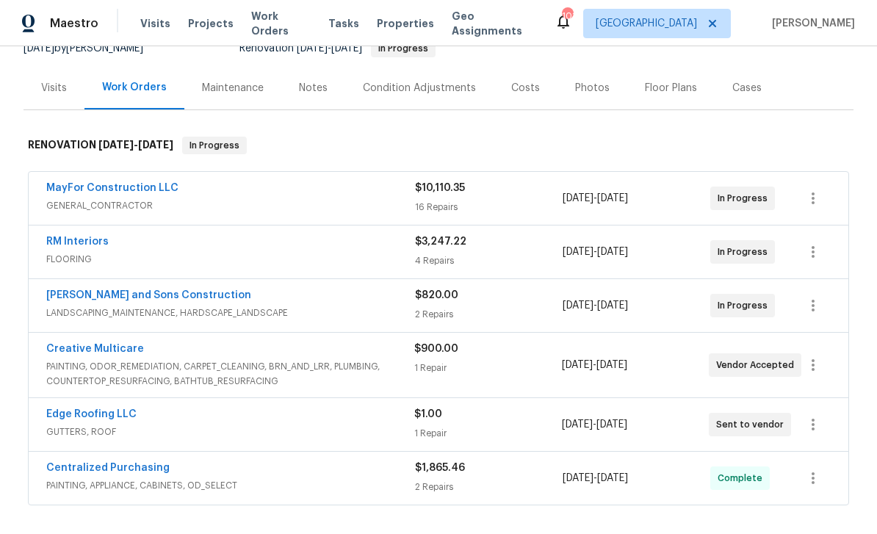
scroll to position [156, 0]
click at [75, 184] on link "MayFor Construction LLC" at bounding box center [112, 189] width 132 height 10
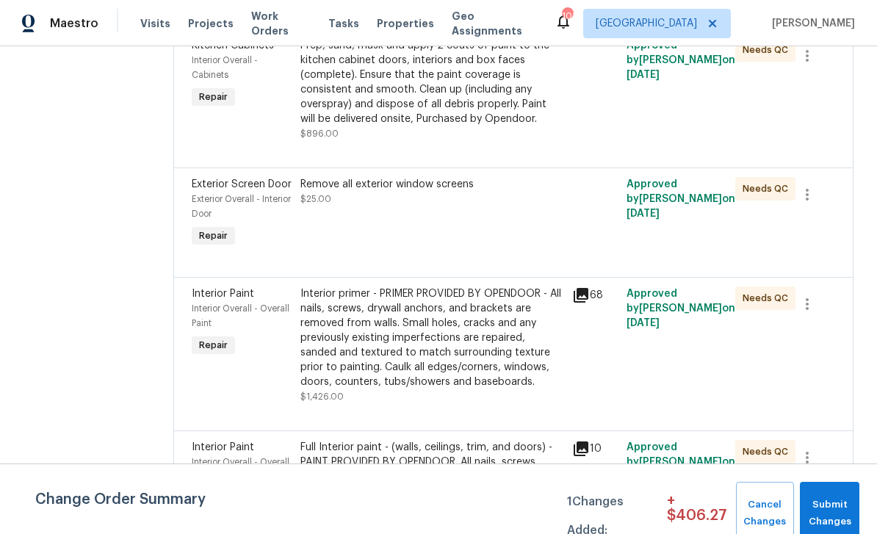
scroll to position [451, 0]
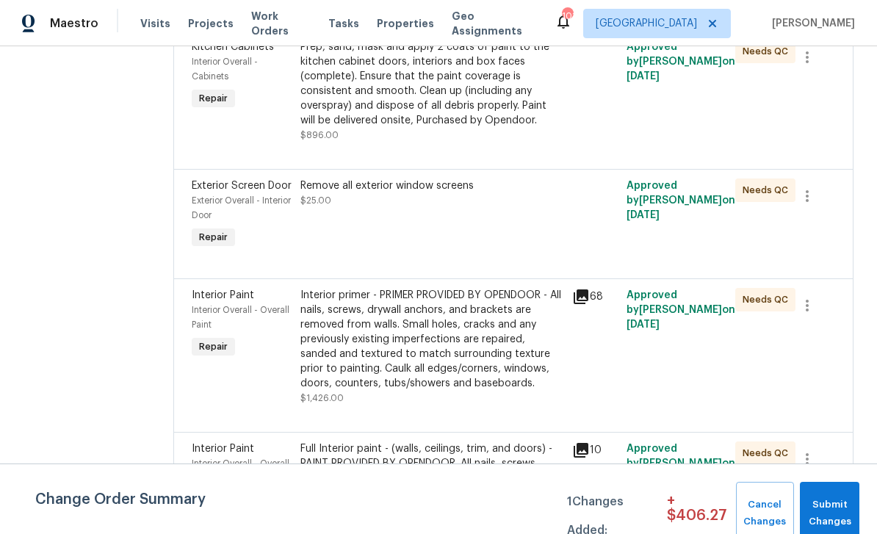
click at [590, 288] on icon at bounding box center [581, 297] width 18 height 18
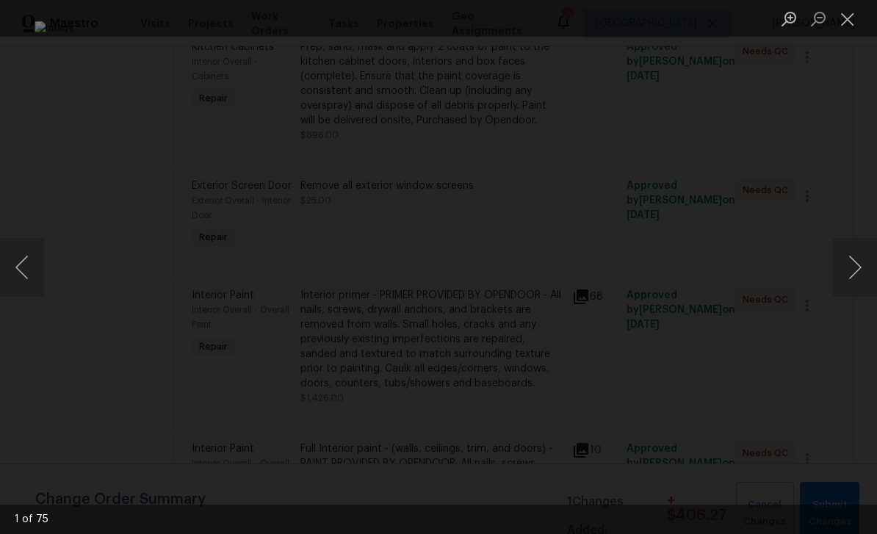
click at [847, 271] on button "Next image" at bounding box center [855, 267] width 44 height 59
click at [844, 270] on button "Next image" at bounding box center [855, 267] width 44 height 59
click at [842, 271] on button "Next image" at bounding box center [855, 267] width 44 height 59
click at [842, 270] on button "Next image" at bounding box center [855, 267] width 44 height 59
click at [843, 270] on button "Next image" at bounding box center [855, 267] width 44 height 59
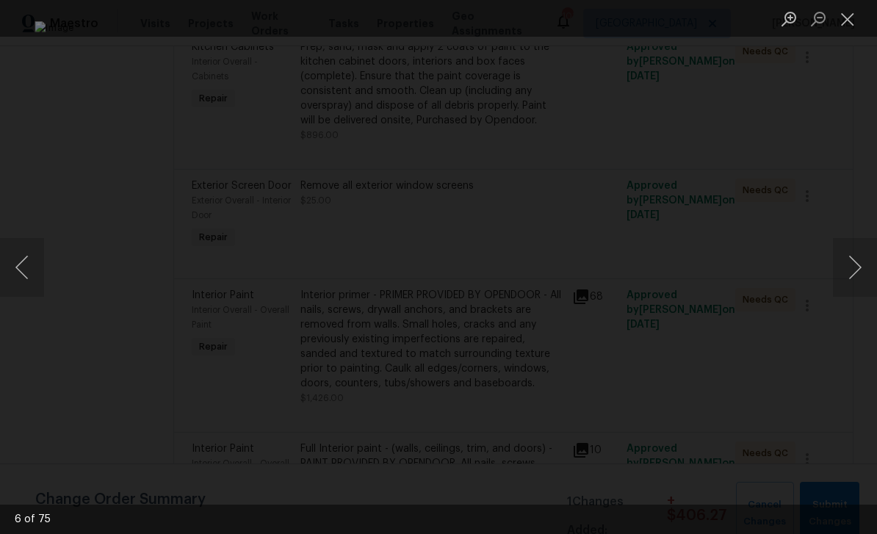
click at [843, 272] on button "Next image" at bounding box center [855, 267] width 44 height 59
click at [845, 270] on button "Next image" at bounding box center [855, 267] width 44 height 59
click at [842, 272] on button "Next image" at bounding box center [855, 267] width 44 height 59
click at [844, 270] on button "Next image" at bounding box center [855, 267] width 44 height 59
click at [845, 272] on button "Next image" at bounding box center [855, 267] width 44 height 59
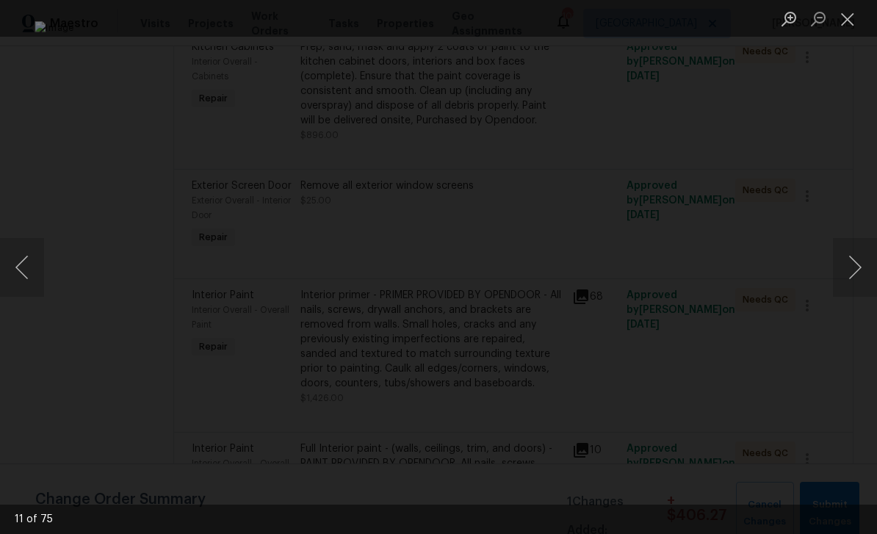
click at [842, 273] on button "Next image" at bounding box center [855, 267] width 44 height 59
click at [849, 265] on button "Next image" at bounding box center [855, 267] width 44 height 59
click at [852, 267] on button "Next image" at bounding box center [855, 267] width 44 height 59
click at [846, 270] on button "Next image" at bounding box center [855, 267] width 44 height 59
click at [853, 269] on button "Next image" at bounding box center [855, 267] width 44 height 59
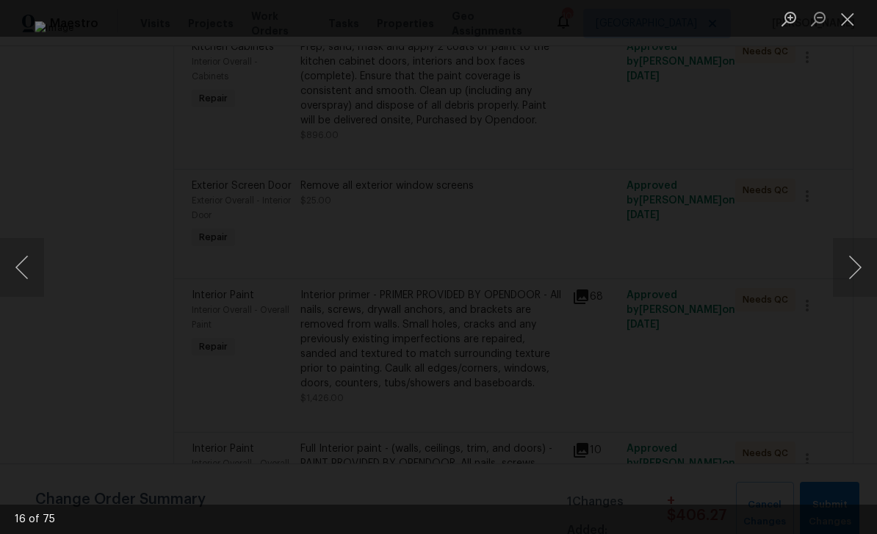
click at [850, 263] on button "Next image" at bounding box center [855, 267] width 44 height 59
click at [851, 272] on button "Next image" at bounding box center [855, 267] width 44 height 59
click at [850, 269] on button "Next image" at bounding box center [855, 267] width 44 height 59
click at [855, 272] on button "Next image" at bounding box center [855, 267] width 44 height 59
click at [844, 24] on button "Close lightbox" at bounding box center [847, 19] width 29 height 26
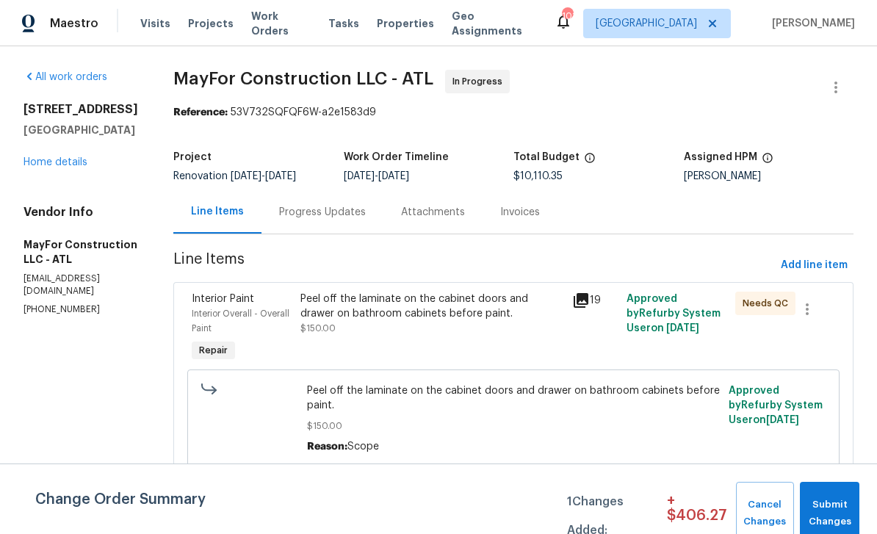
scroll to position [0, 0]
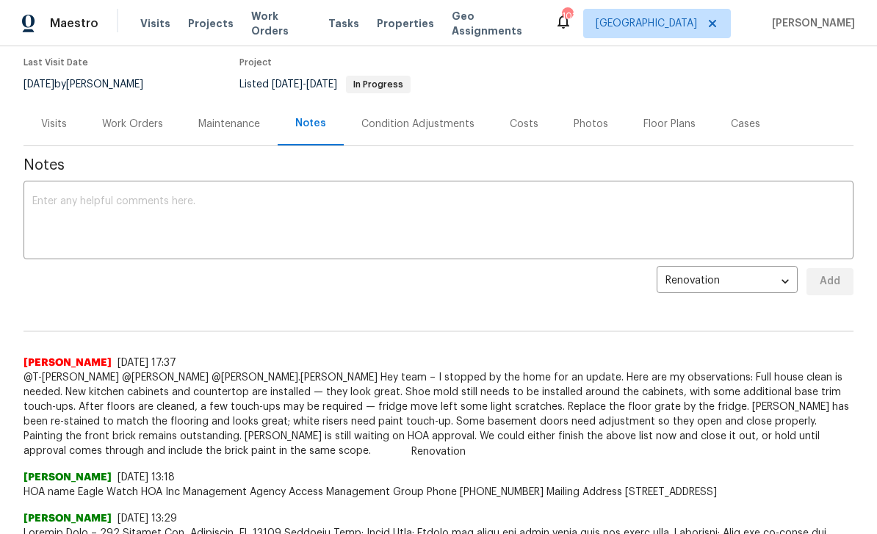
scroll to position [86, 0]
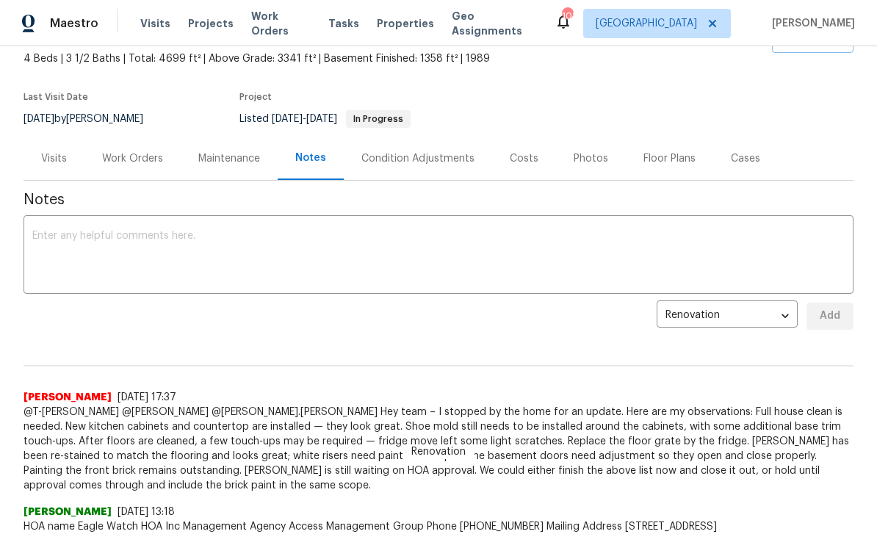
click at [134, 154] on div "Work Orders" at bounding box center [132, 158] width 61 height 15
